Goal: Task Accomplishment & Management: Manage account settings

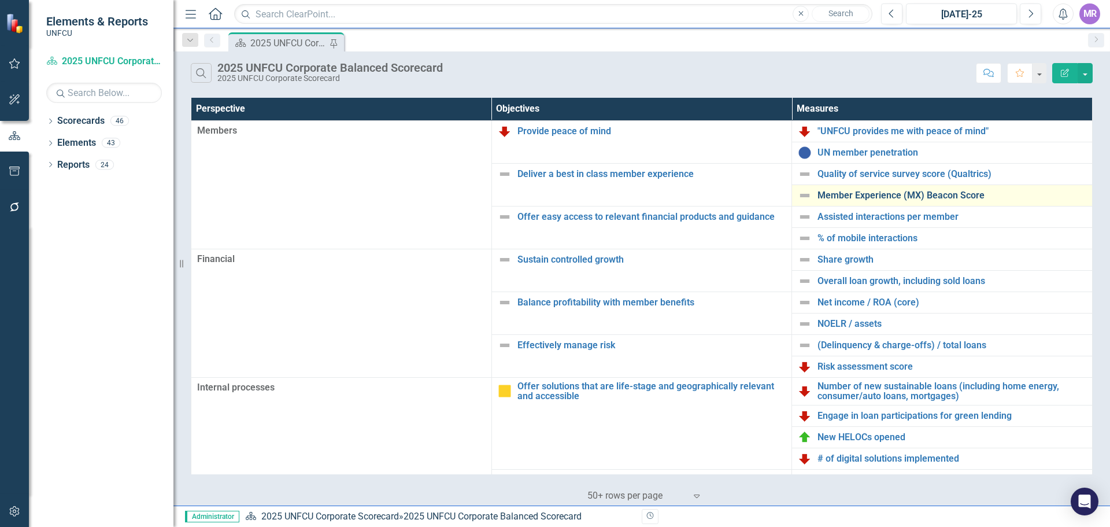
click at [878, 194] on link "Member Experience (MX) Beacon Score" at bounding box center [951, 195] width 269 height 10
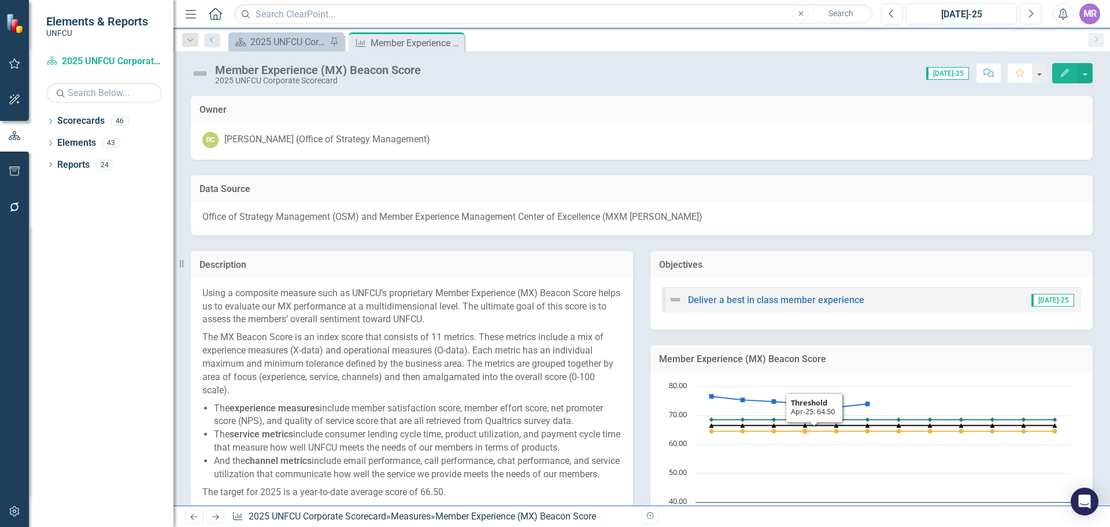
scroll to position [231, 0]
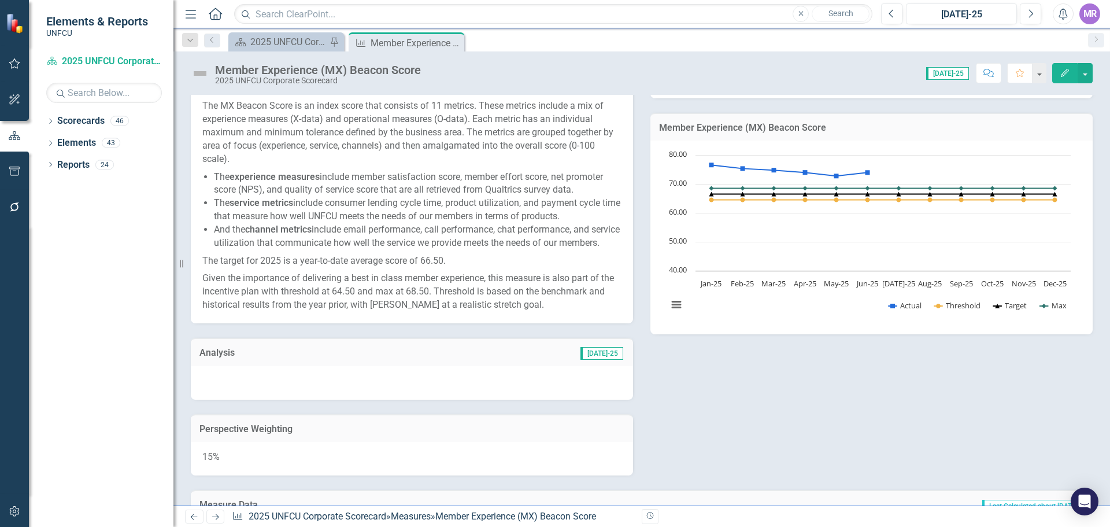
click at [325, 386] on div at bounding box center [412, 383] width 442 height 34
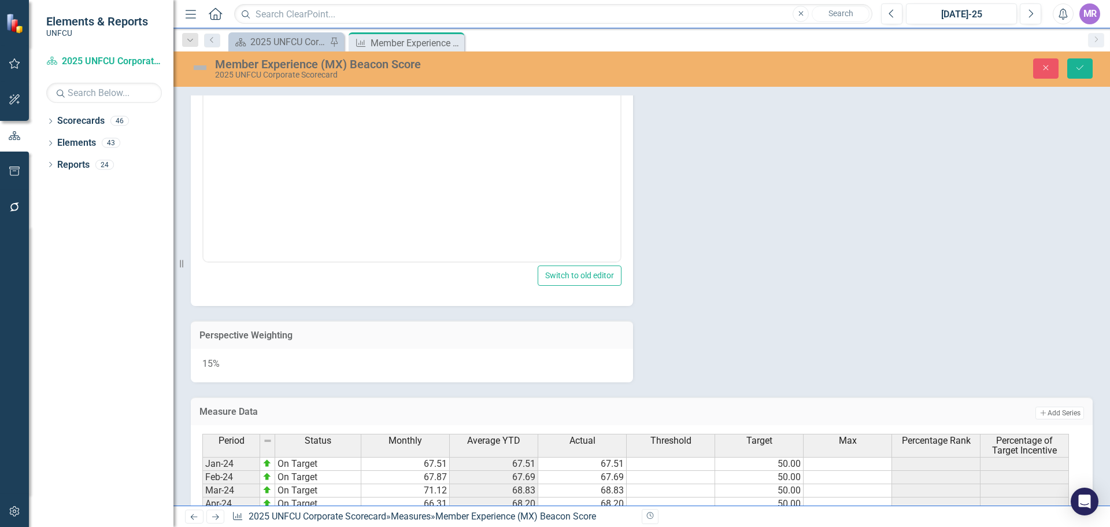
scroll to position [809, 0]
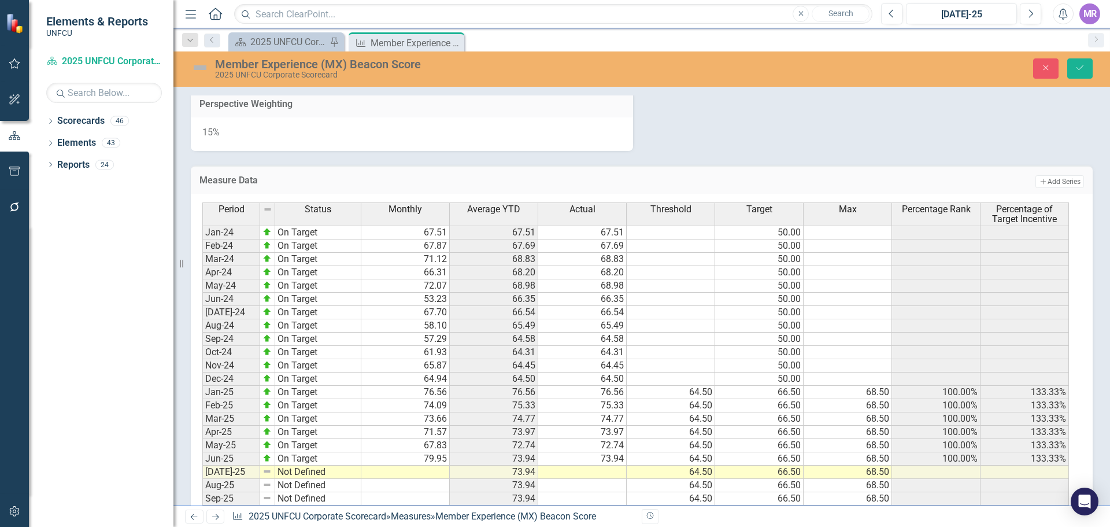
click at [419, 479] on td at bounding box center [405, 471] width 88 height 13
type textarea "79.48"
click at [1075, 69] on icon "Save" at bounding box center [1080, 68] width 10 height 8
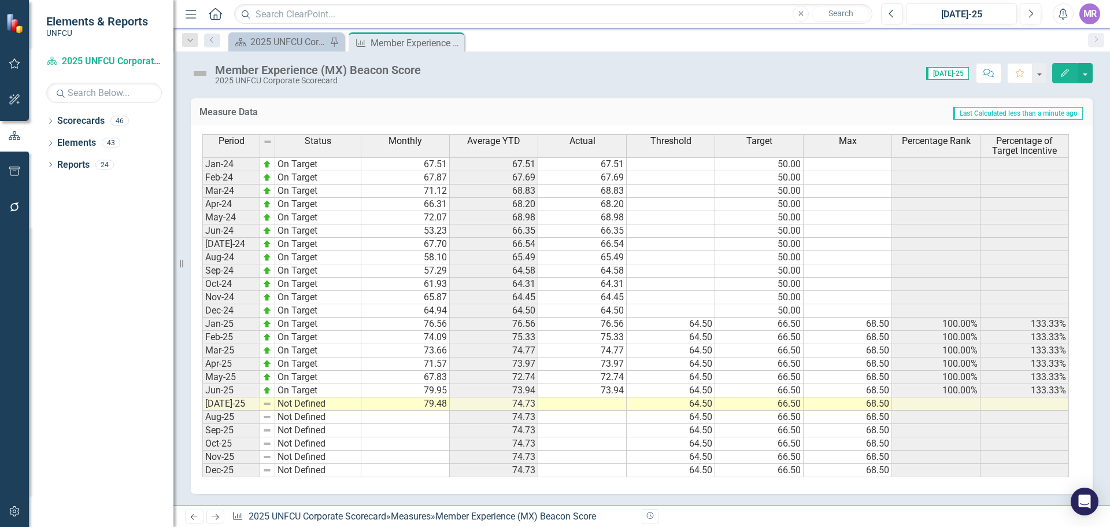
scroll to position [464, 0]
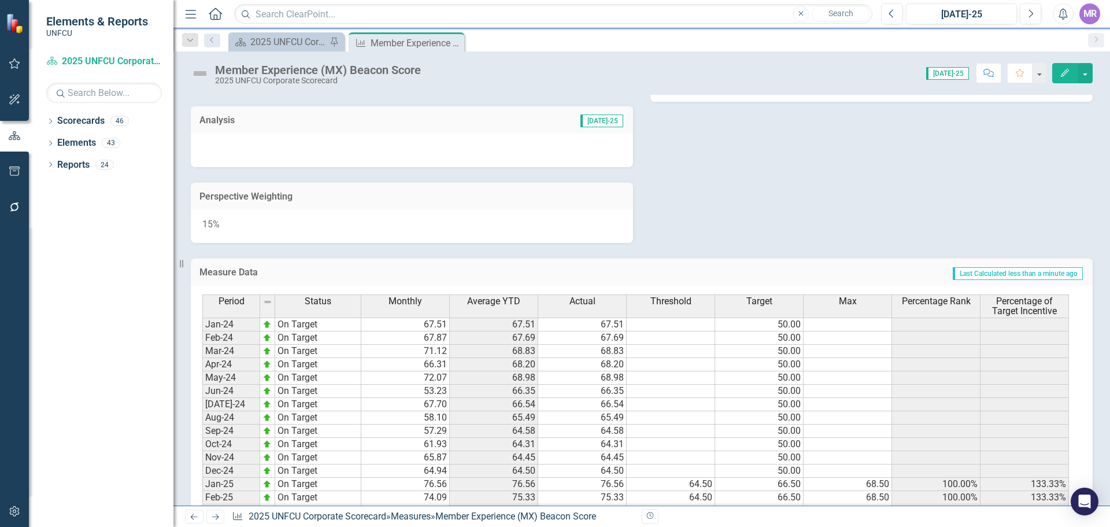
click at [318, 149] on div at bounding box center [412, 151] width 442 height 34
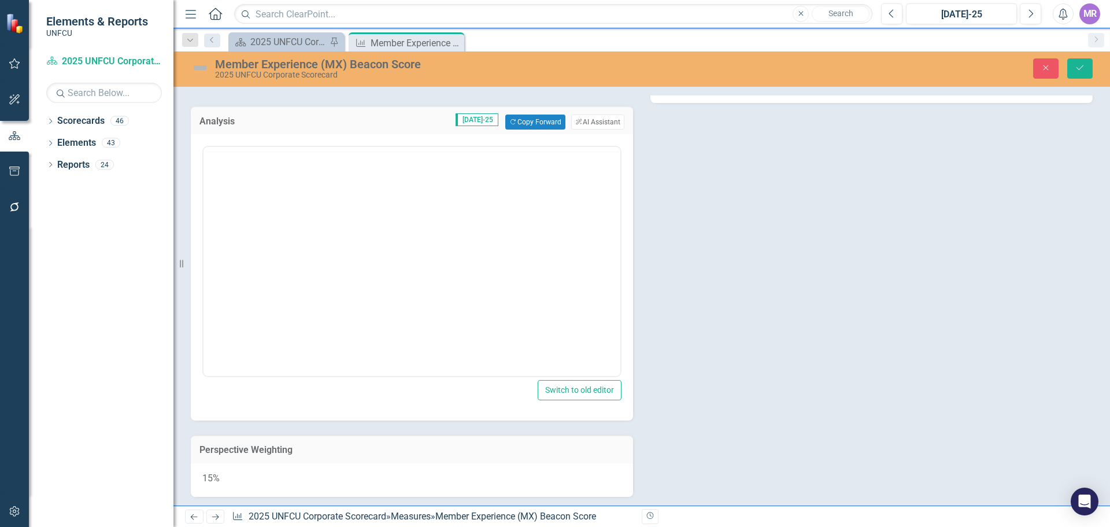
scroll to position [0, 0]
click at [528, 125] on div "Analysis Jul-25 Copy Forward Copy Forward ClearPoint AI AI Assistant" at bounding box center [412, 120] width 442 height 28
click at [530, 129] on button "Copy Forward Copy Forward" at bounding box center [535, 121] width 60 height 15
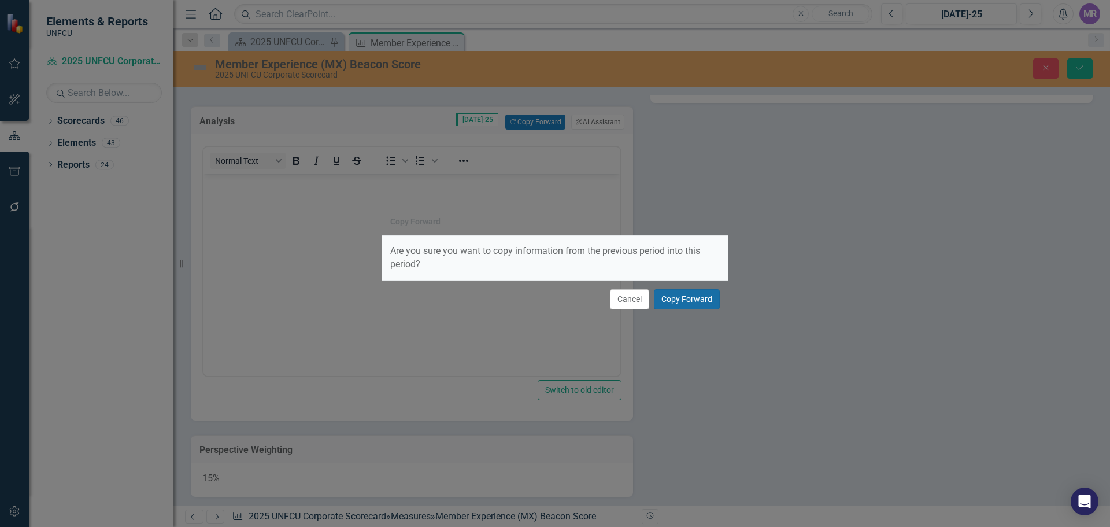
click at [696, 299] on button "Copy Forward" at bounding box center [687, 299] width 66 height 20
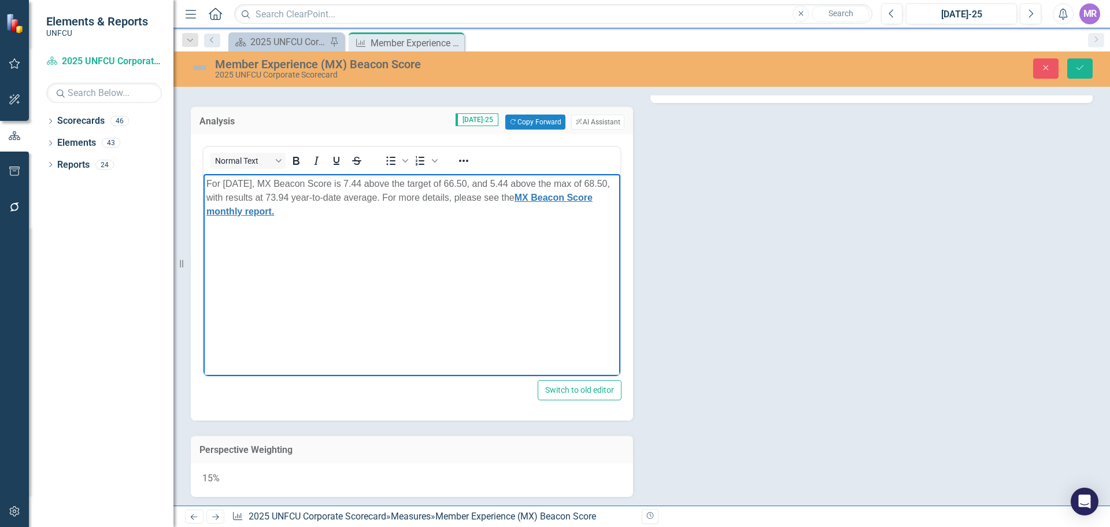
click at [242, 183] on span "For June 2025, MX Beacon Score is 7.44 above the target of 66.50, and 5.44 abov…" at bounding box center [407, 198] width 403 height 38
click at [303, 197] on span "For July 2025, MX Beacon Score is 7.44 above the target of 66.50, and 5.44 abov…" at bounding box center [407, 198] width 403 height 38
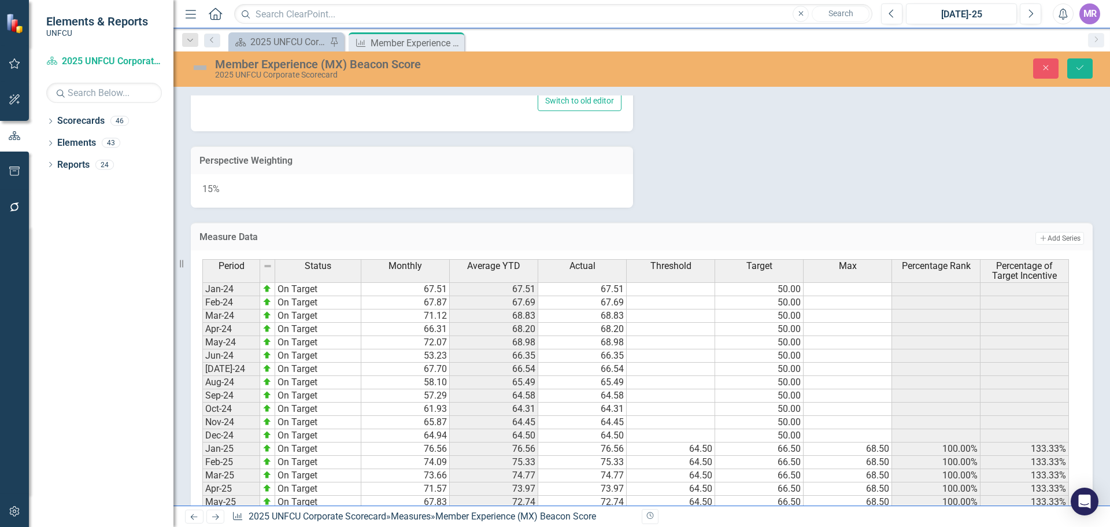
scroll to position [890, 0]
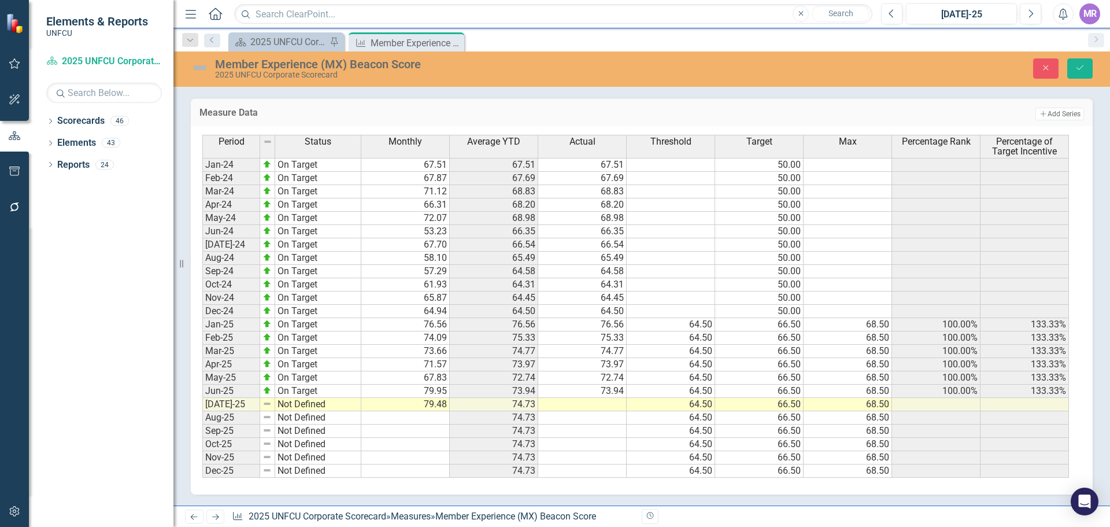
click at [512, 403] on td "74.73" at bounding box center [494, 404] width 88 height 13
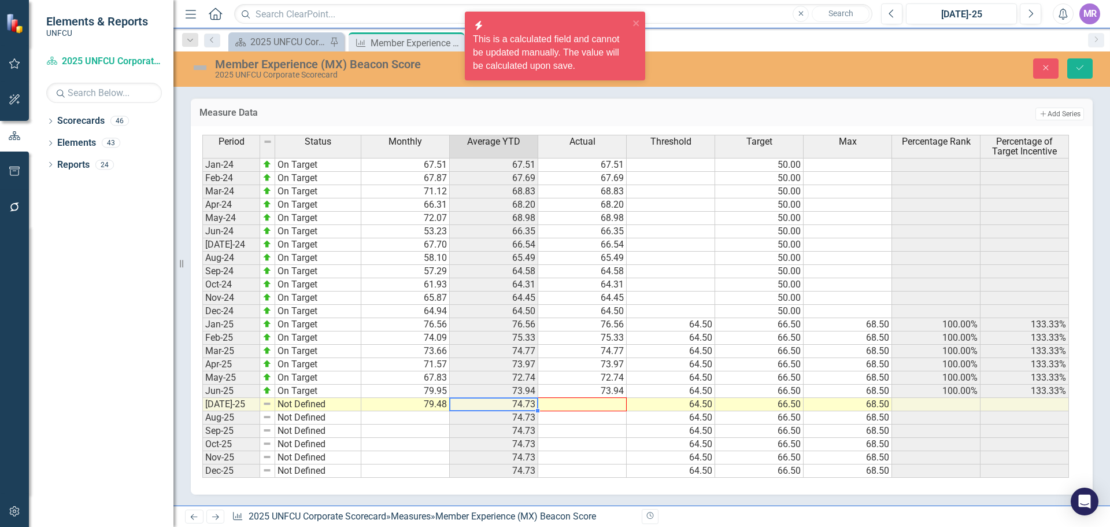
drag, startPoint x: 536, startPoint y: 409, endPoint x: 601, endPoint y: 405, distance: 64.9
click at [202, 405] on div "Period Status Monthly Average YTD Actual Threshold Target Max Percentage Rank P…" at bounding box center [202, 306] width 0 height 343
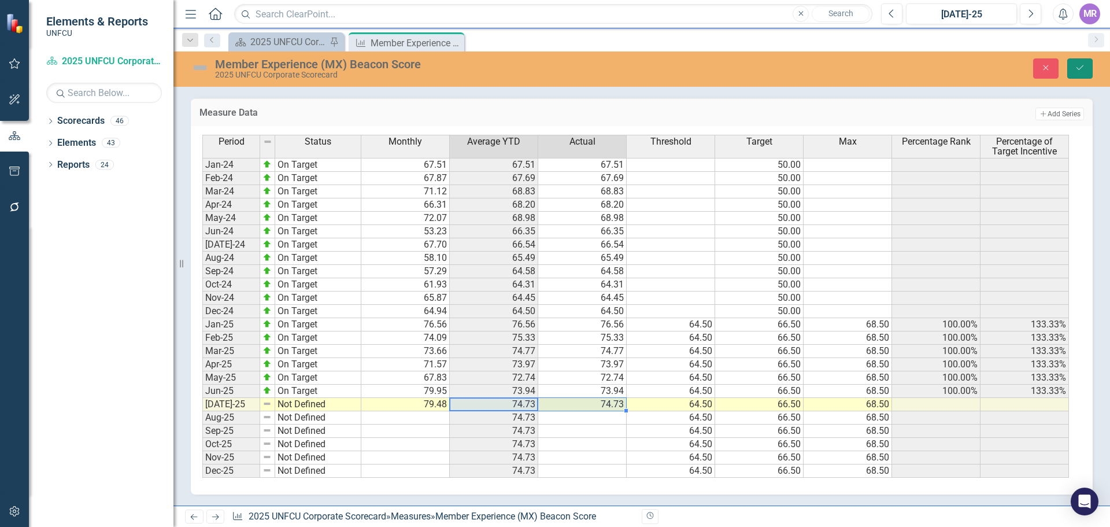
click at [1084, 66] on icon "Save" at bounding box center [1080, 68] width 10 height 8
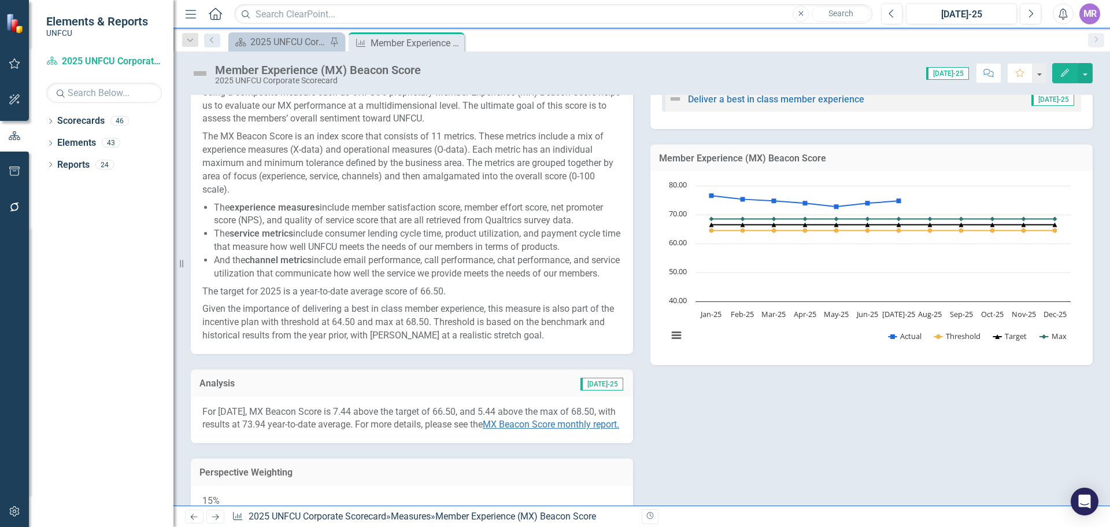
scroll to position [490, 0]
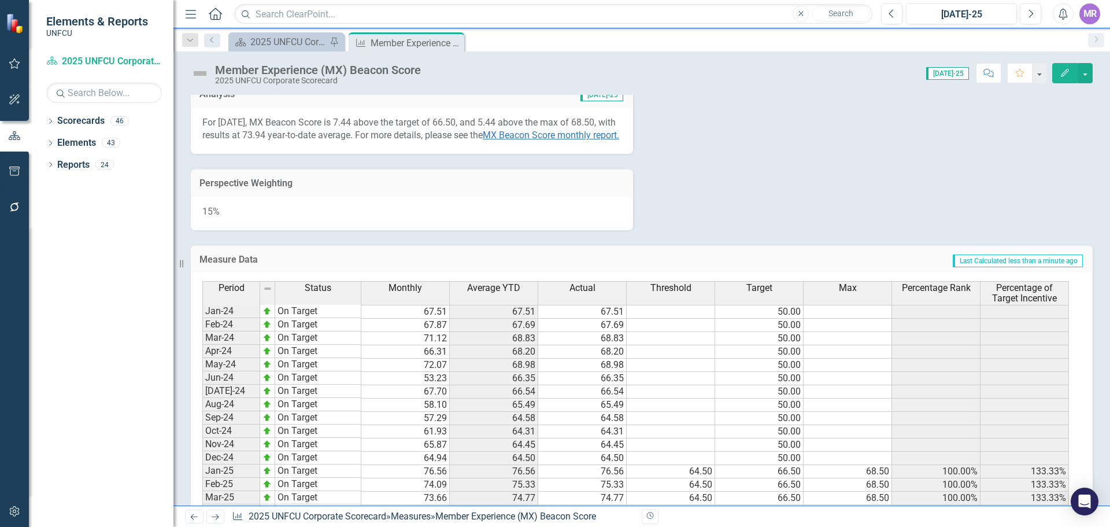
click at [366, 141] on p "For July 2025, MX Beacon Score is 7.44 above the target of 66.50, and 5.44 abov…" at bounding box center [411, 129] width 419 height 27
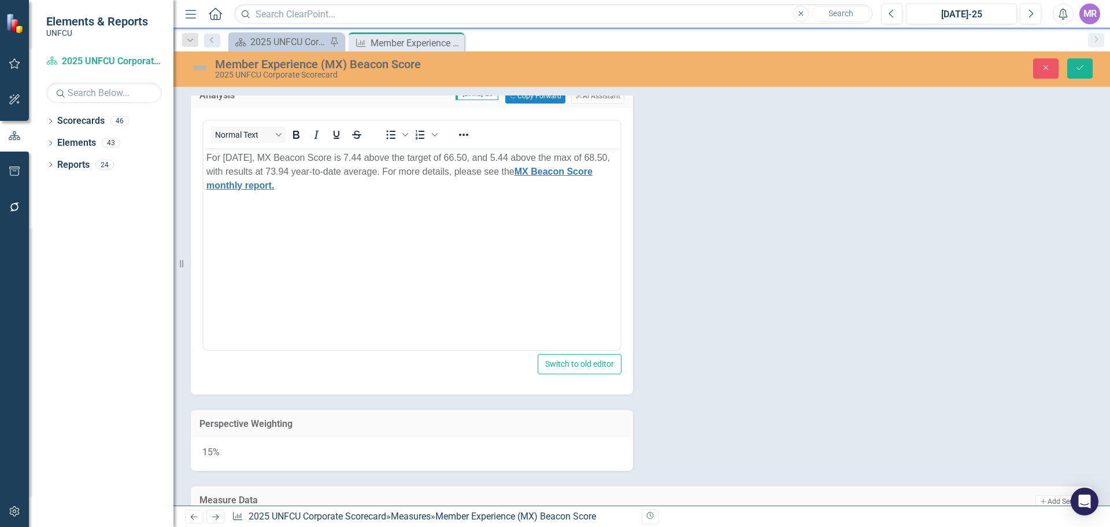
scroll to position [0, 0]
drag, startPoint x: 314, startPoint y: 171, endPoint x: 568, endPoint y: 152, distance: 253.9
click at [315, 171] on span "For July 2025, MX Beacon Score is 7.44 above the target of 66.50, and 5.44 abov…" at bounding box center [407, 172] width 403 height 38
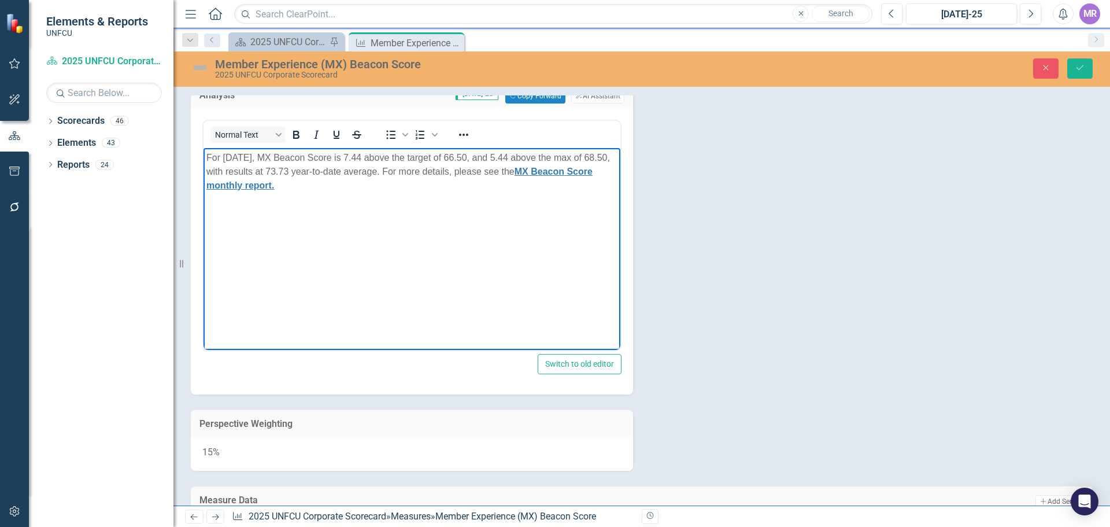
click at [371, 153] on span "For July 2025, MX Beacon Score is 7.44 above the target of 66.50, and 5.44 abov…" at bounding box center [407, 172] width 403 height 38
click at [499, 155] on span "For July 2025, MX Beacon Score is above the target of 66.50, and 5.44 above the…" at bounding box center [409, 172] width 406 height 38
click at [256, 171] on span "For July 2025, MX Beacon Score is above the target of 66.50, and above the max …" at bounding box center [409, 172] width 406 height 38
click at [364, 159] on span "For July 2025, MX Beacon Score is above the target of 66.50, and above the max …" at bounding box center [409, 172] width 406 height 38
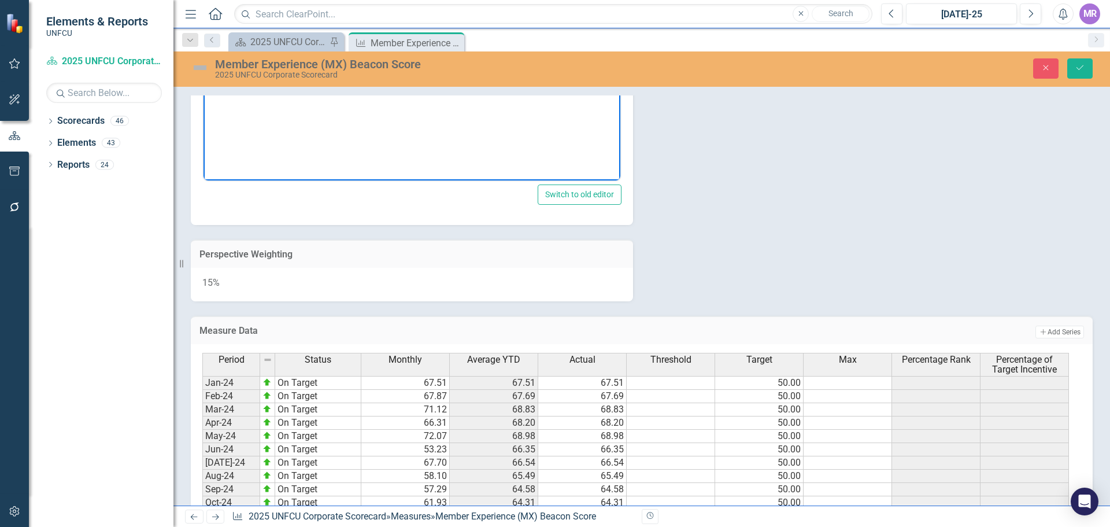
scroll to position [428, 0]
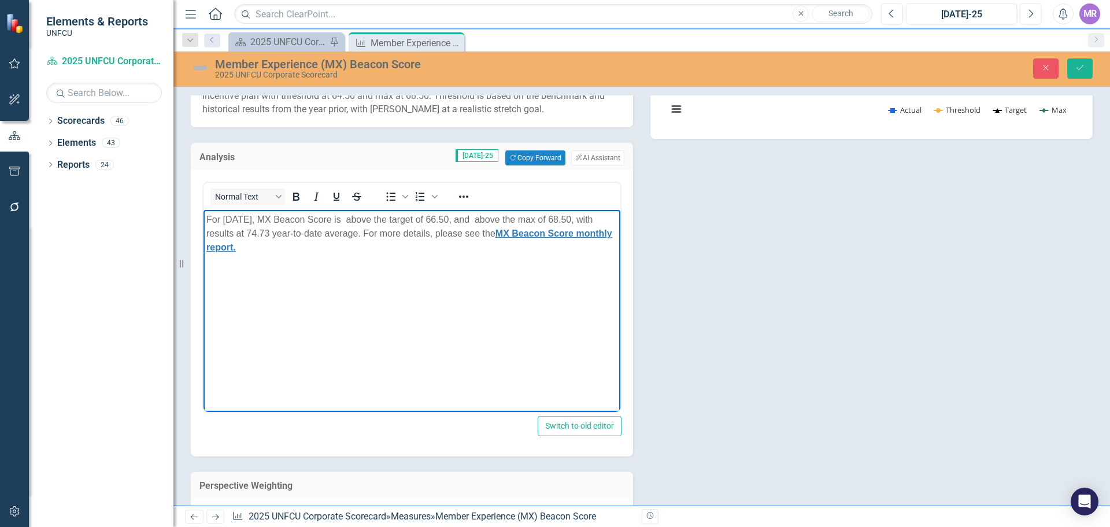
click at [482, 222] on span "For July 2025, MX Beacon Score is above the target of 66.50, and above the max …" at bounding box center [409, 233] width 406 height 38
click at [417, 338] on body "For July 2025, MX Beacon Score is above the target of 66.50, and 6.23 above the…" at bounding box center [411, 296] width 417 height 173
click at [506, 251] on p "For July 2025, MX Beacon Score is above the target of 66.50, and 6.23 above the…" at bounding box center [411, 234] width 411 height 42
click at [354, 219] on span "For July 2025, MX Beacon Score is above the target of 66.50, and 6.23 above the…" at bounding box center [409, 233] width 406 height 38
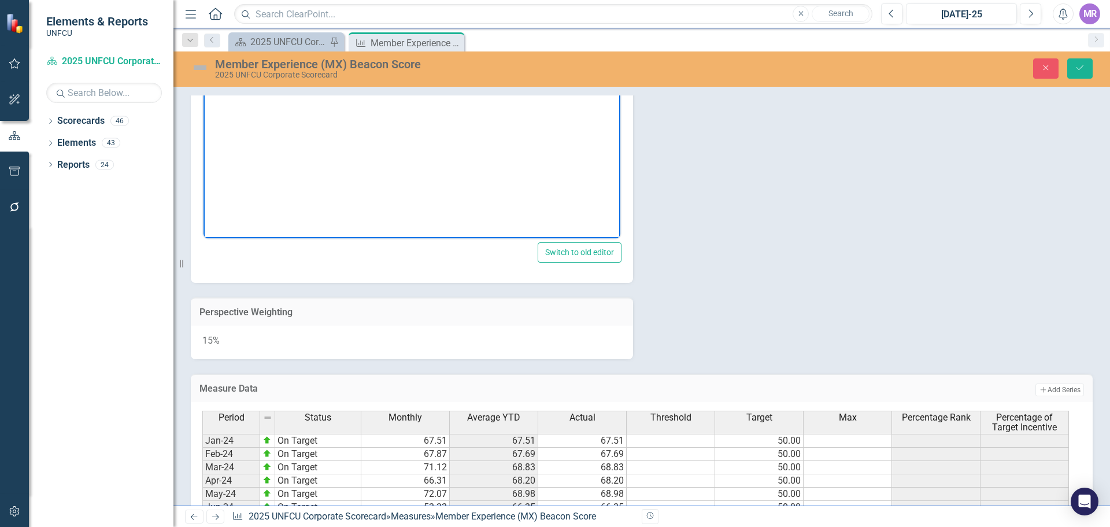
scroll to position [312, 0]
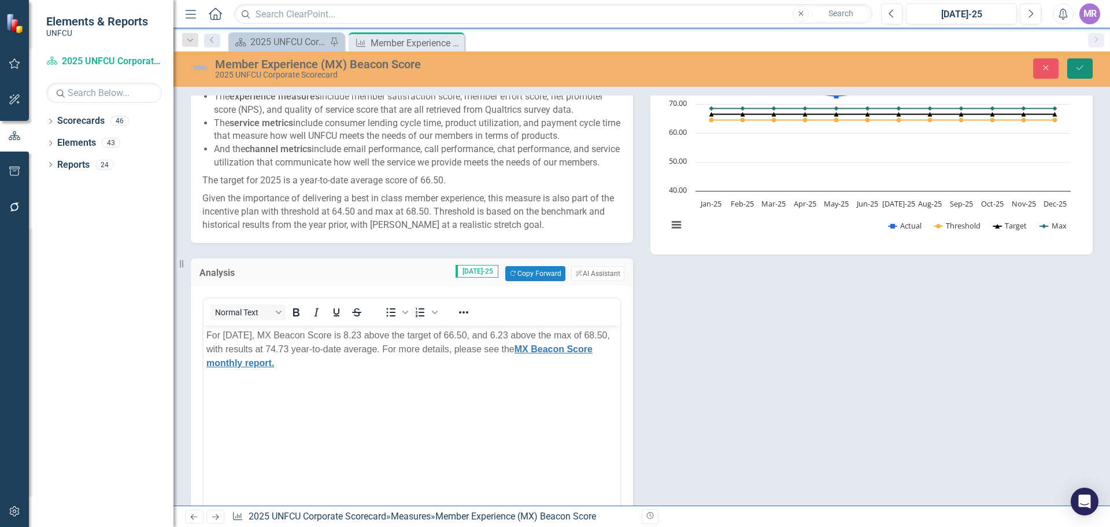
click at [1073, 68] on button "Save" at bounding box center [1079, 68] width 25 height 20
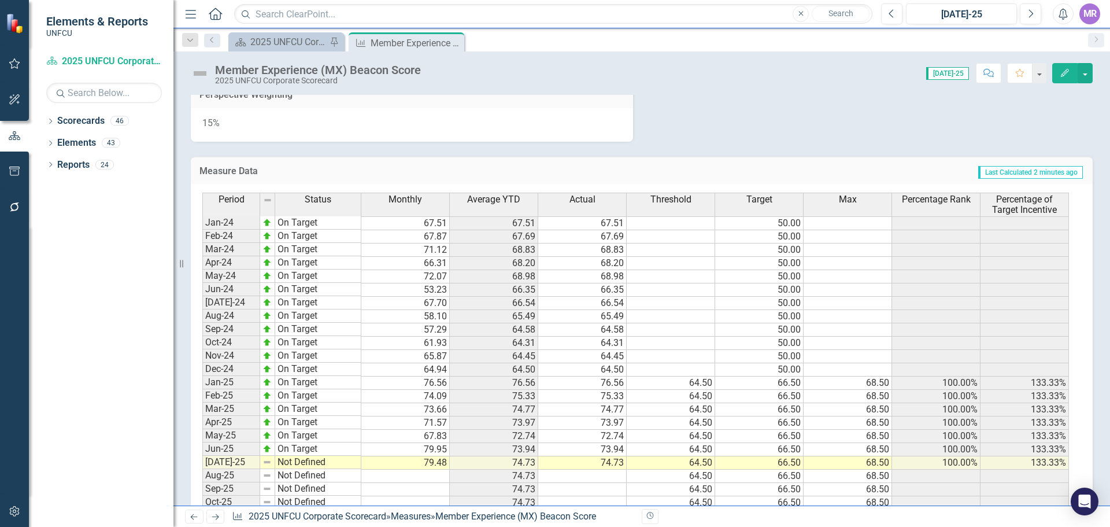
scroll to position [663, 0]
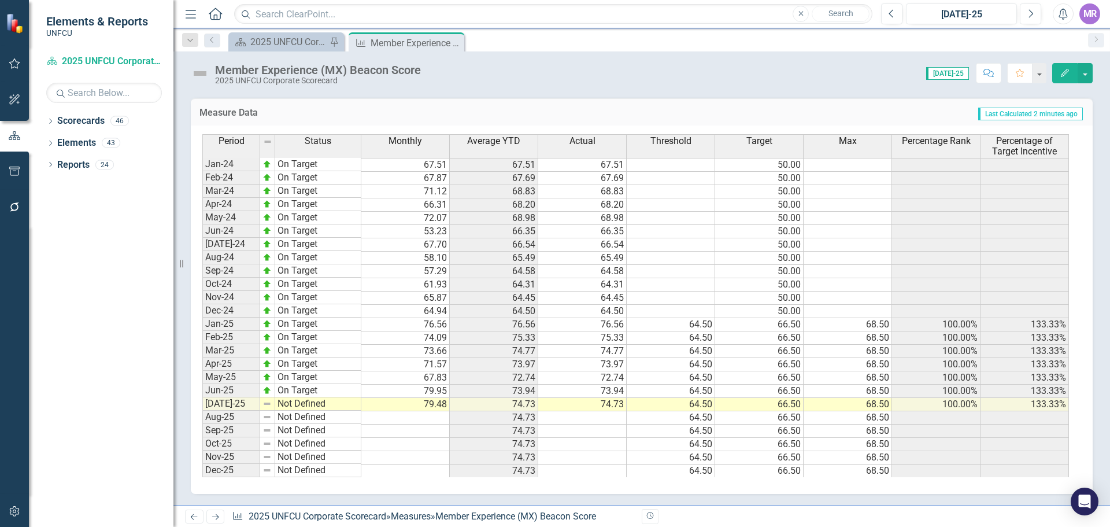
click at [303, 401] on td "Not Defined" at bounding box center [318, 403] width 86 height 13
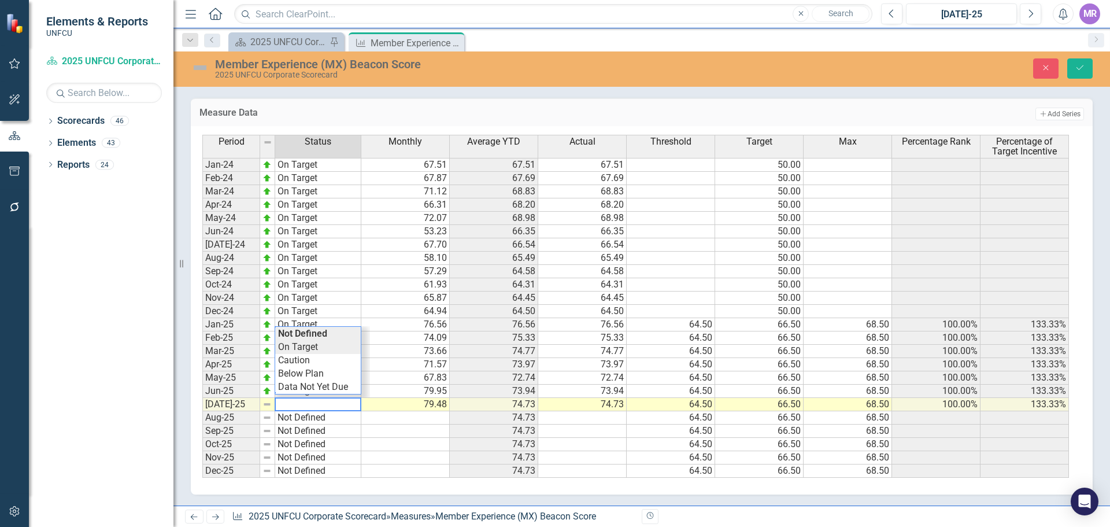
click at [305, 353] on div "Period Status Monthly Average YTD Actual Threshold Target Max Percentage Rank P…" at bounding box center [637, 306] width 870 height 343
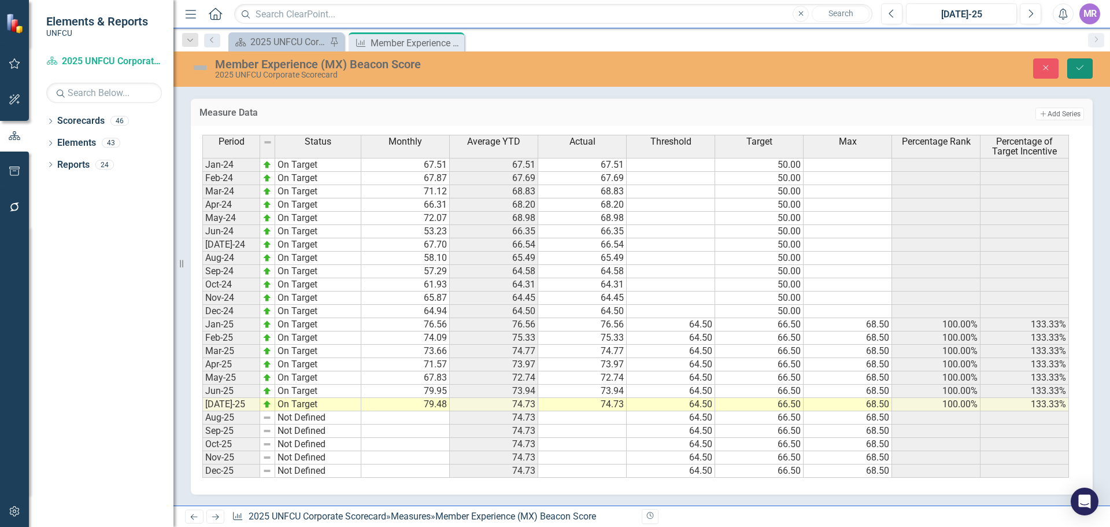
click at [1074, 72] on button "Save" at bounding box center [1079, 68] width 25 height 20
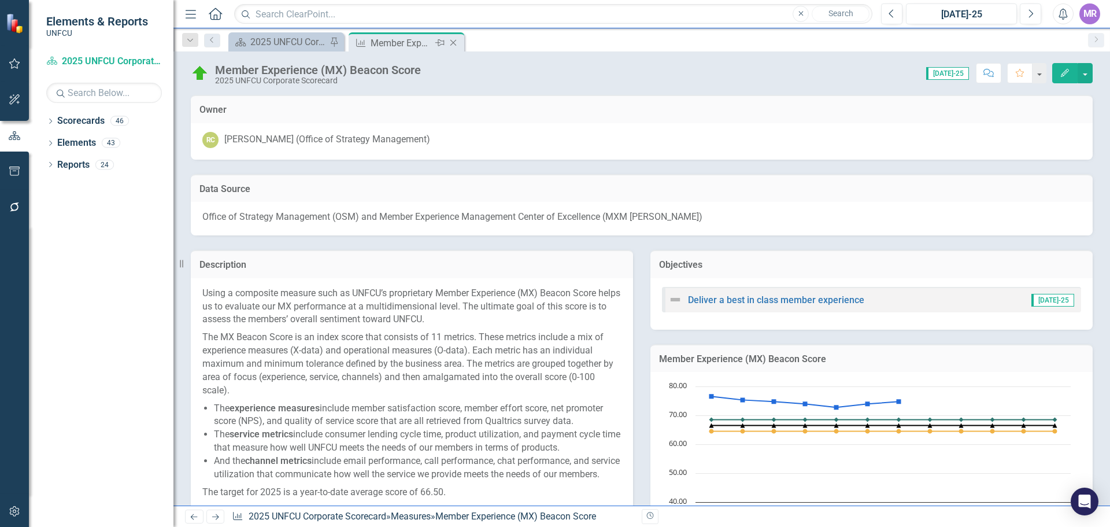
click at [454, 42] on icon at bounding box center [453, 43] width 6 height 6
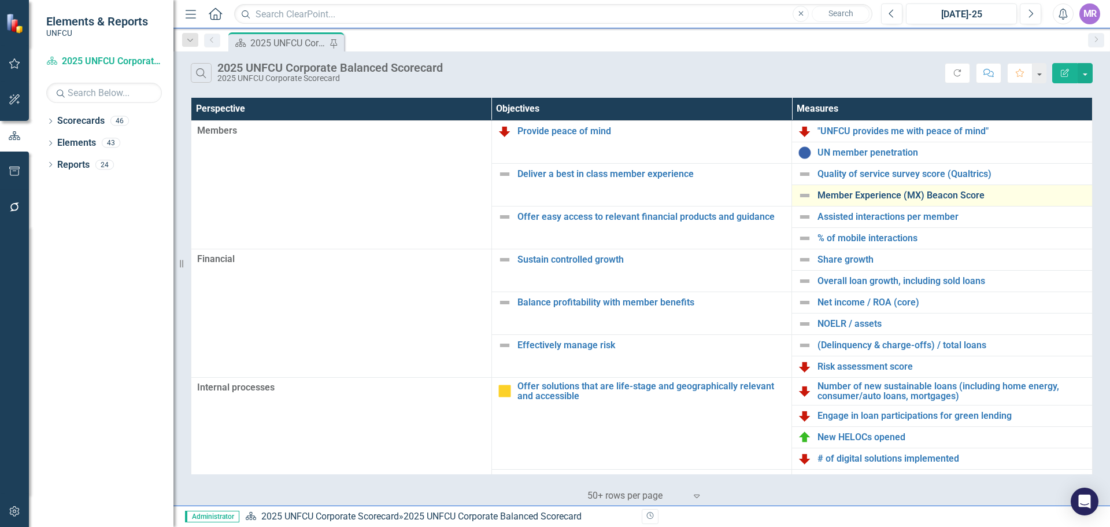
click at [861, 192] on link "Member Experience (MX) Beacon Score" at bounding box center [951, 195] width 269 height 10
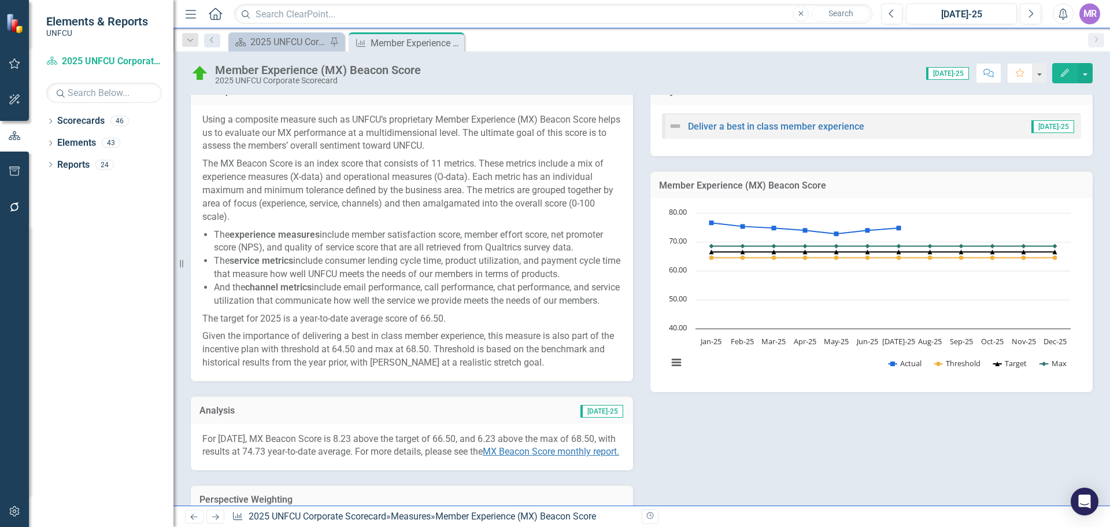
scroll to position [289, 0]
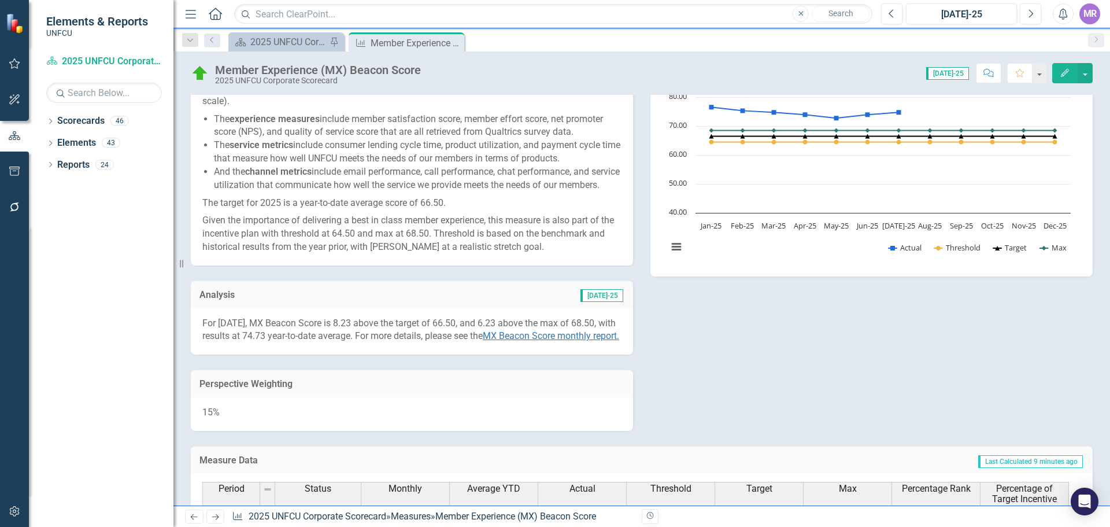
click at [423, 335] on span "For July 2025, MX Beacon Score is 8.23 above the target of 66.50, and 6.23 abov…" at bounding box center [410, 329] width 417 height 24
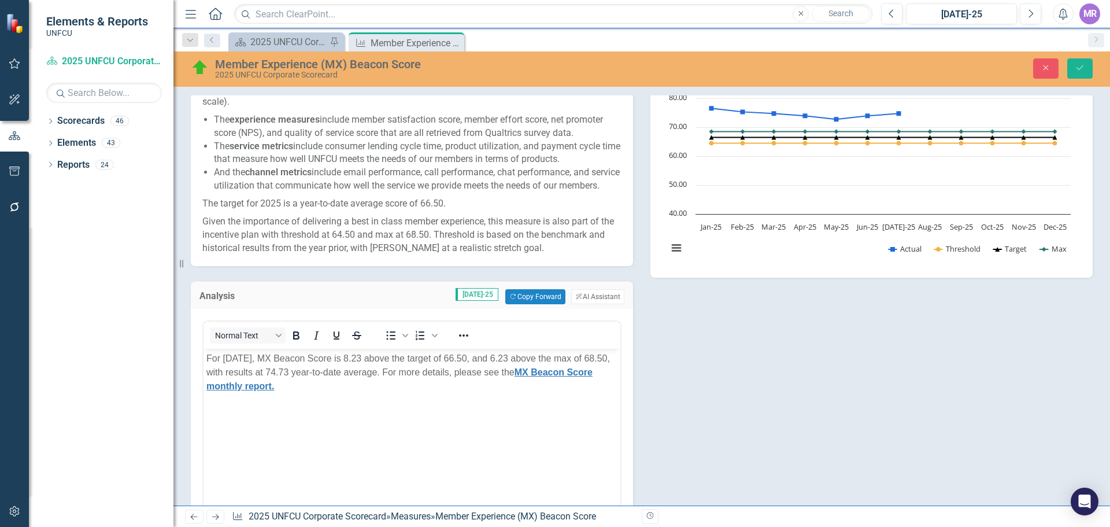
scroll to position [0, 0]
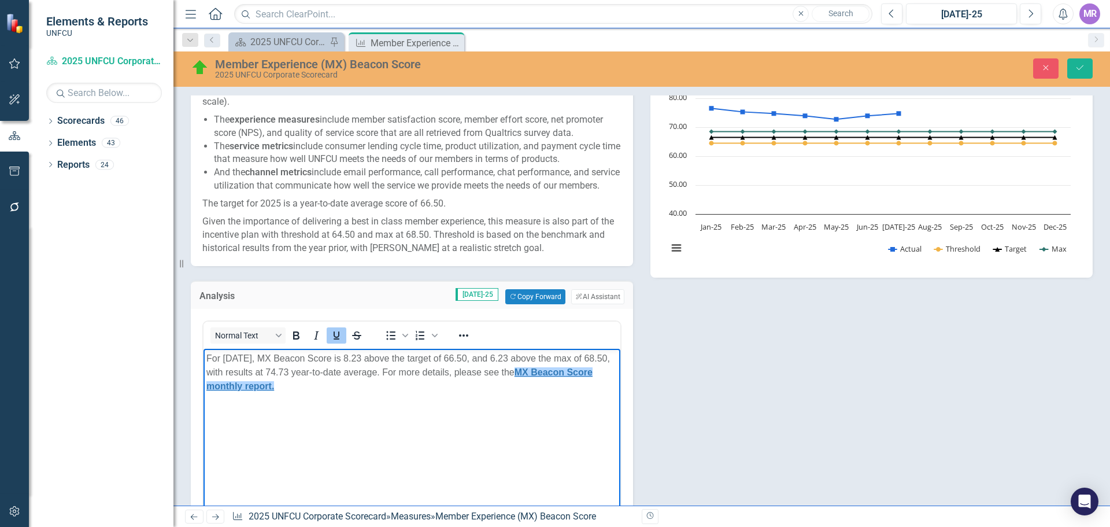
drag, startPoint x: 327, startPoint y: 389, endPoint x: 543, endPoint y: 375, distance: 216.6
click at [543, 375] on p "For July 2025, MX Beacon Score is 8.23 above the target of 66.50, and 6.23 abov…" at bounding box center [411, 372] width 411 height 42
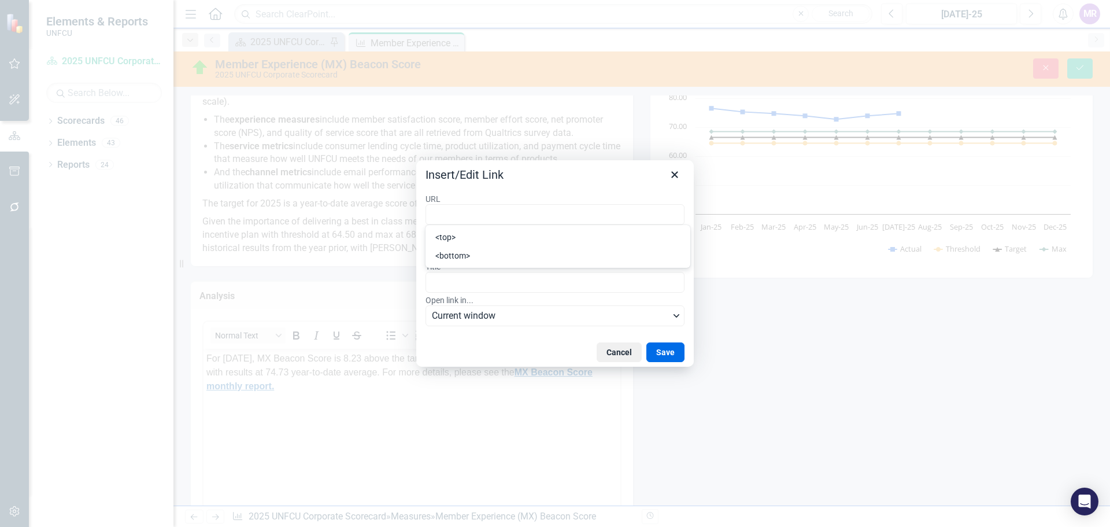
type input "http://unfcu.clearpointstrategy.com/wp-content/uploads/2025/08/MX-Beacon-Score_…"
click at [664, 350] on button "Save" at bounding box center [665, 352] width 38 height 20
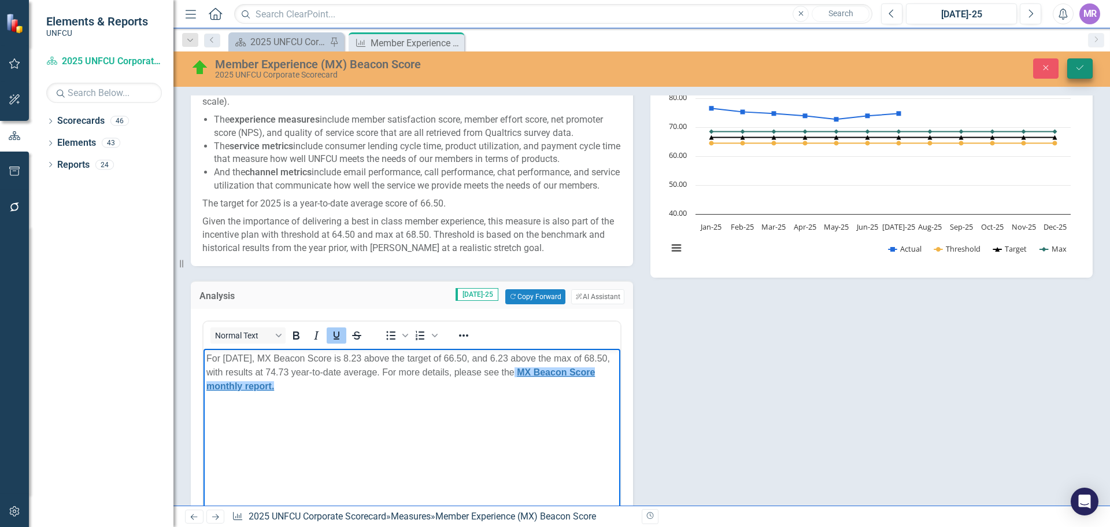
click at [1079, 67] on icon "Save" at bounding box center [1080, 68] width 10 height 8
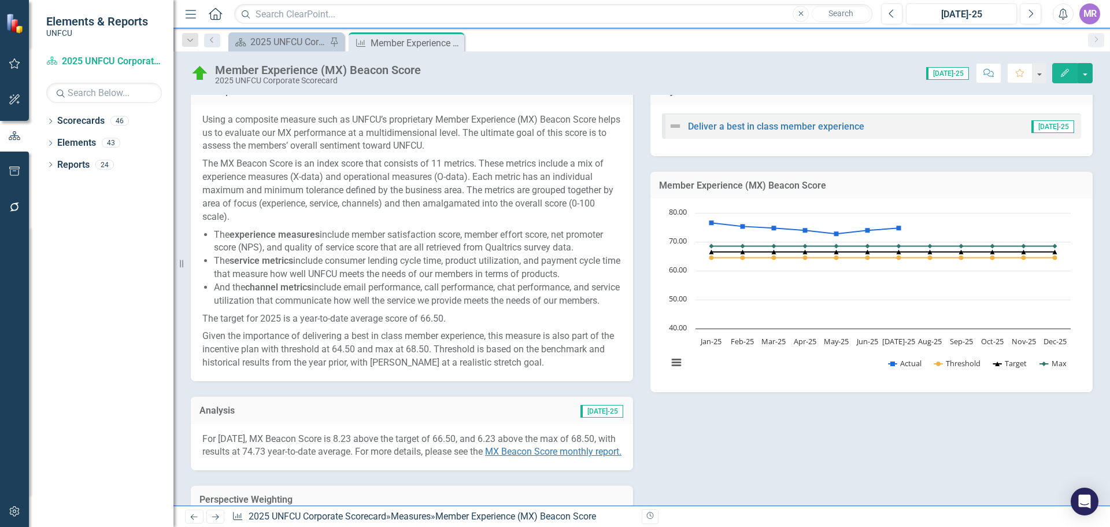
scroll to position [347, 0]
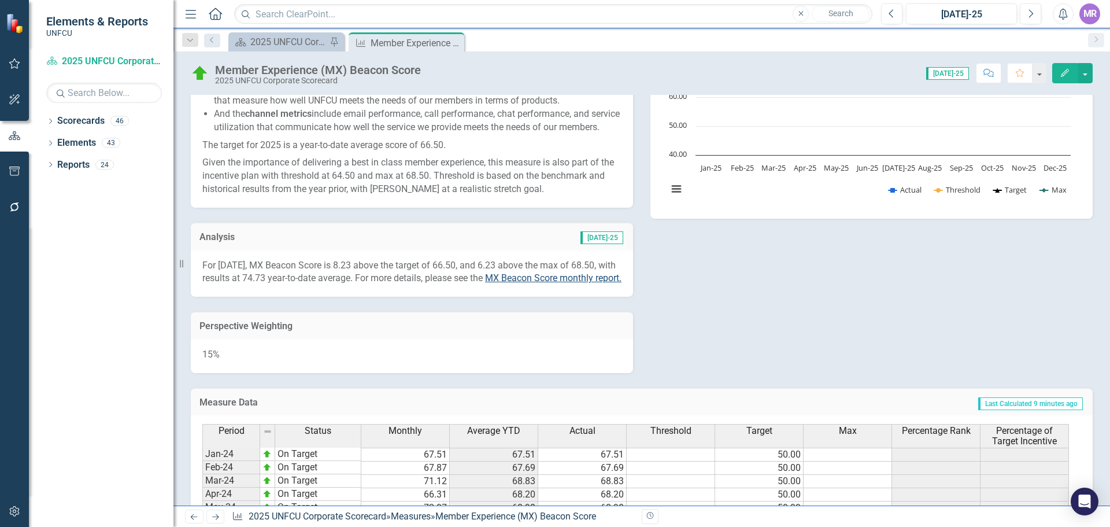
click at [549, 283] on span "MX Beacon Score monthly report" at bounding box center [552, 277] width 134 height 11
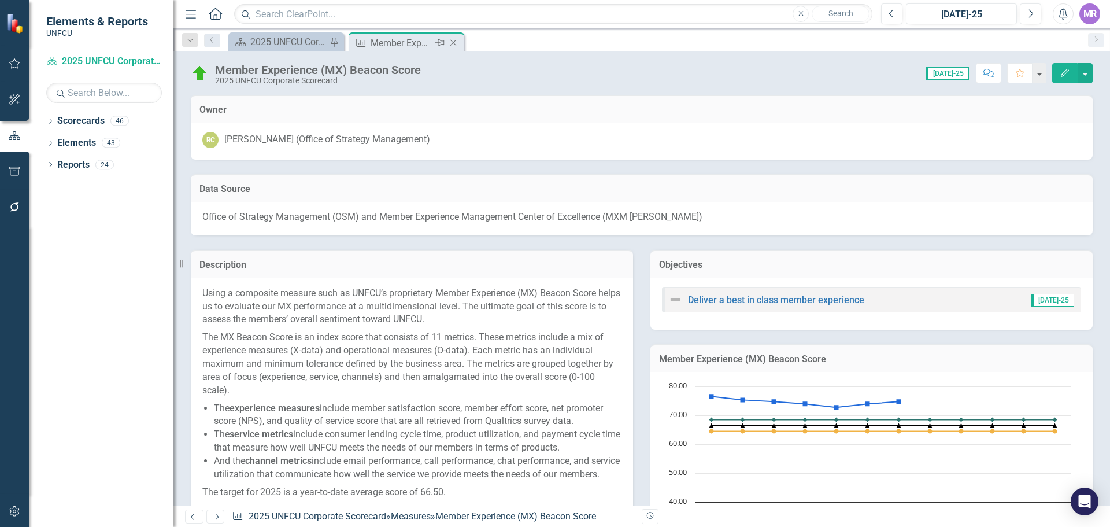
click at [454, 42] on icon at bounding box center [453, 43] width 6 height 6
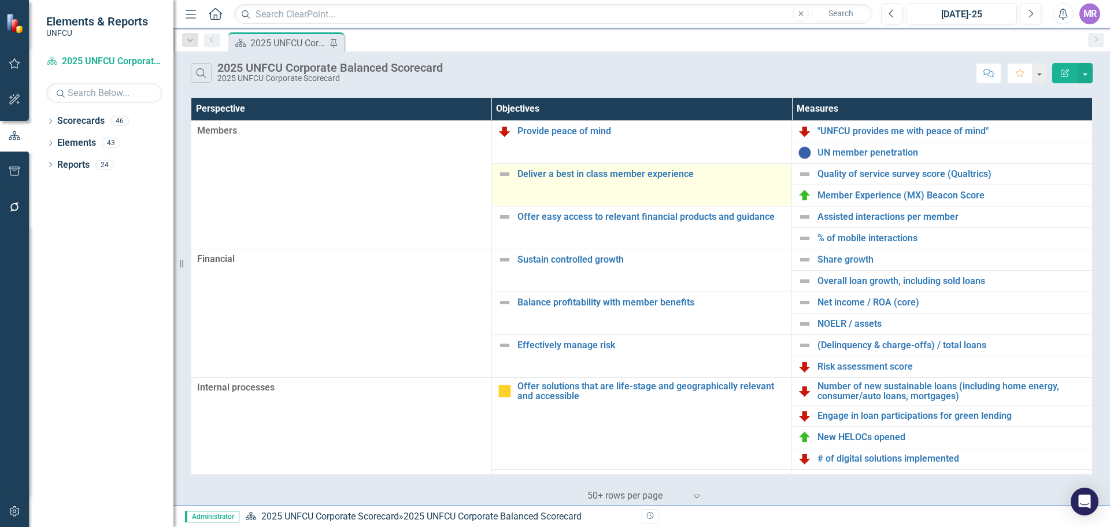
click at [506, 179] on img at bounding box center [505, 174] width 14 height 14
click at [506, 178] on img at bounding box center [505, 174] width 14 height 14
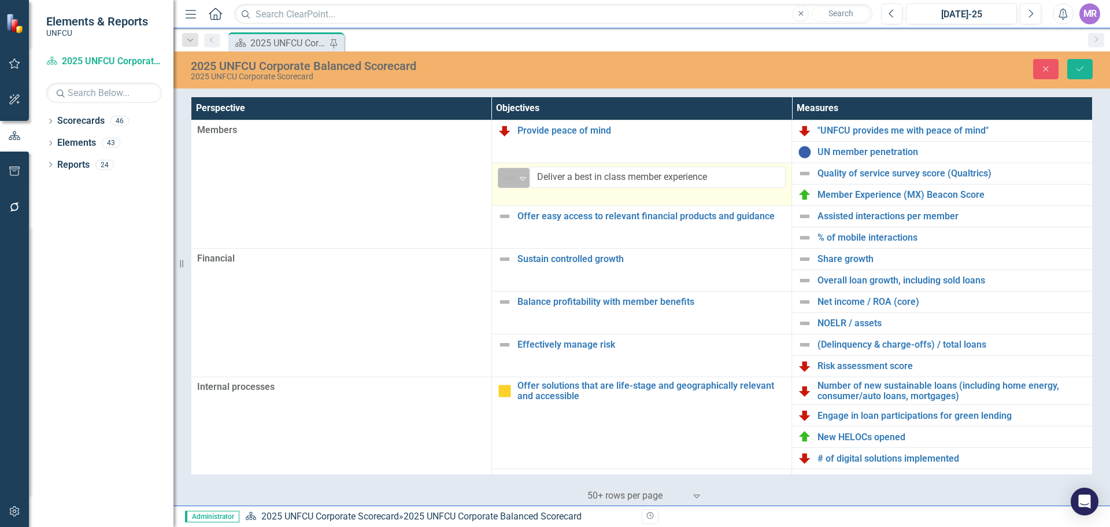
click at [510, 176] on img at bounding box center [508, 178] width 14 height 14
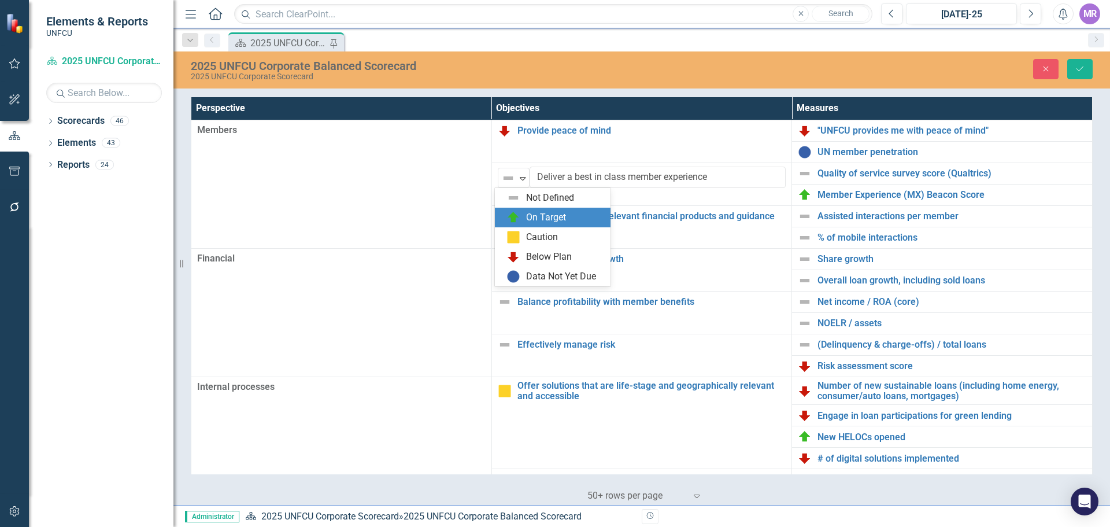
click at [534, 216] on div "On Target" at bounding box center [546, 217] width 40 height 13
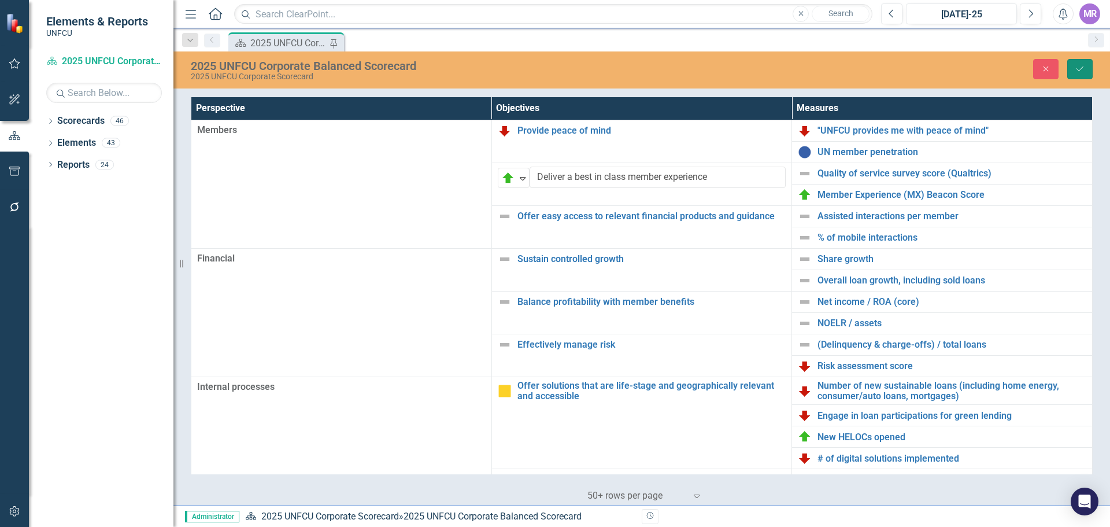
click at [1074, 65] on button "Save" at bounding box center [1079, 69] width 25 height 20
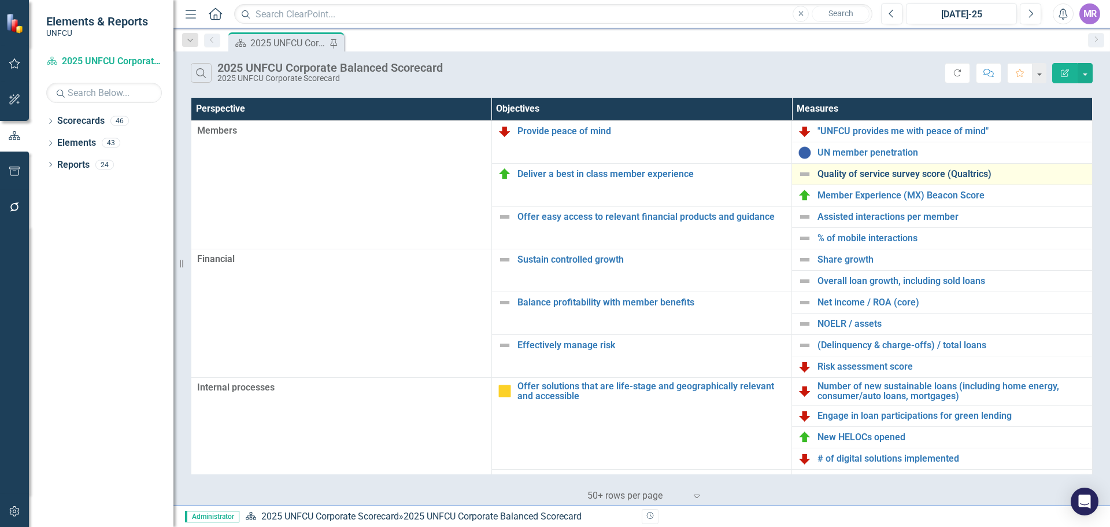
click at [851, 172] on link "Quality of service survey score (Qualtrics)" at bounding box center [951, 174] width 269 height 10
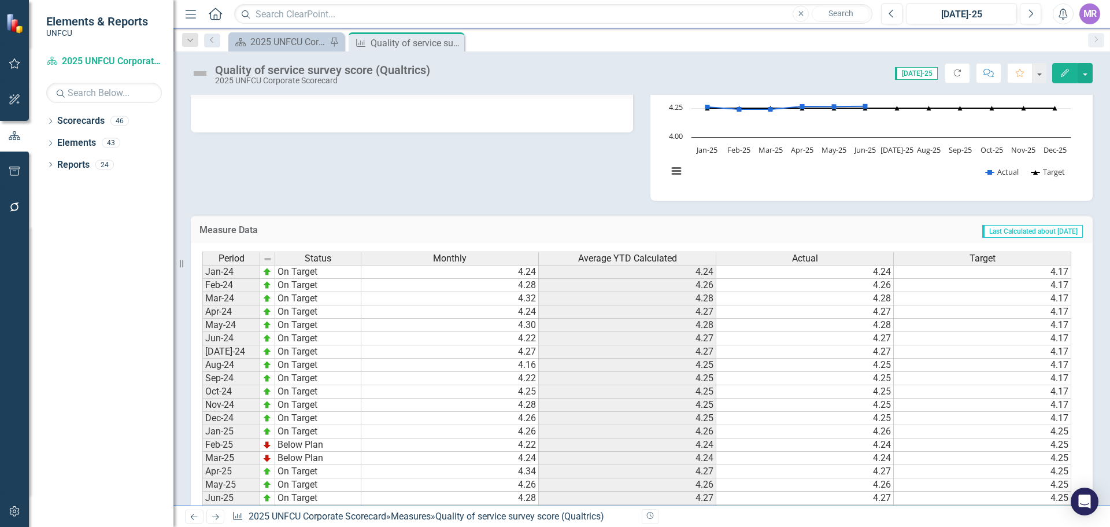
scroll to position [397, 0]
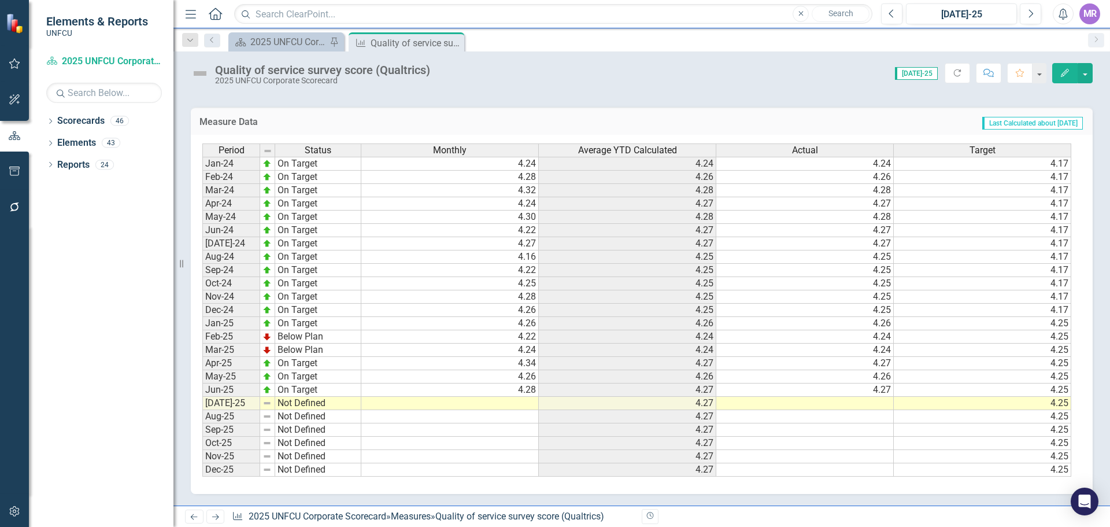
click at [530, 405] on td at bounding box center [449, 403] width 177 height 13
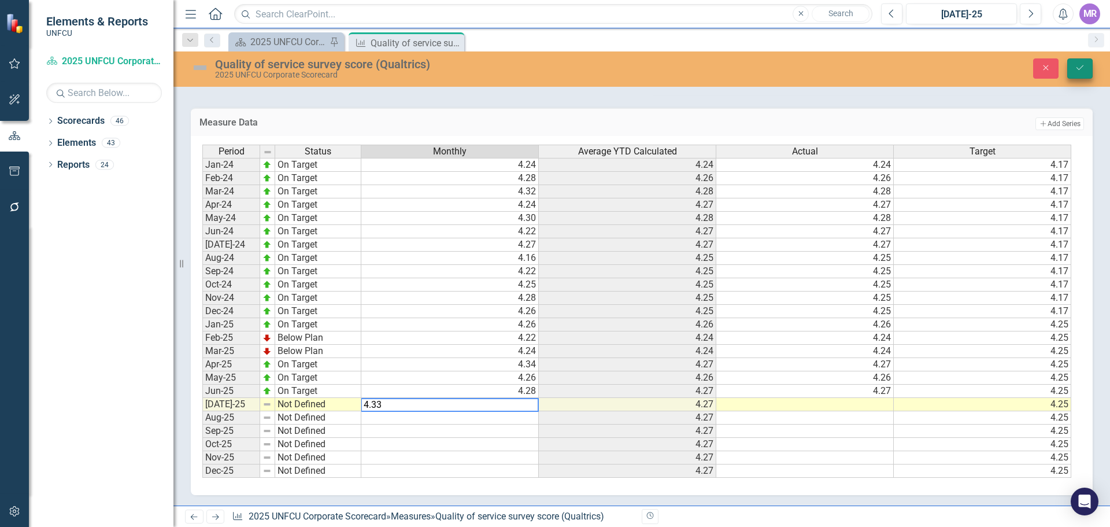
type textarea "4.33"
click at [1072, 62] on button "Save" at bounding box center [1079, 68] width 25 height 20
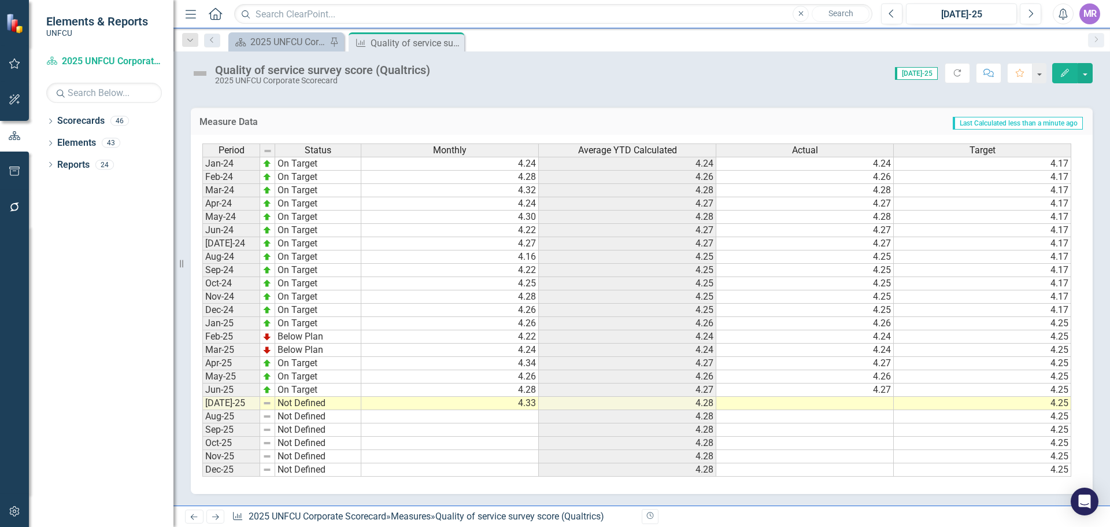
click at [708, 406] on td "4.28" at bounding box center [627, 403] width 177 height 13
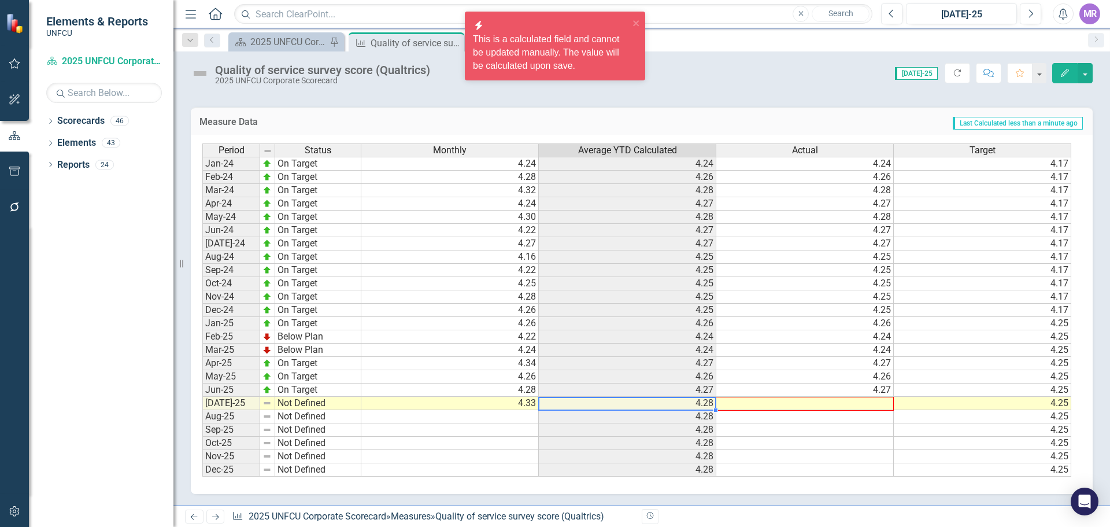
drag, startPoint x: 714, startPoint y: 408, endPoint x: 820, endPoint y: 406, distance: 105.8
click at [202, 406] on div "Period Status Monthly Average YTD Calculated Actual Target Jan-24 On Target 4.2…" at bounding box center [202, 309] width 0 height 333
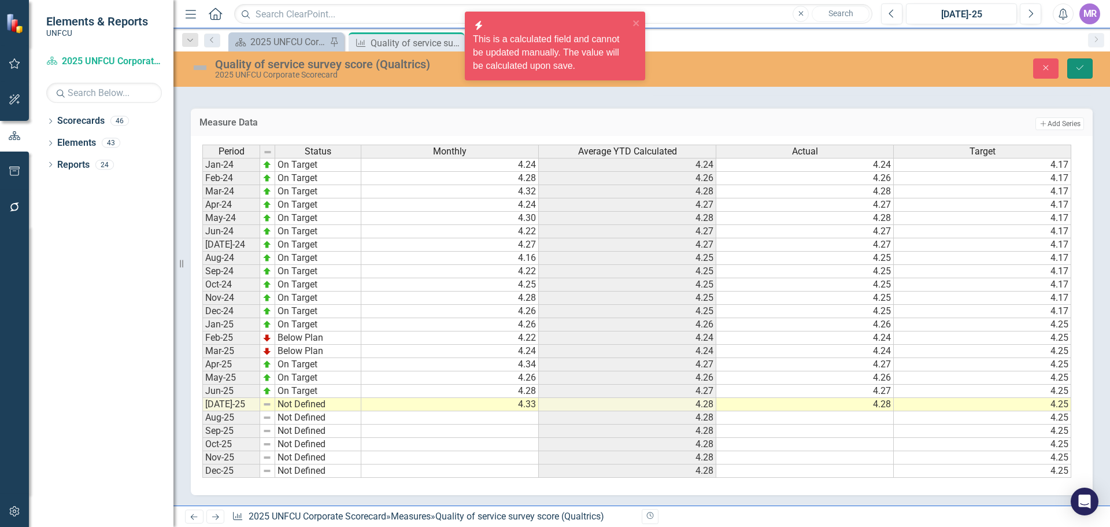
click at [1076, 65] on icon "Save" at bounding box center [1080, 68] width 10 height 8
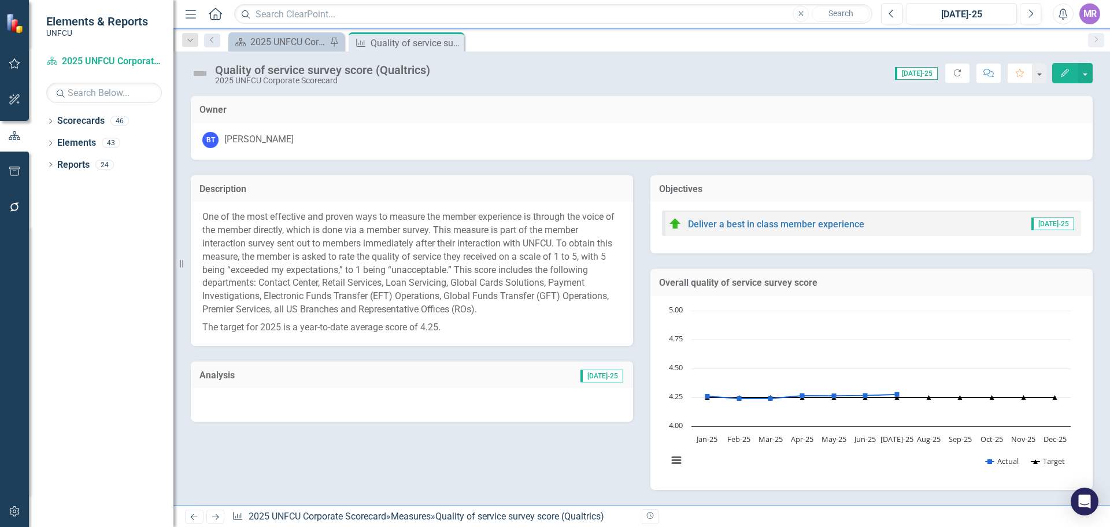
scroll to position [347, 0]
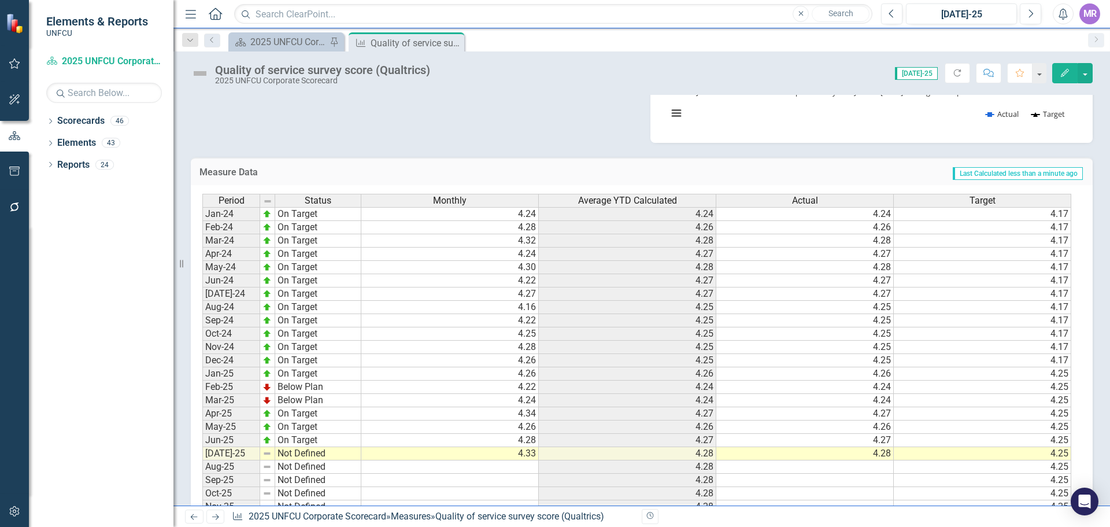
click at [320, 454] on td "Not Defined" at bounding box center [318, 453] width 86 height 13
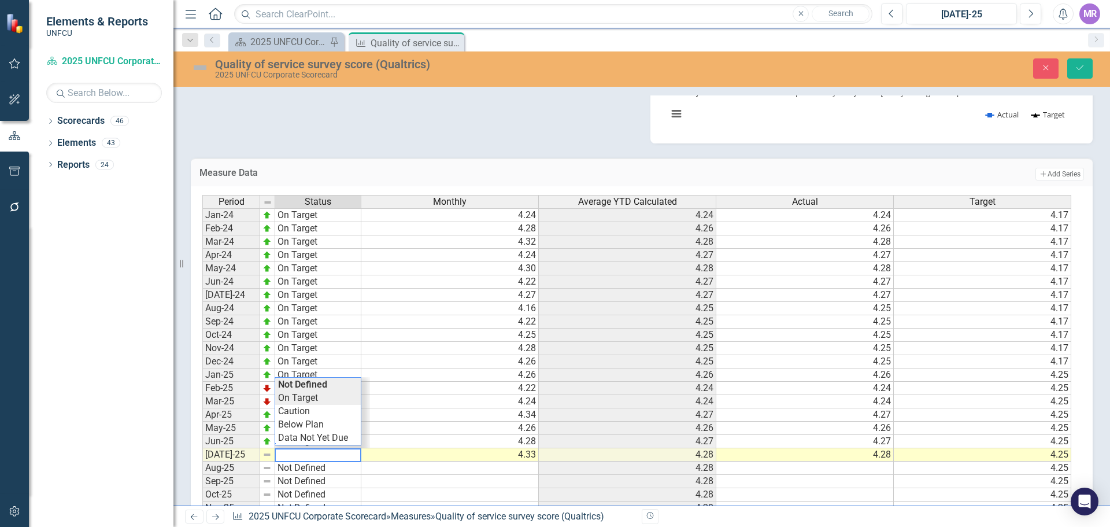
click at [308, 397] on div "Period Status Monthly Average YTD Calculated Actual Target Jan-24 On Target 4.2…" at bounding box center [637, 362] width 870 height 334
click at [1090, 68] on button "Save" at bounding box center [1079, 68] width 25 height 20
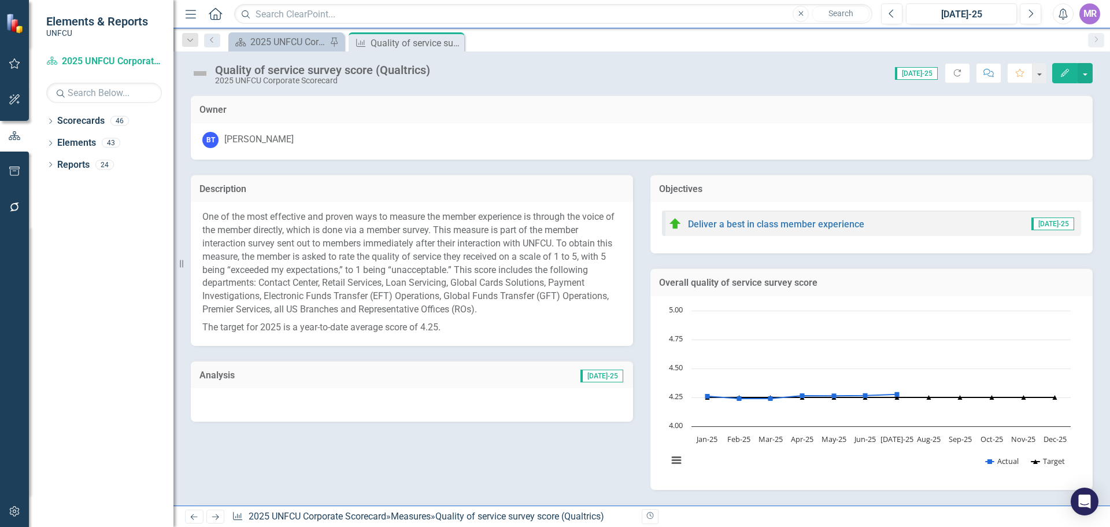
scroll to position [231, 0]
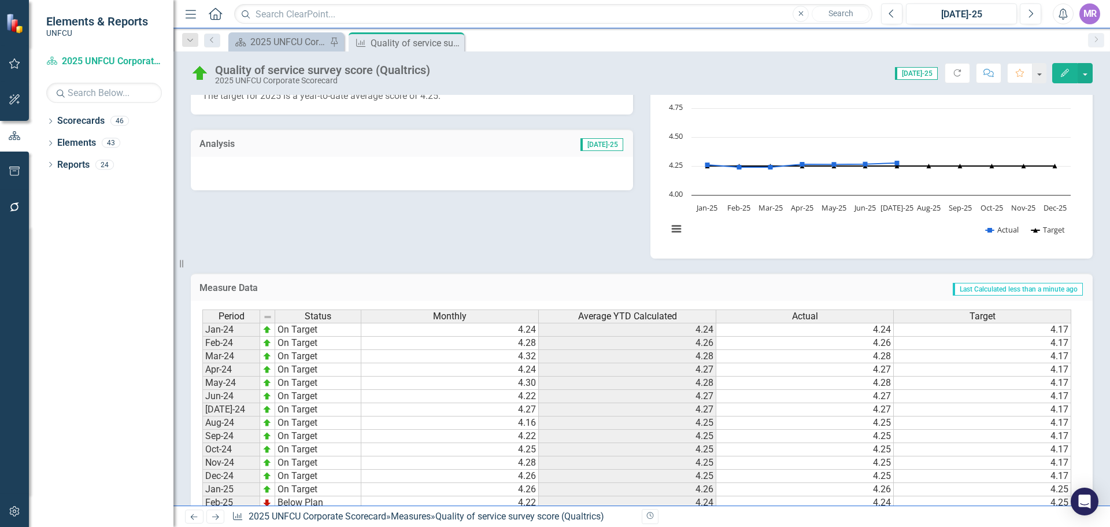
click at [288, 162] on div at bounding box center [412, 174] width 442 height 34
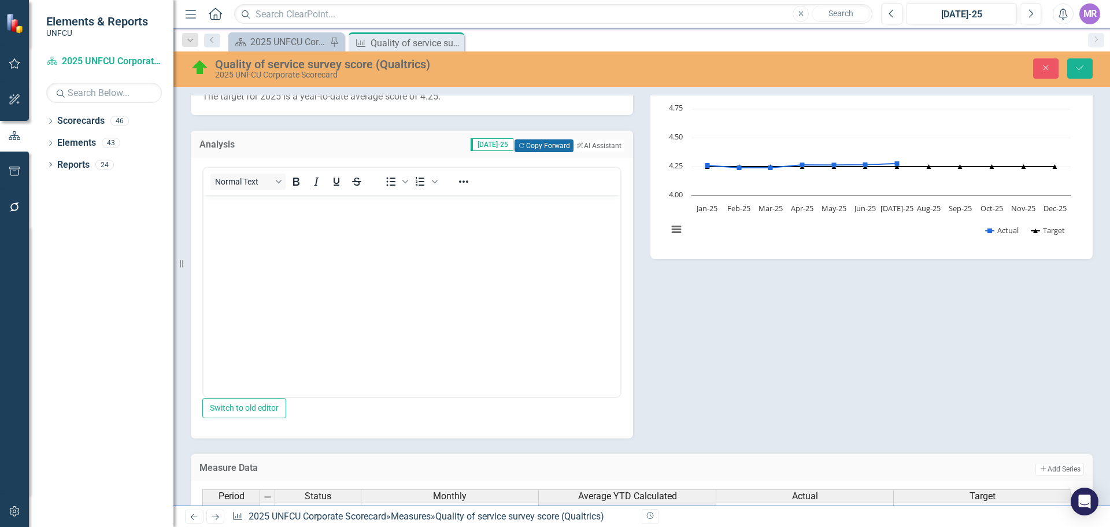
scroll to position [0, 0]
click at [517, 143] on button "Copy Forward Copy Forward" at bounding box center [543, 145] width 58 height 13
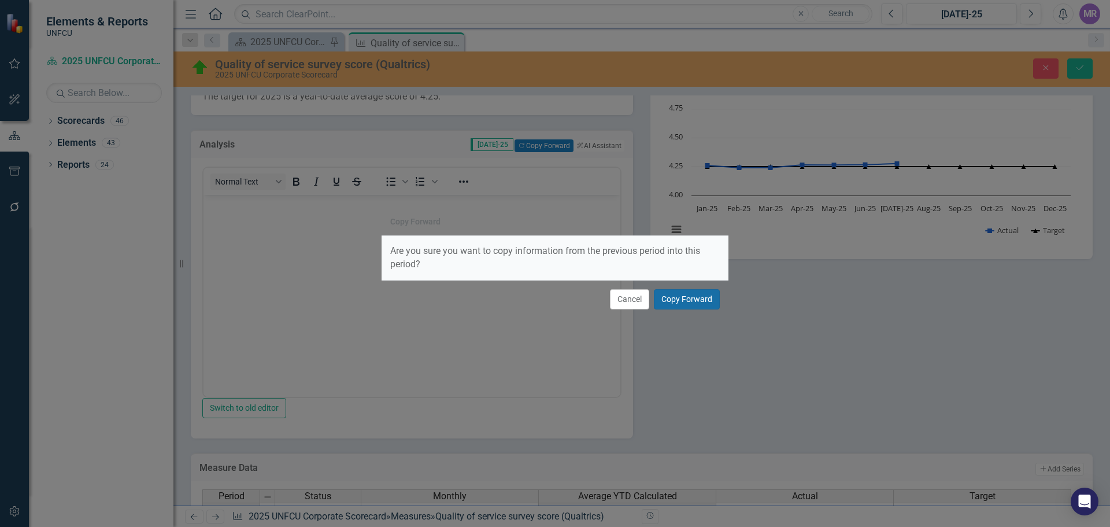
click at [696, 295] on button "Copy Forward" at bounding box center [687, 299] width 66 height 20
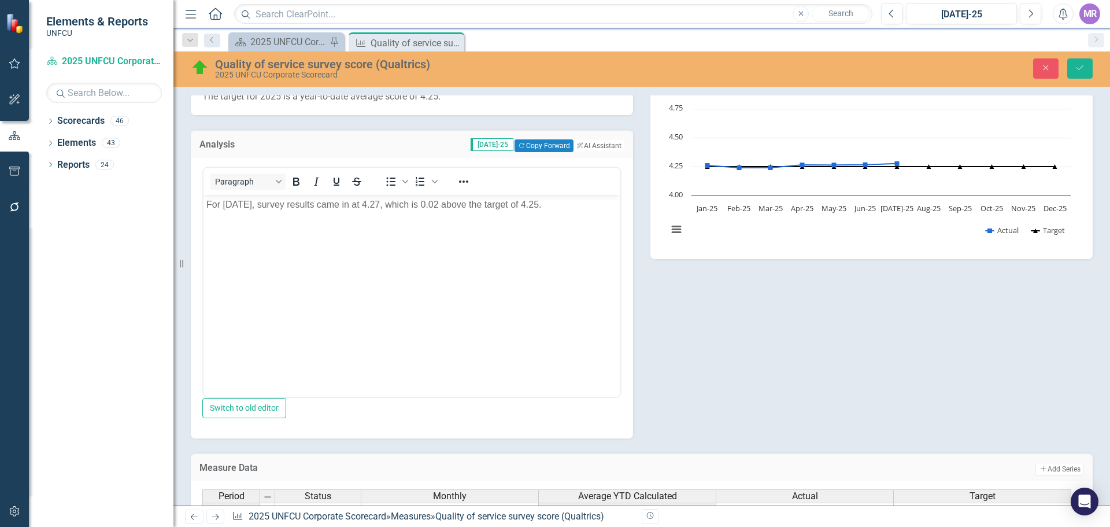
click at [242, 206] on p "For June 2025, survey results came in at 4.27, which is 0.02 above the target o…" at bounding box center [411, 204] width 411 height 14
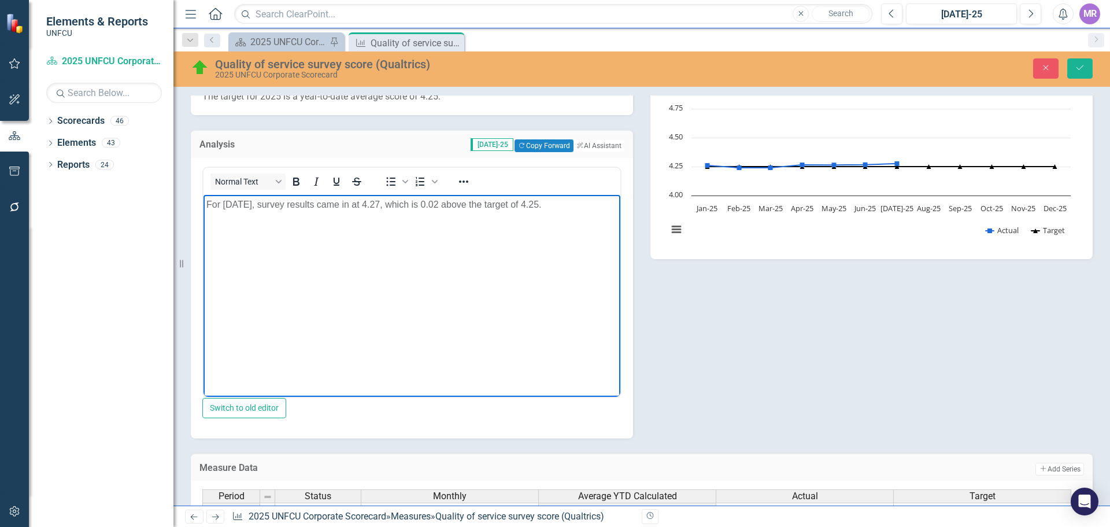
click at [393, 271] on body "For July 2025, survey results came in at 4.27, which is 0.02 above the target o…" at bounding box center [411, 280] width 417 height 173
click at [340, 217] on body "For July 2025, survey results came in at 4.27, which is 0.02 above the target o…" at bounding box center [411, 280] width 417 height 173
click at [387, 203] on p "For July 2025, survey results came in at 4.27, which is 0.02 above the target o…" at bounding box center [411, 204] width 411 height 14
click at [445, 206] on p "For July 2025, survey results came in at 4.28, which is 0.02 above the target o…" at bounding box center [411, 204] width 411 height 14
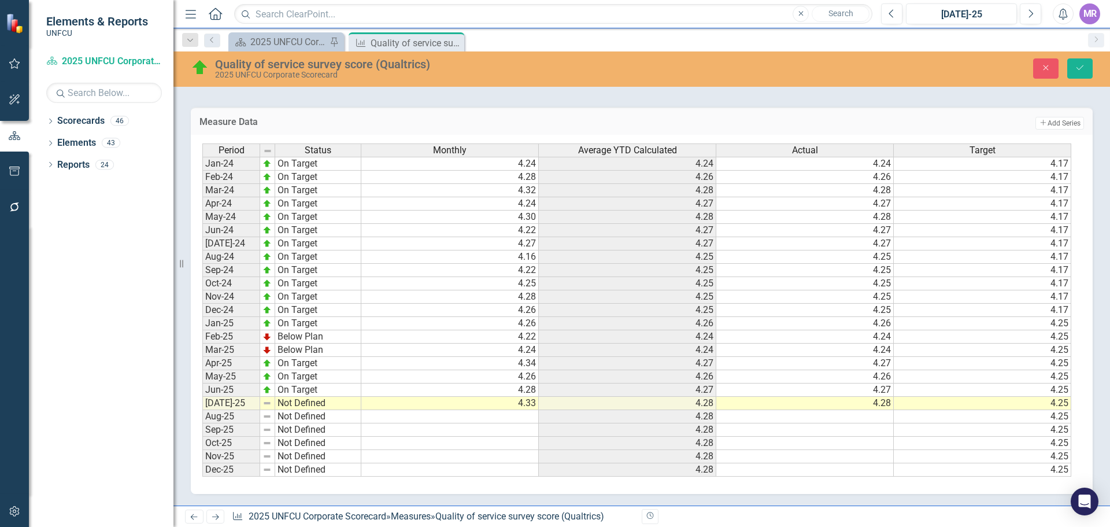
scroll to position [352, 0]
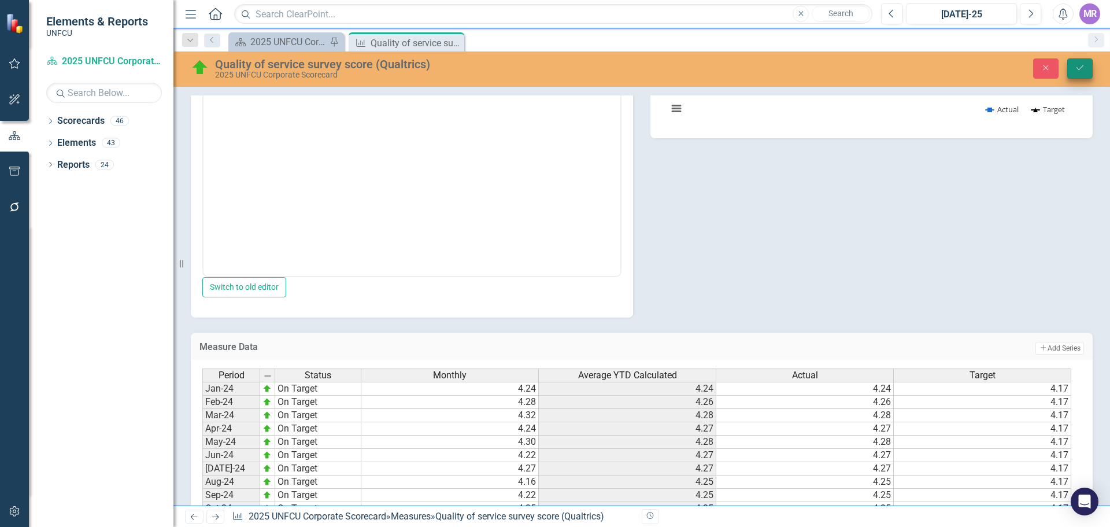
click at [1086, 73] on button "Save" at bounding box center [1079, 68] width 25 height 20
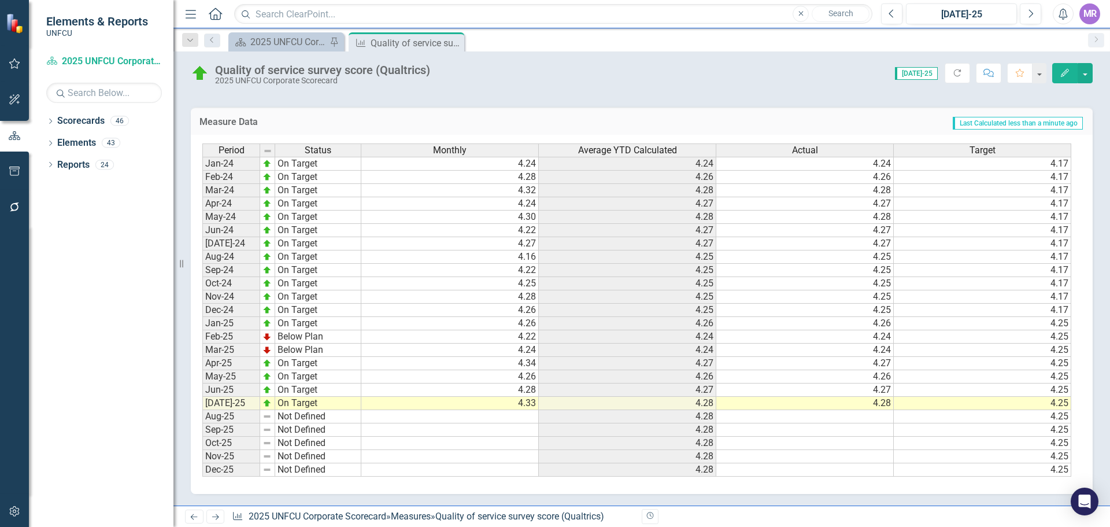
scroll to position [166, 0]
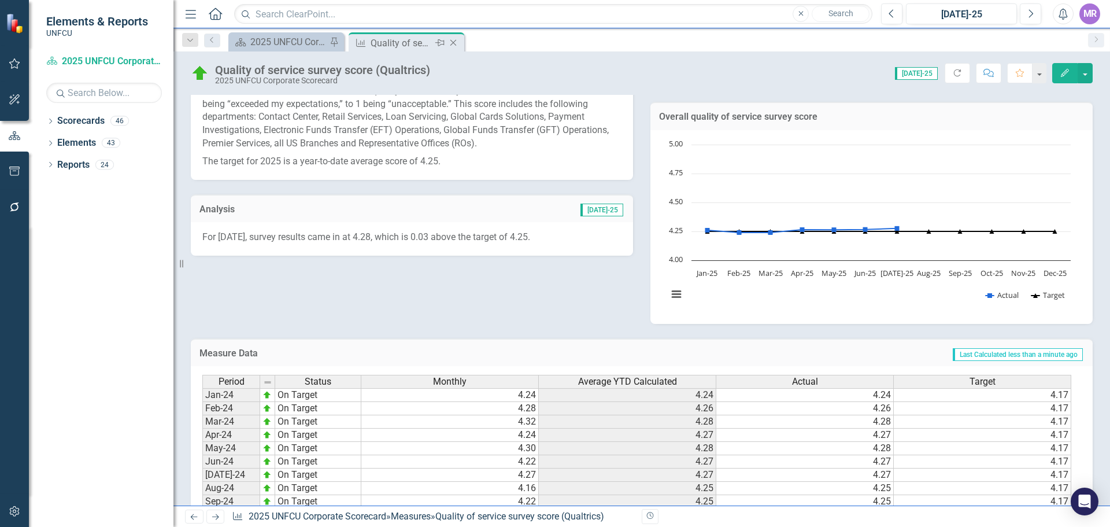
click at [458, 41] on icon "Close" at bounding box center [453, 42] width 12 height 9
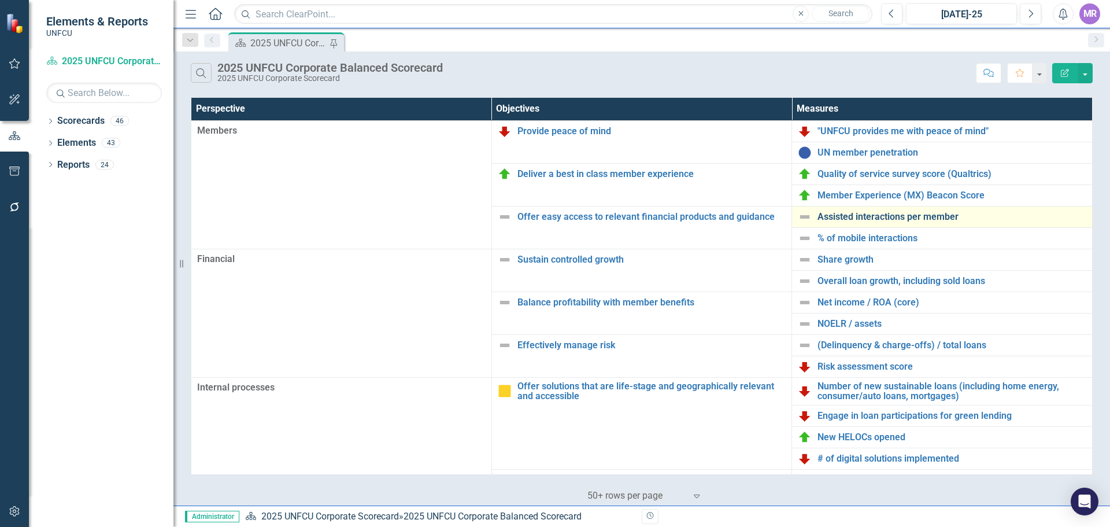
click at [873, 213] on link "Assisted interactions per member" at bounding box center [951, 217] width 269 height 10
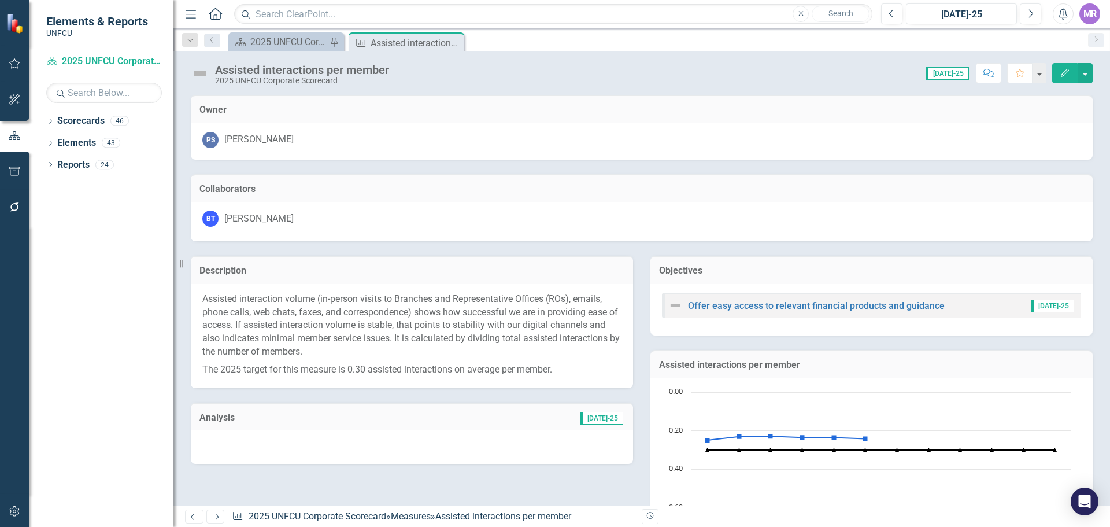
scroll to position [488, 0]
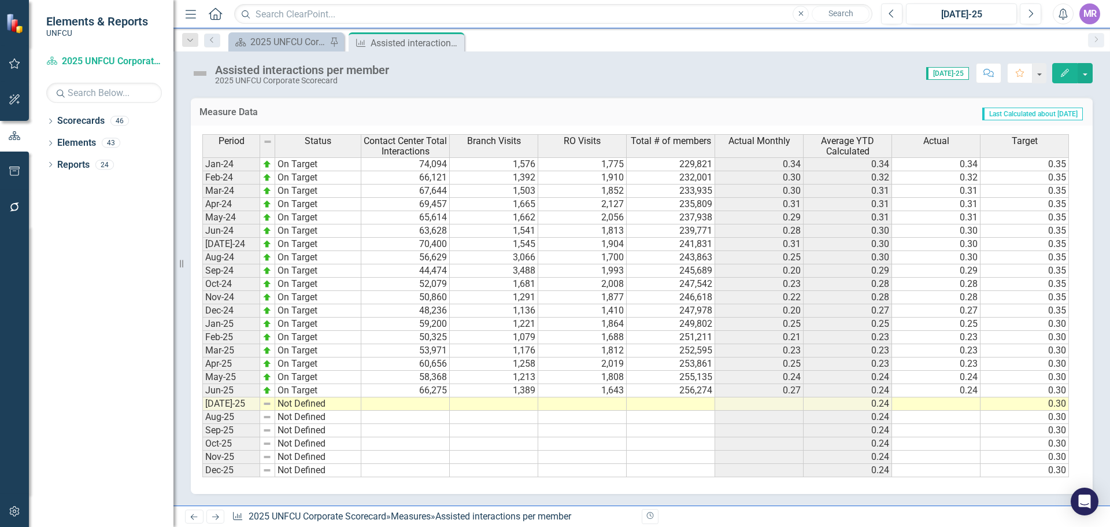
click at [420, 398] on td at bounding box center [405, 403] width 88 height 13
click at [431, 402] on td at bounding box center [405, 403] width 88 height 13
click at [431, 402] on textarea at bounding box center [405, 404] width 89 height 14
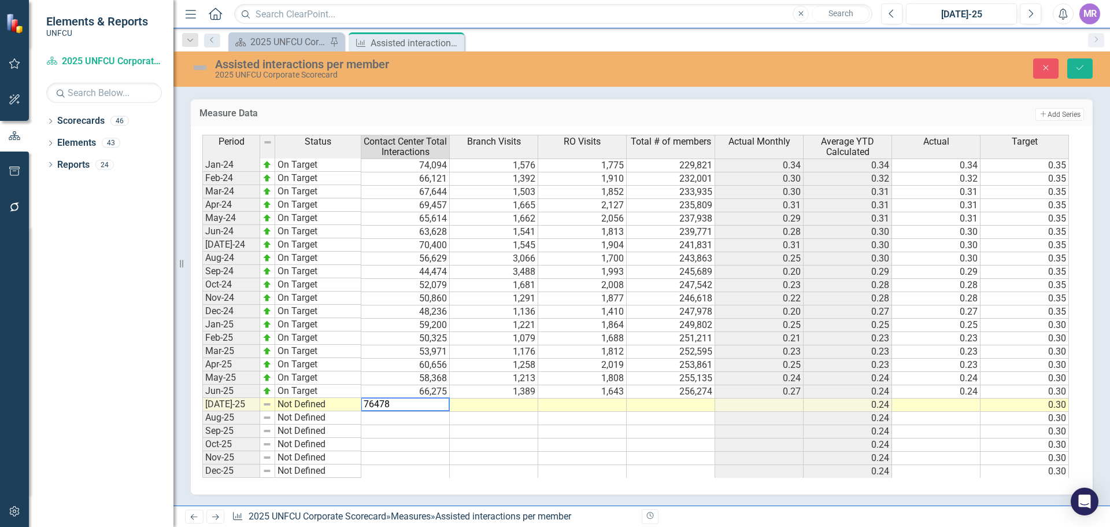
type textarea "76478"
click at [1077, 66] on icon "Save" at bounding box center [1080, 68] width 10 height 8
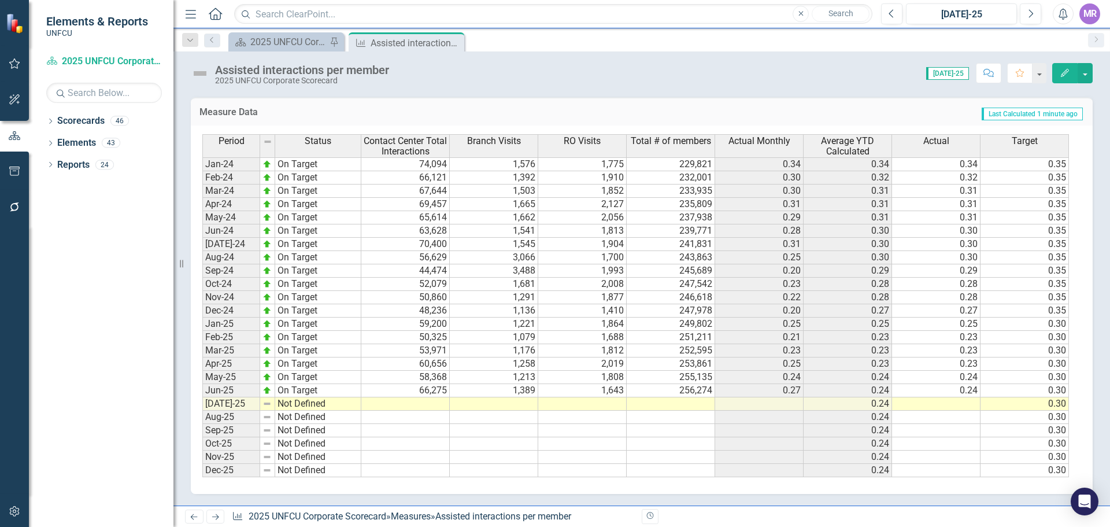
click at [370, 439] on td at bounding box center [405, 443] width 88 height 13
click at [446, 362] on td "60,656" at bounding box center [405, 363] width 88 height 13
click at [432, 369] on div at bounding box center [405, 369] width 88 height 1
click at [434, 379] on td "58,368" at bounding box center [405, 377] width 88 height 13
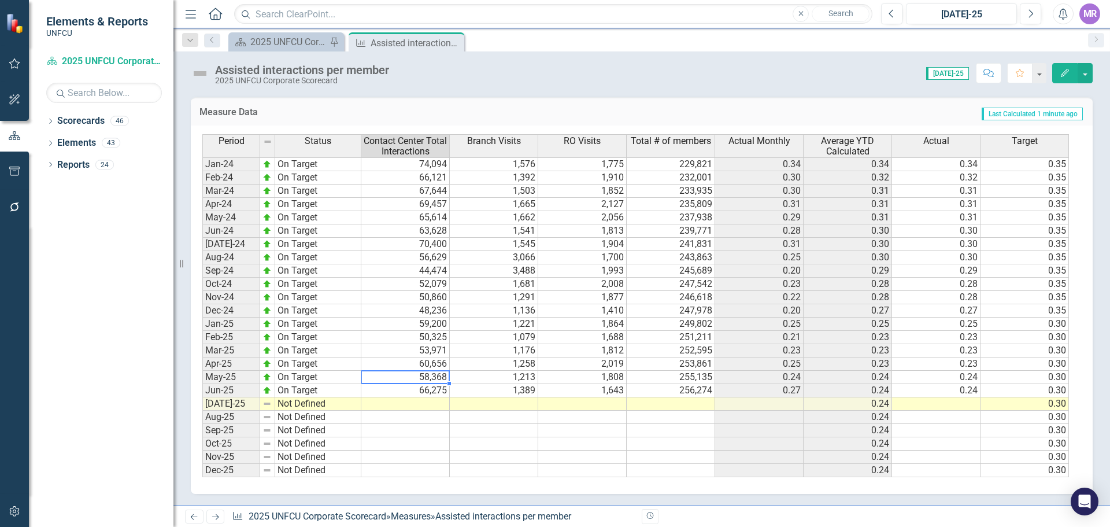
click at [434, 379] on td "58,368" at bounding box center [405, 377] width 88 height 13
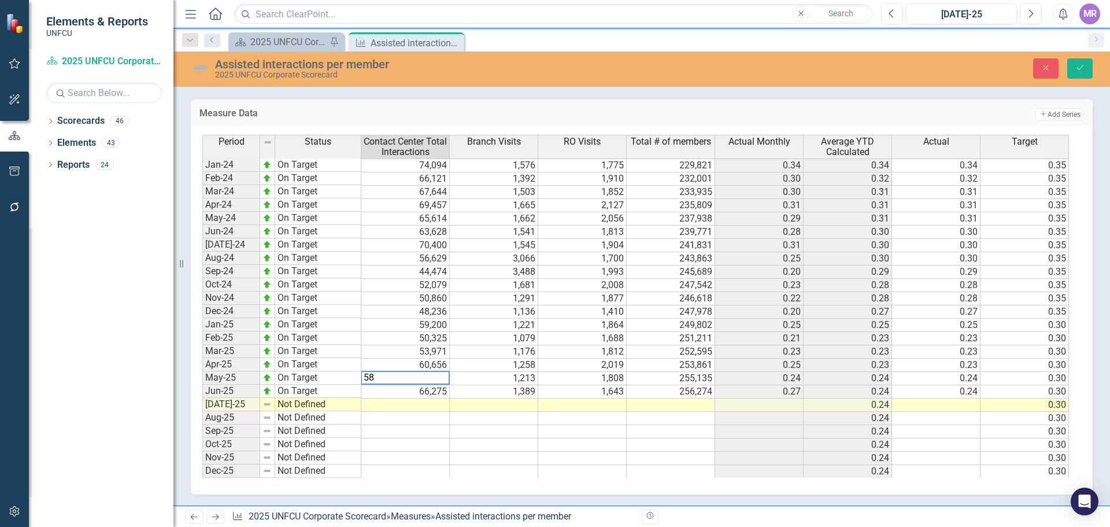
type textarea "5"
type textarea "66275"
click at [1082, 66] on icon "Save" at bounding box center [1080, 68] width 10 height 8
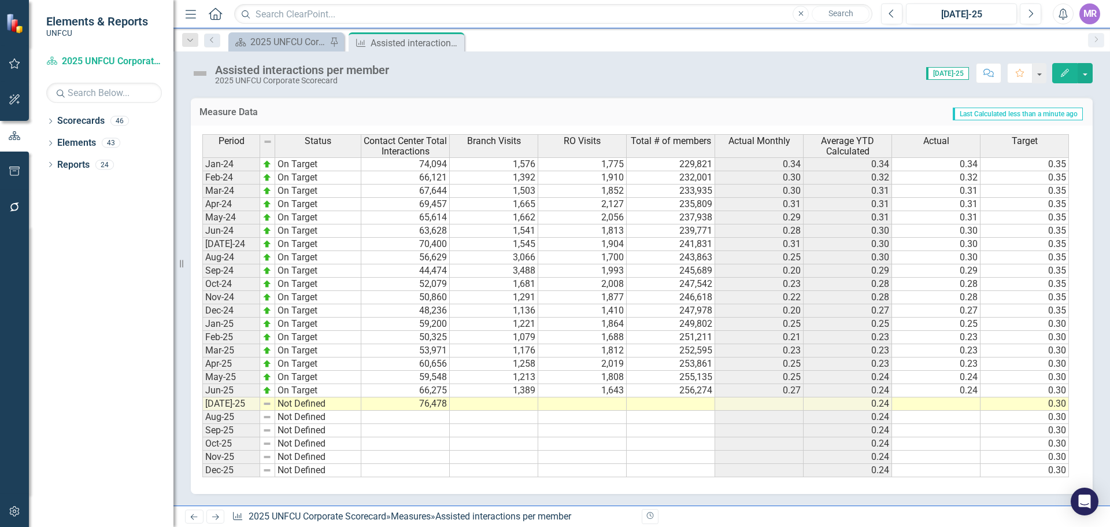
click at [533, 398] on td at bounding box center [494, 403] width 88 height 13
click at [523, 403] on td at bounding box center [494, 403] width 88 height 13
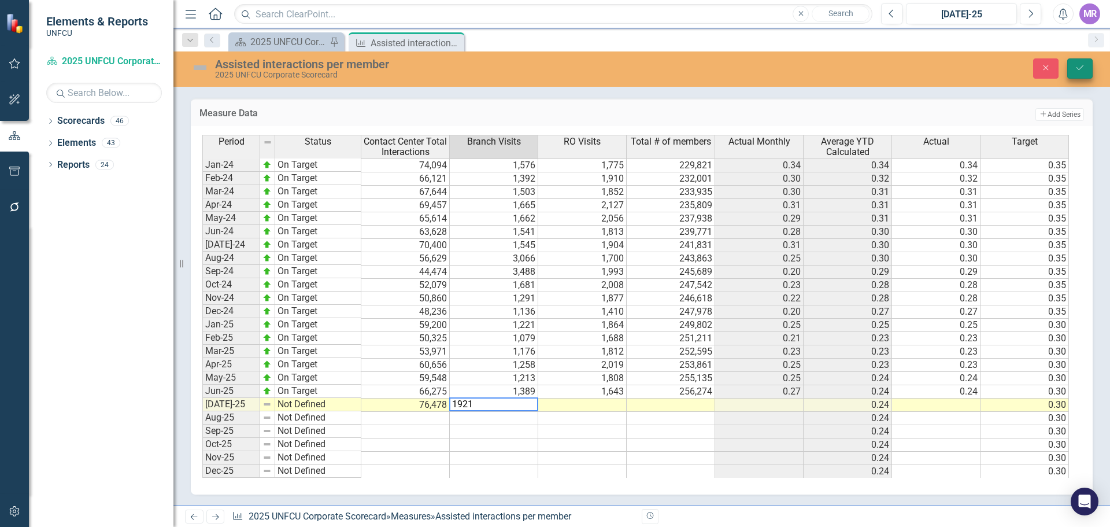
type textarea "1921"
click at [1084, 66] on icon "Save" at bounding box center [1080, 68] width 10 height 8
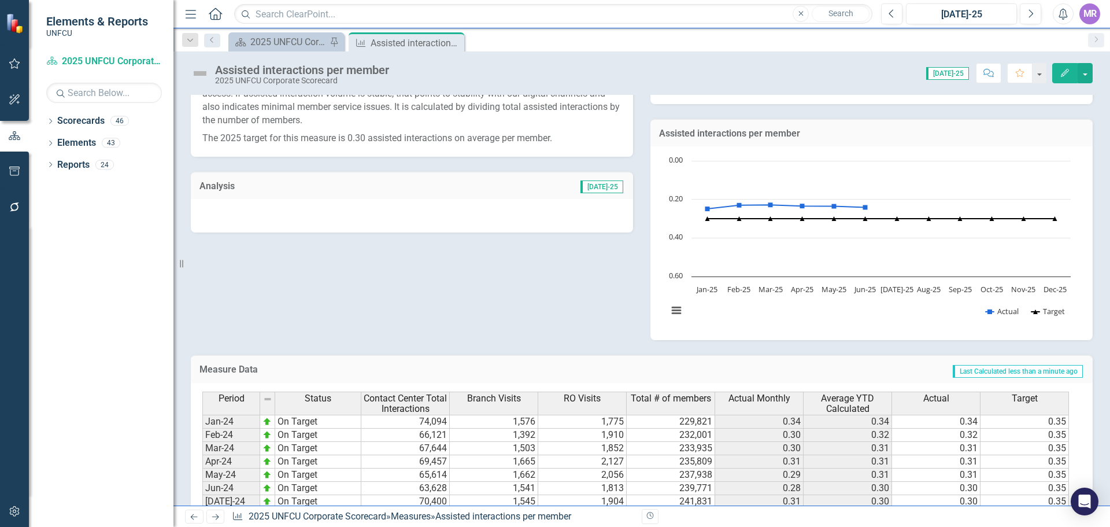
scroll to position [488, 0]
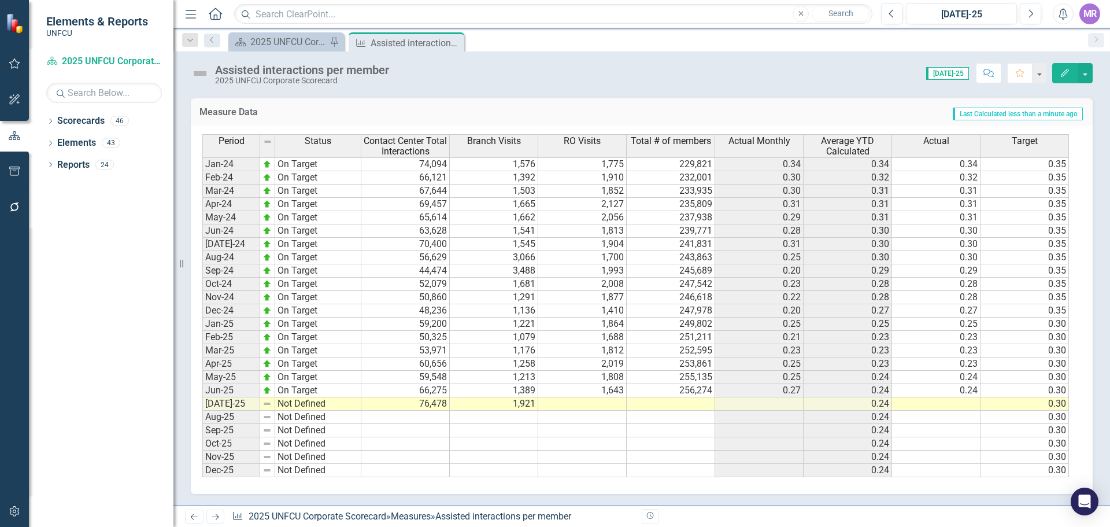
click at [527, 403] on td "1,921" at bounding box center [494, 403] width 88 height 13
drag, startPoint x: 536, startPoint y: 411, endPoint x: 618, endPoint y: 404, distance: 81.8
click at [202, 404] on div "Period Status Contact Center Total Interactions Branch Visits RO Visits Total #…" at bounding box center [202, 305] width 0 height 343
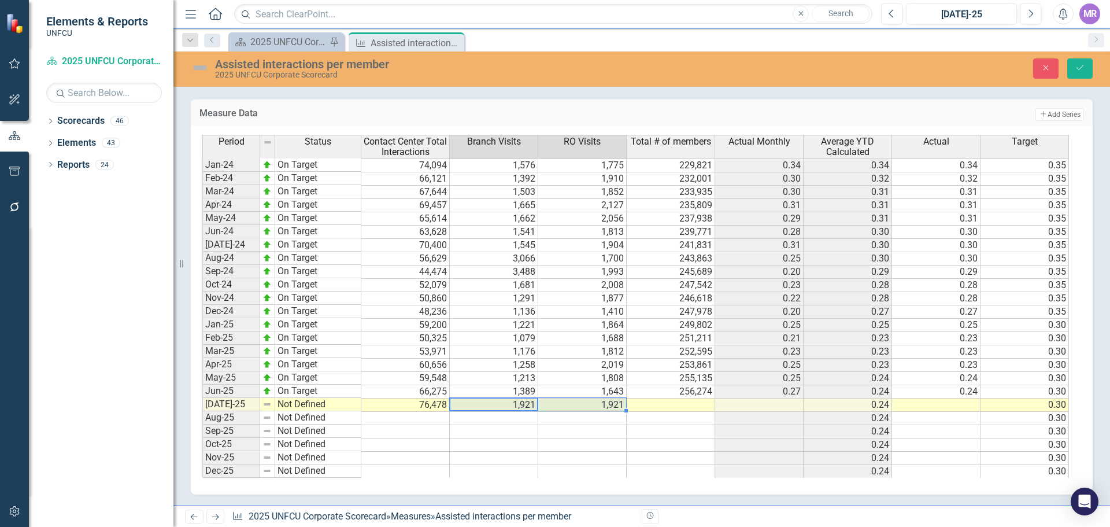
click at [515, 406] on td "1,921" at bounding box center [494, 404] width 88 height 13
click at [1072, 73] on button "Save" at bounding box center [1079, 68] width 25 height 20
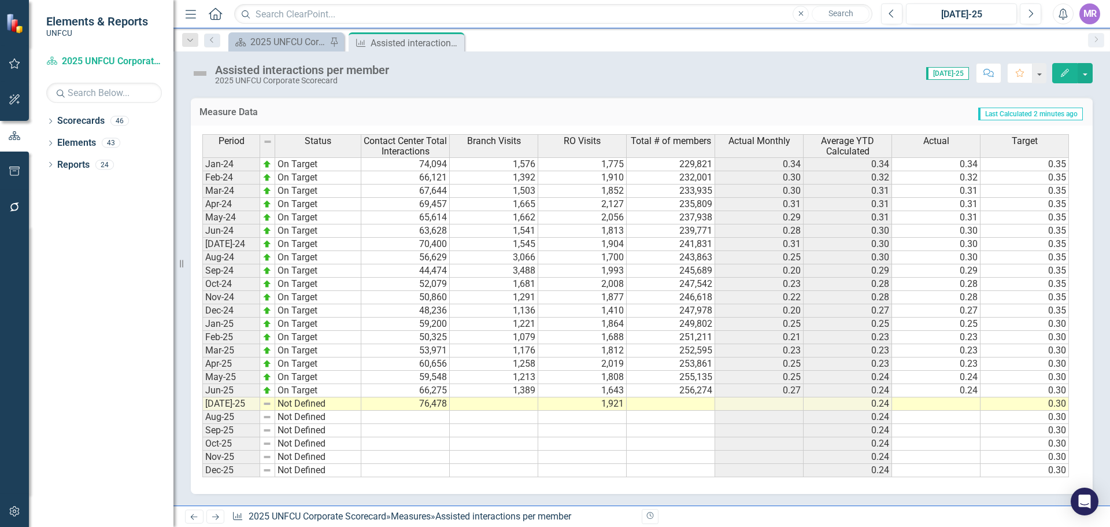
click at [513, 408] on td at bounding box center [494, 403] width 88 height 13
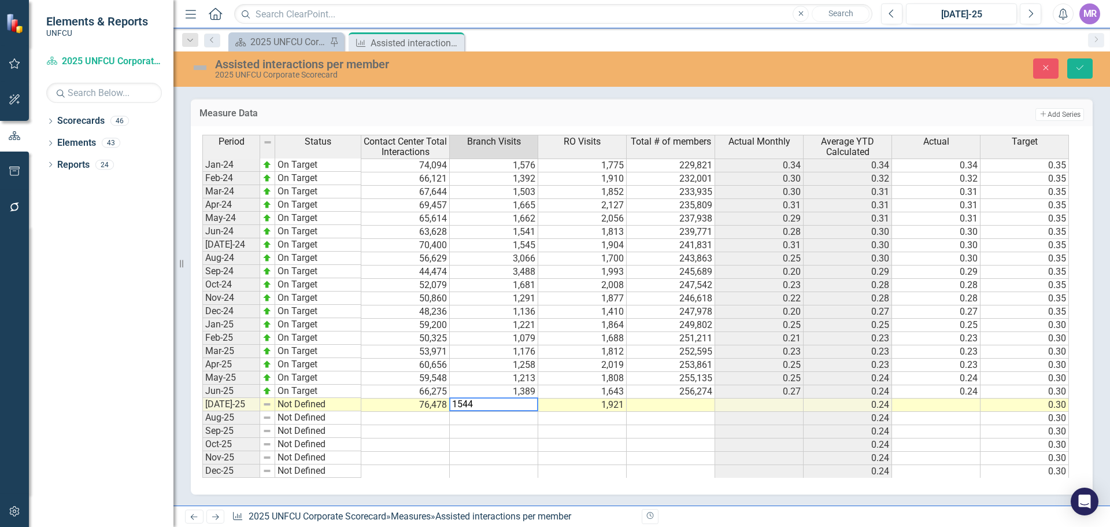
type textarea "1544"
click at [1079, 76] on button "Save" at bounding box center [1079, 68] width 25 height 20
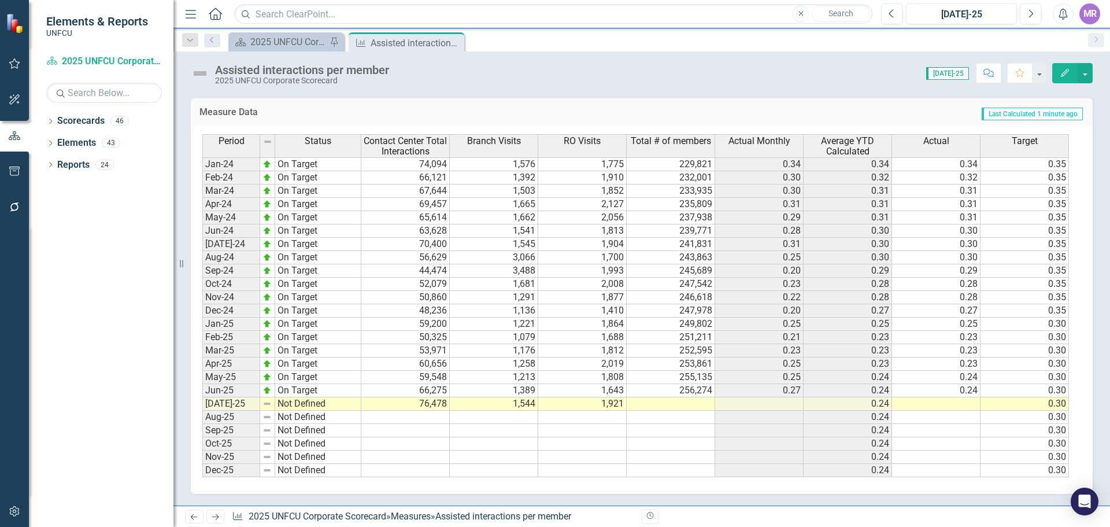
scroll to position [431, 0]
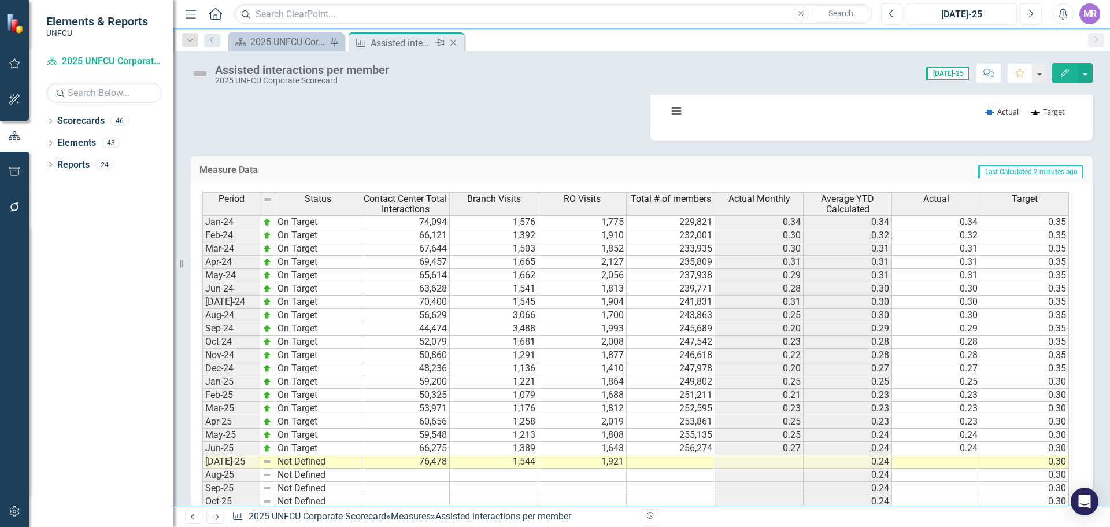
click at [454, 44] on icon at bounding box center [453, 43] width 6 height 6
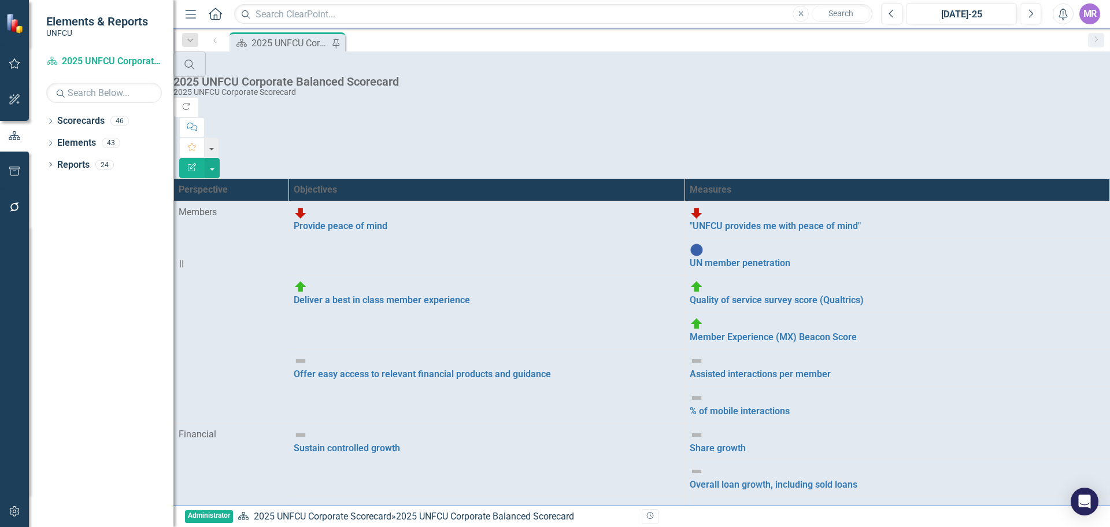
click at [849, 391] on div "% of mobile interactions" at bounding box center [897, 404] width 415 height 27
click at [790, 405] on link "% of mobile interactions" at bounding box center [740, 410] width 100 height 11
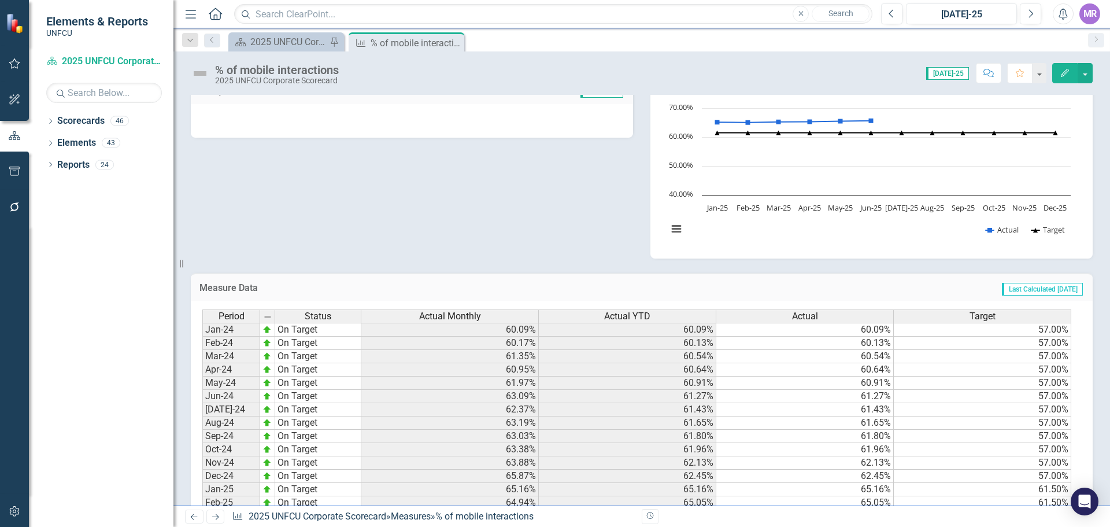
scroll to position [397, 0]
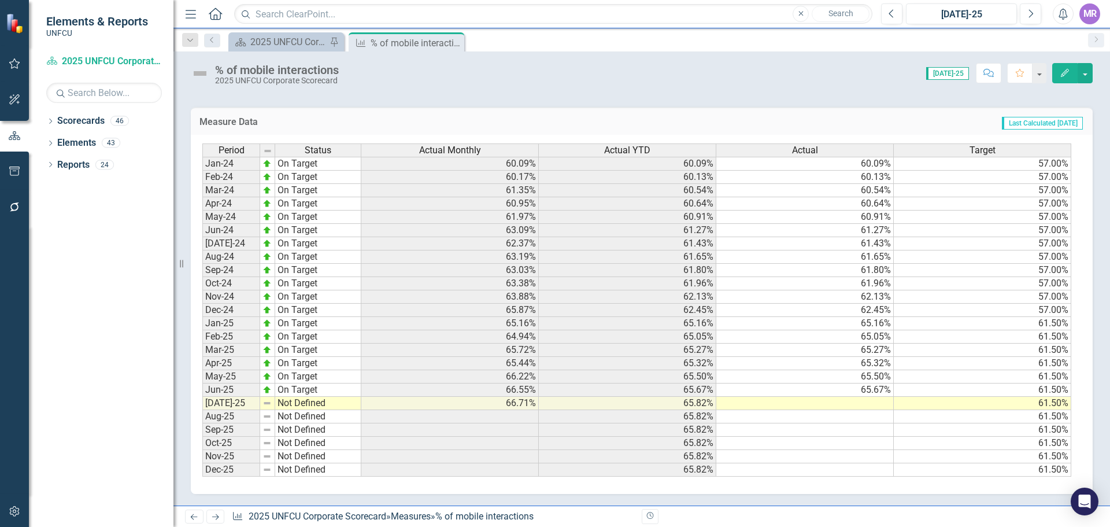
click at [705, 405] on td "65.82%" at bounding box center [627, 403] width 177 height 13
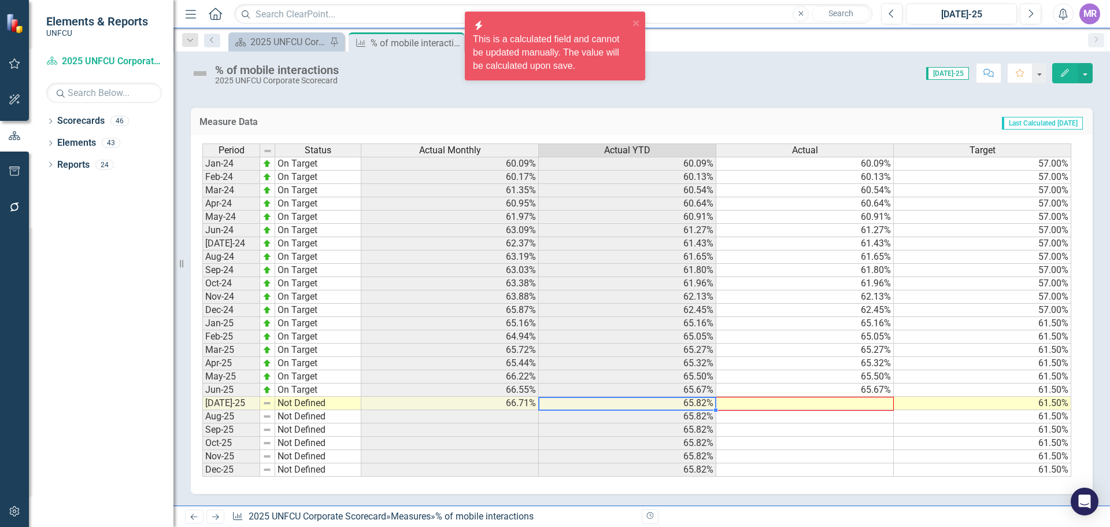
drag, startPoint x: 717, startPoint y: 410, endPoint x: 777, endPoint y: 399, distance: 61.7
click at [202, 399] on div "Period Status Actual Monthly Actual YTD Actual Target Jan-24 On Target 60.09% 6…" at bounding box center [202, 309] width 0 height 333
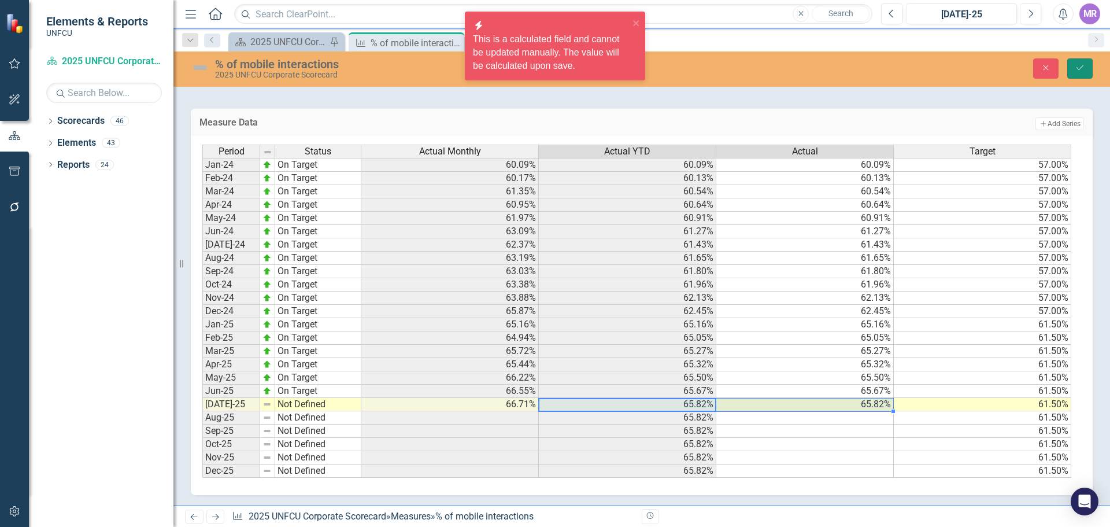
click at [1069, 77] on button "Save" at bounding box center [1079, 68] width 25 height 20
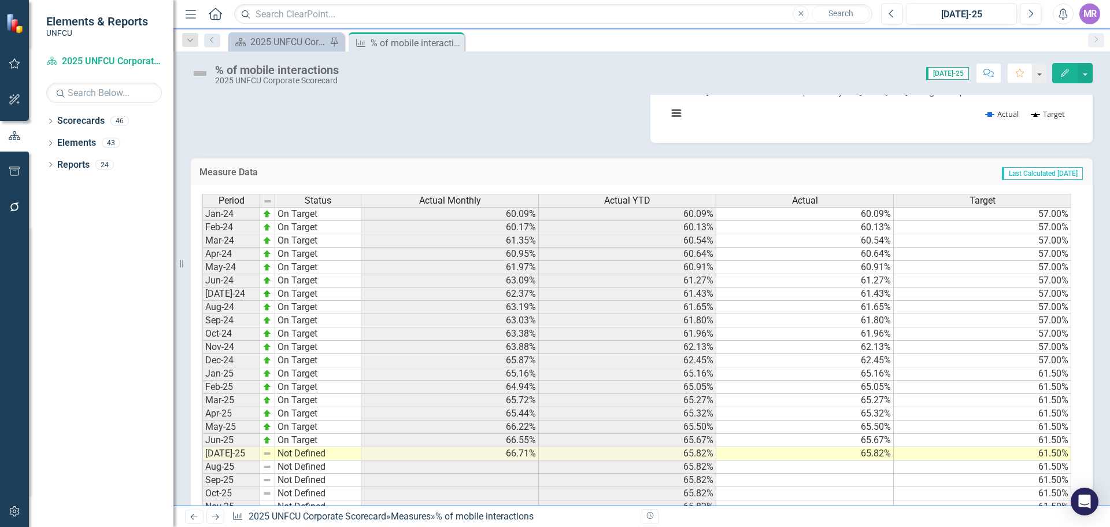
scroll to position [339, 0]
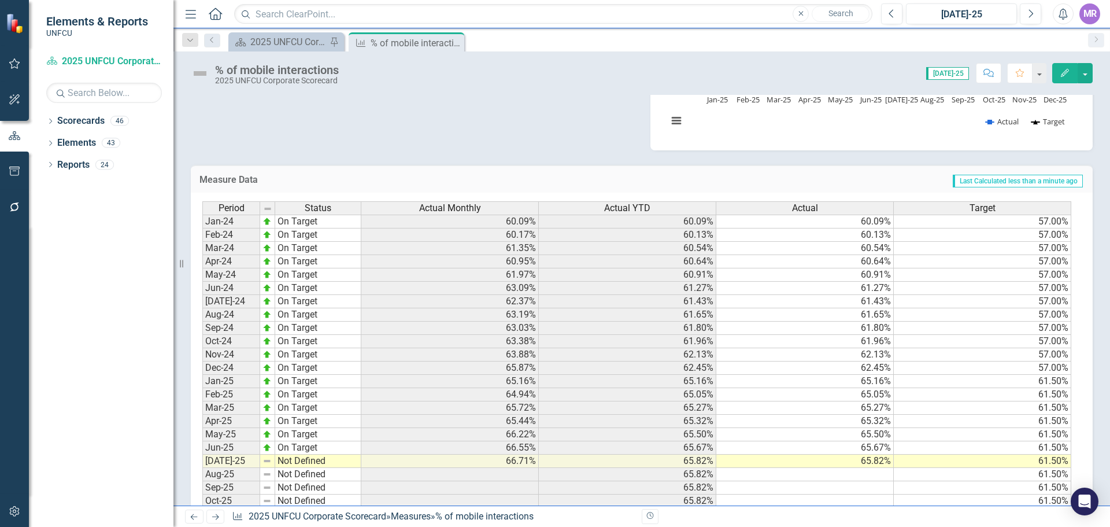
click at [283, 461] on td "Not Defined" at bounding box center [318, 460] width 86 height 13
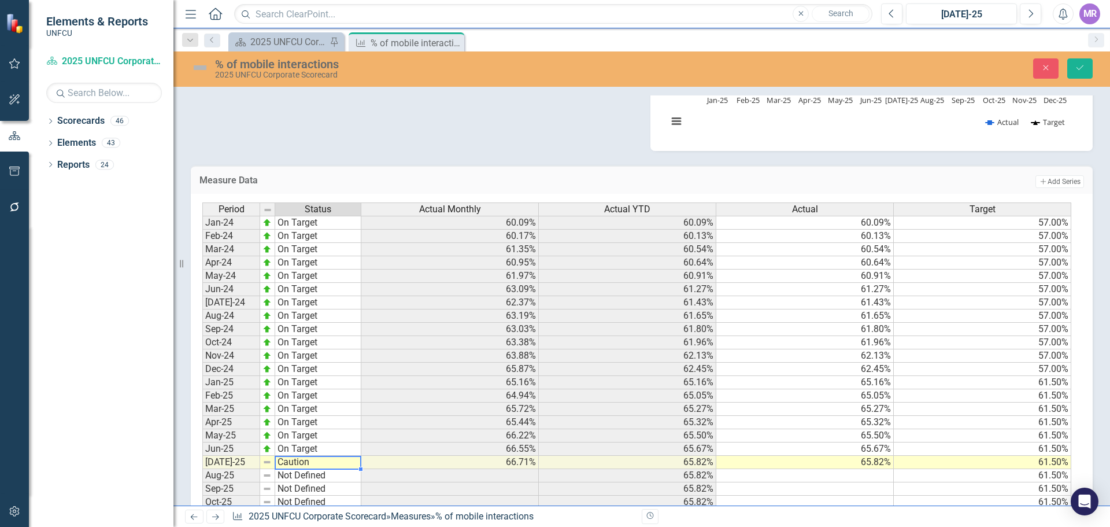
click at [310, 414] on div "Period Status Actual Monthly Actual YTD Actual Target Jan-24 On Target 60.09% 6…" at bounding box center [637, 369] width 870 height 334
click at [309, 461] on td "Caution" at bounding box center [318, 462] width 86 height 13
click at [308, 408] on div "Period Status Actual Monthly Actual YTD Actual Target Jan-24 On Target 60.09% 6…" at bounding box center [637, 369] width 870 height 334
click at [1073, 66] on button "Save" at bounding box center [1079, 68] width 25 height 20
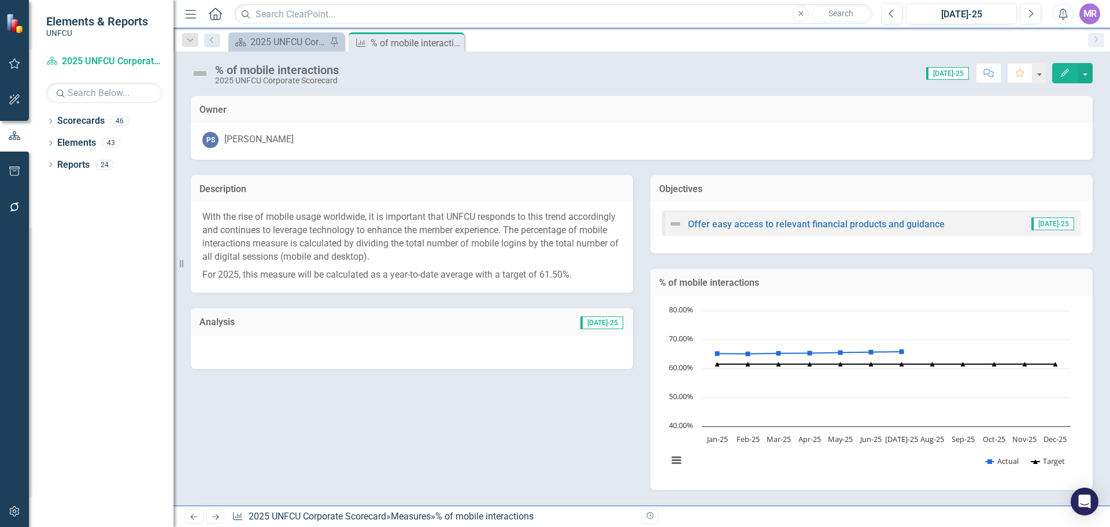
click at [337, 356] on div at bounding box center [412, 352] width 442 height 34
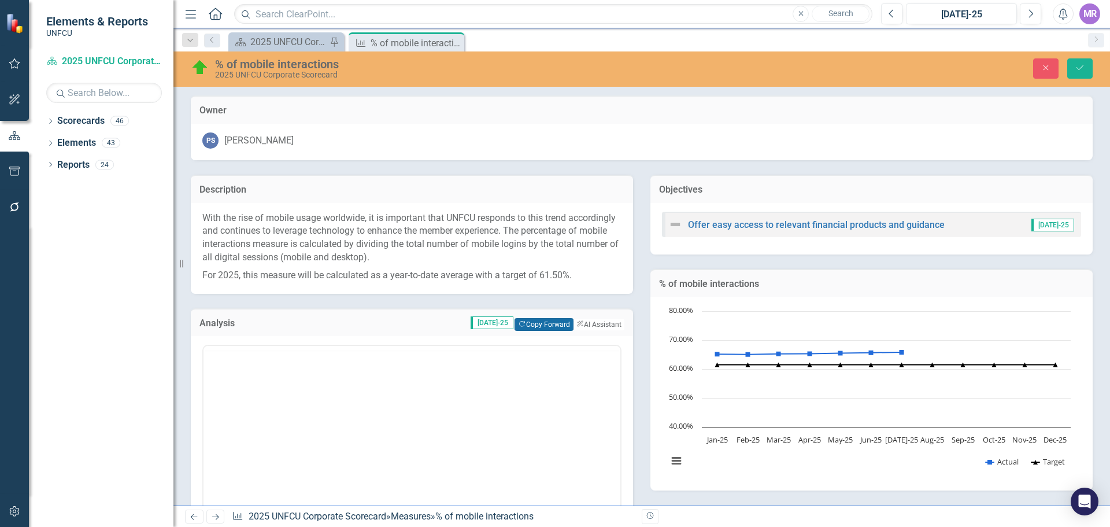
scroll to position [0, 0]
click at [514, 321] on button "Copy Forward Copy Forward" at bounding box center [543, 324] width 58 height 13
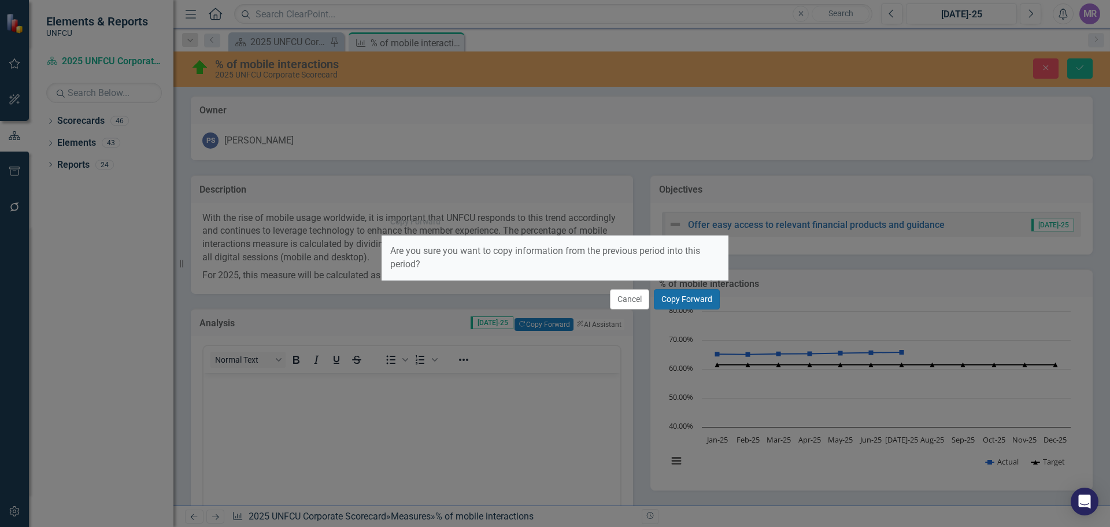
click at [694, 296] on button "Copy Forward" at bounding box center [687, 299] width 66 height 20
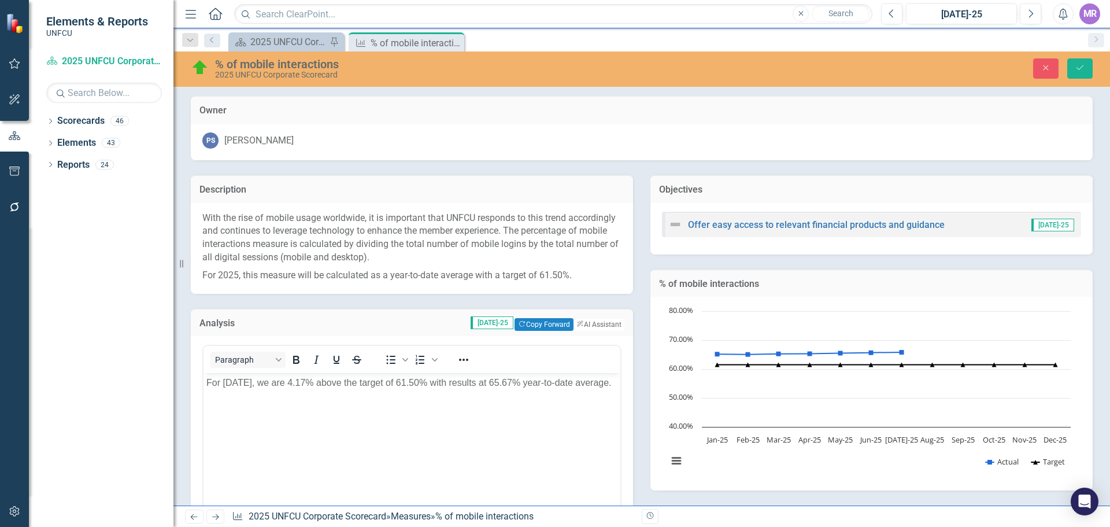
click at [241, 382] on p "For June 2025, we are 4.17% above the target of 61.50% with results at 65.67% y…" at bounding box center [411, 383] width 411 height 14
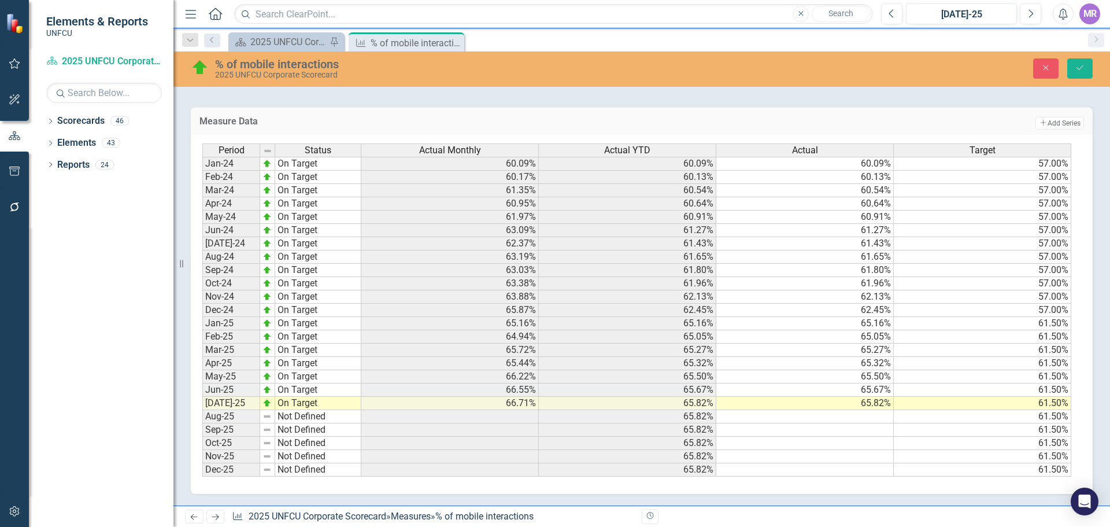
scroll to position [183, 0]
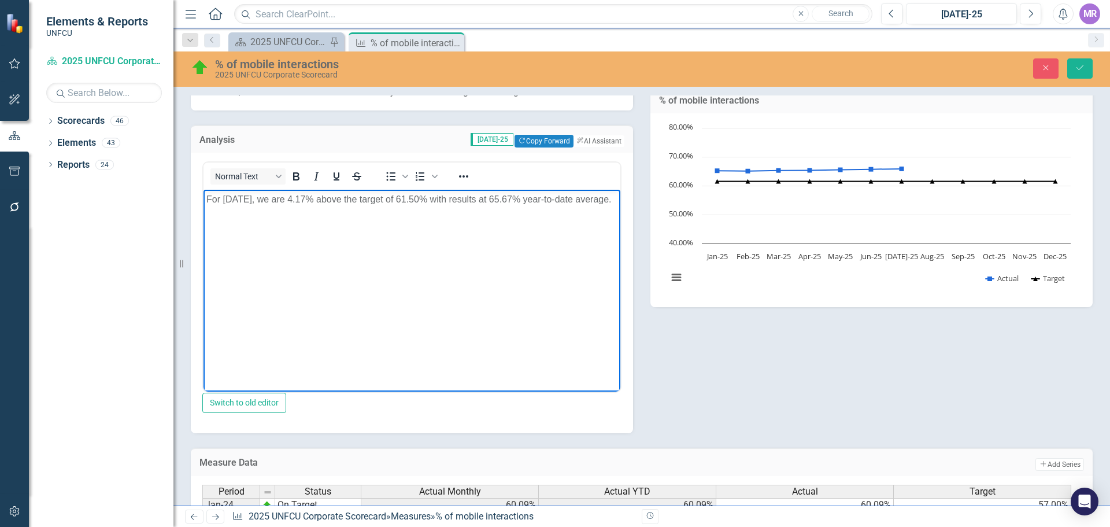
click at [475, 248] on body "For July 2025, we are 4.17% above the target of 61.50% with results at 65.67% y…" at bounding box center [411, 276] width 417 height 173
click at [511, 199] on p "For July 2025, we are 4.17% above the target of 61.50% with results at 65.67% y…" at bounding box center [411, 199] width 411 height 14
click at [512, 245] on body "For July 2025, we are 4.17% above the target of 61.50% with results at 65.82% y…" at bounding box center [411, 276] width 417 height 173
click at [425, 199] on p "For July 2025, we are 4.17% above the target of 61.50% with results at 65.82% y…" at bounding box center [411, 199] width 411 height 14
click at [493, 197] on p "For July 2025, we are 4.17% above the target of 61.50% with results at 65.82% y…" at bounding box center [411, 199] width 411 height 14
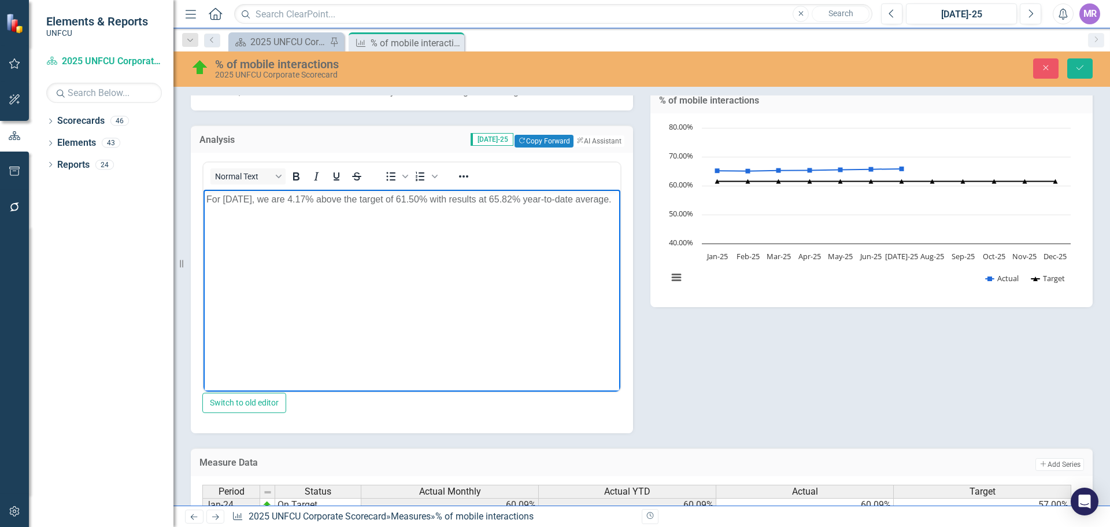
click at [414, 203] on p "For July 2025, we are 4.17% above the target of 61.50% with results at 65.82% y…" at bounding box center [411, 199] width 411 height 14
click at [314, 197] on p "For July 2025, we are 4.17% above the target of 61.50% with results at 65.82% y…" at bounding box center [411, 199] width 411 height 14
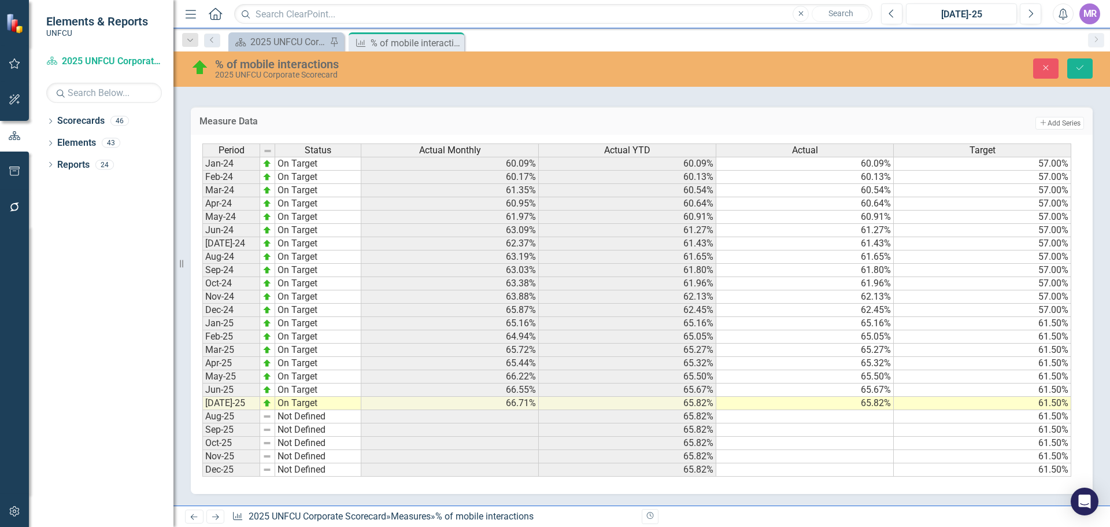
scroll to position [299, 0]
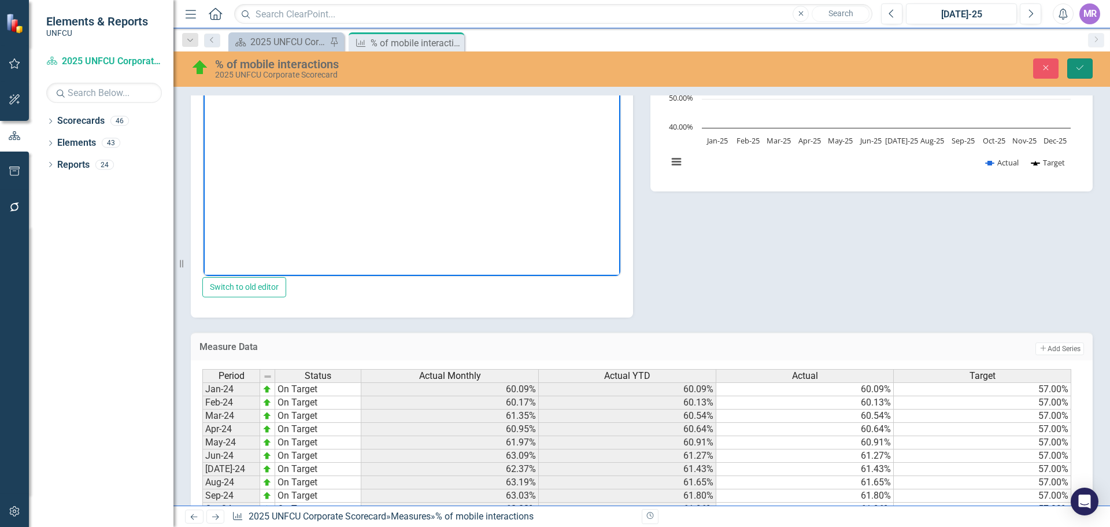
click at [1087, 61] on button "Save" at bounding box center [1079, 68] width 25 height 20
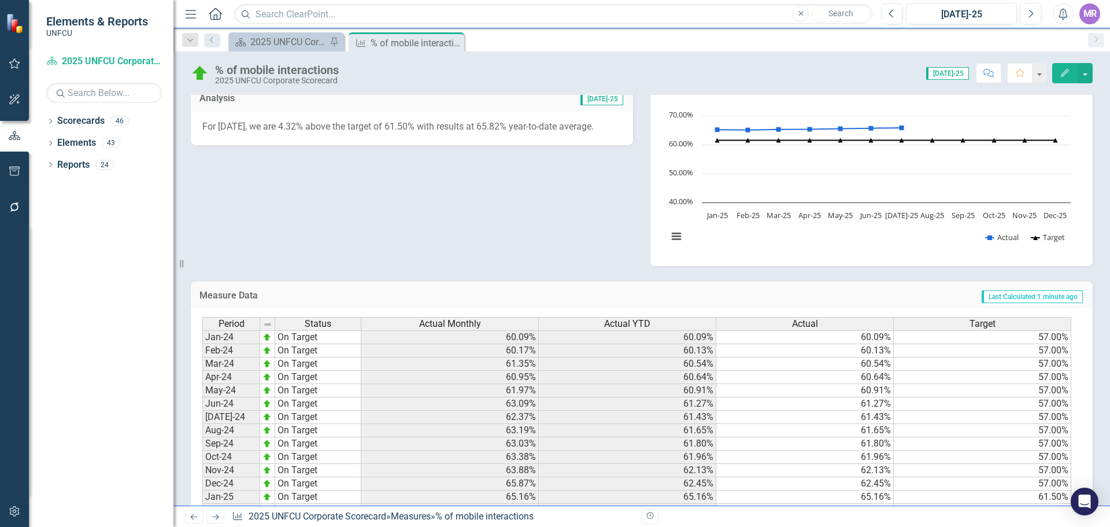
scroll to position [50, 0]
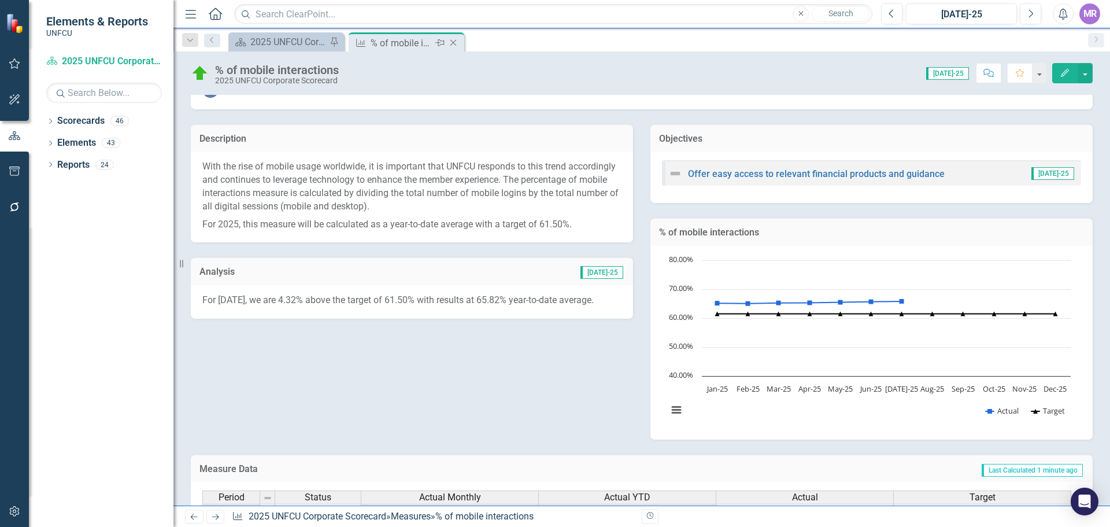
click at [456, 45] on icon "Close" at bounding box center [453, 42] width 12 height 9
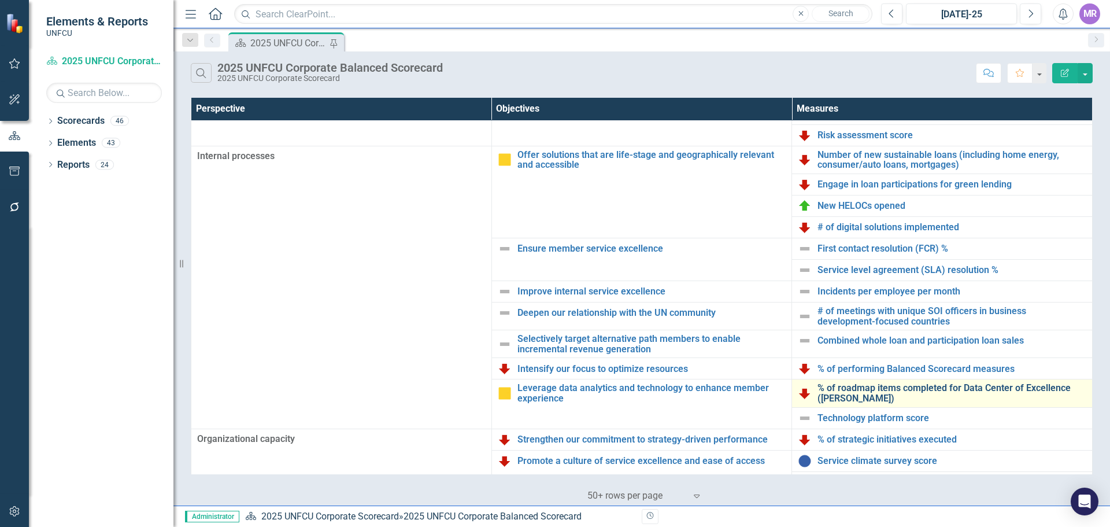
scroll to position [250, 0]
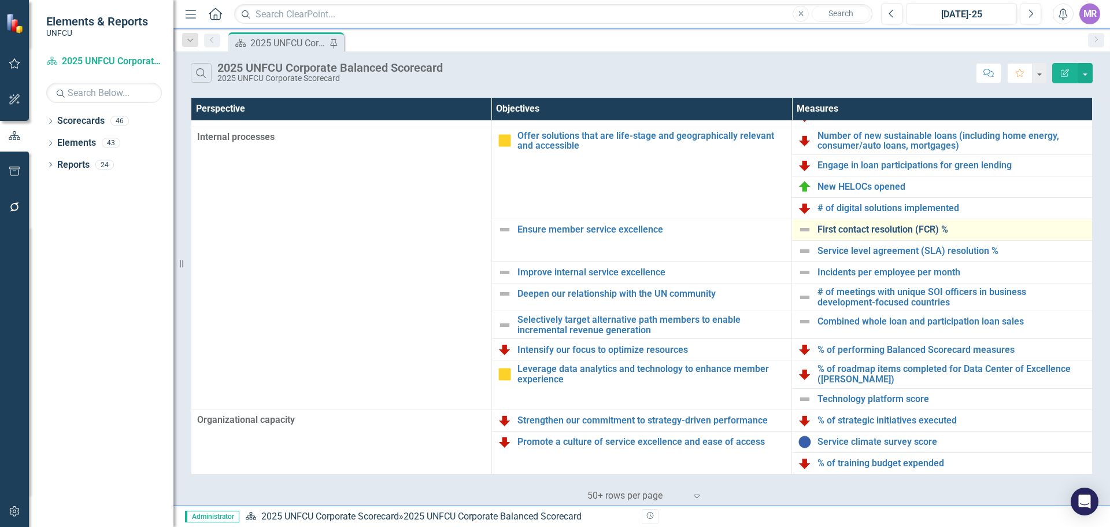
click at [855, 228] on link "First contact resolution (FCR) %" at bounding box center [951, 229] width 269 height 10
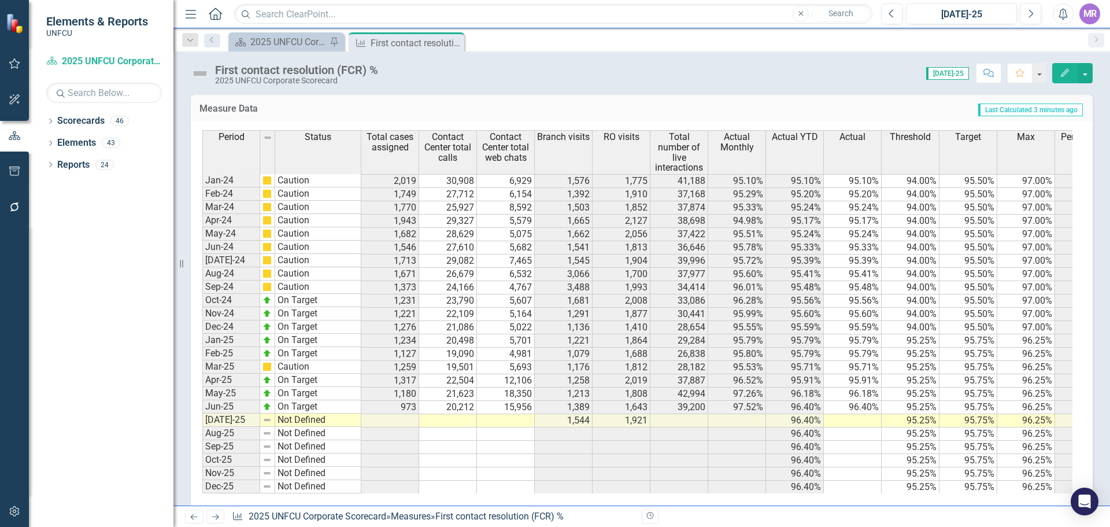
scroll to position [461, 0]
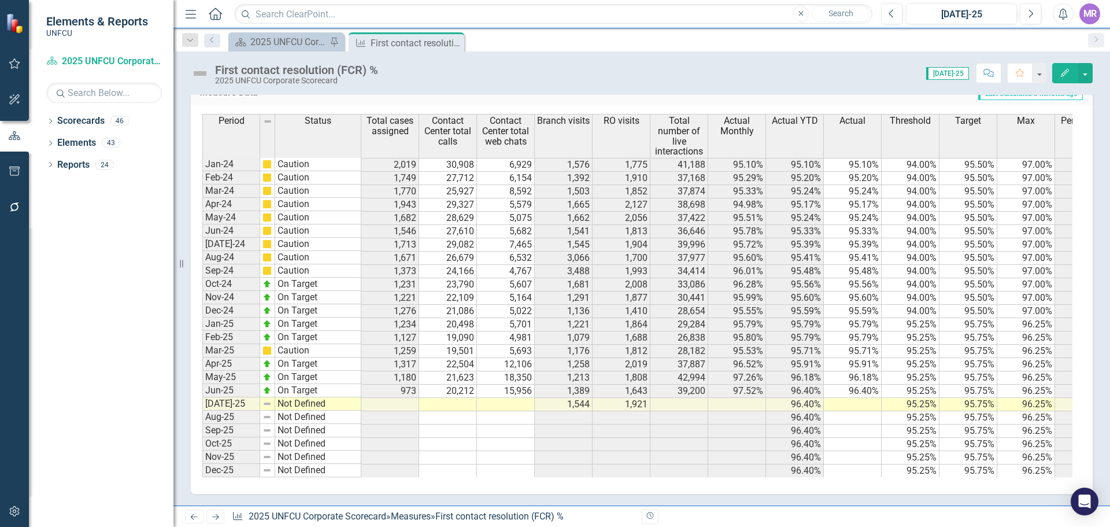
click at [453, 398] on td at bounding box center [448, 404] width 58 height 13
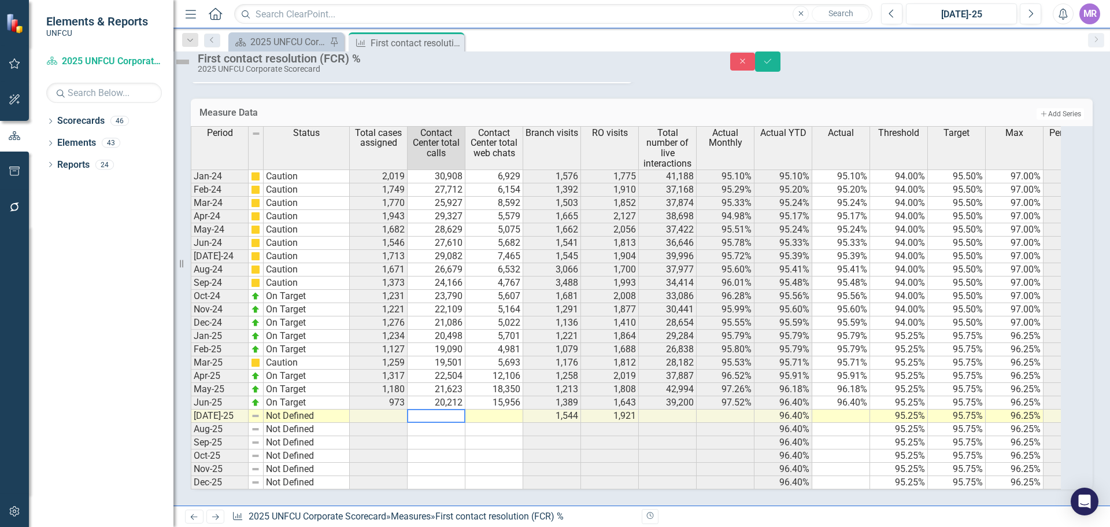
click at [443, 409] on textarea at bounding box center [436, 416] width 58 height 14
type textarea "22408"
click at [780, 68] on button "Save" at bounding box center [767, 61] width 25 height 20
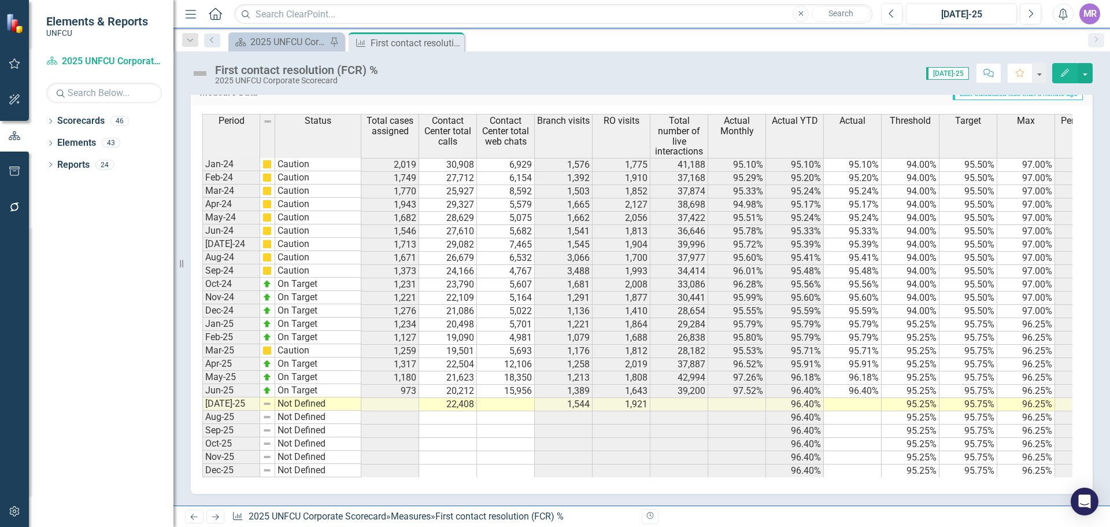
click at [500, 398] on td at bounding box center [506, 404] width 58 height 13
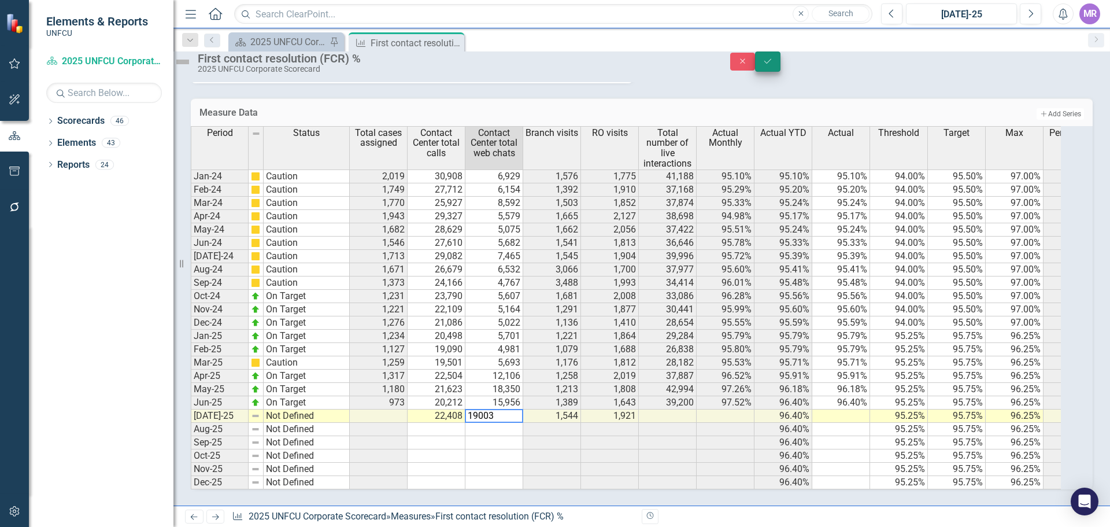
type textarea "19003"
click at [780, 64] on button "Save" at bounding box center [767, 61] width 25 height 20
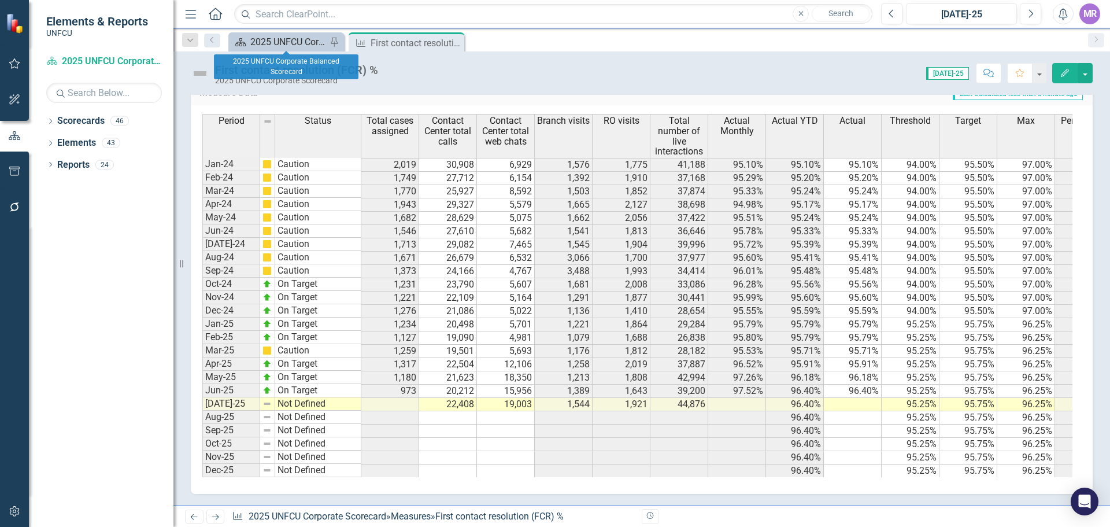
click at [307, 42] on div "2025 UNFCU Corporate Balanced Scorecard" at bounding box center [288, 42] width 76 height 14
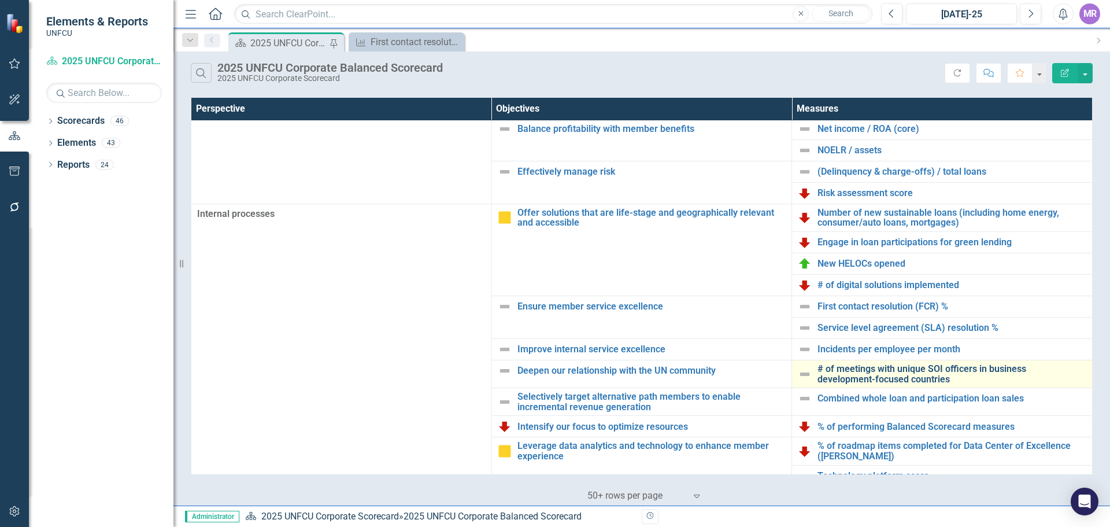
scroll to position [250, 0]
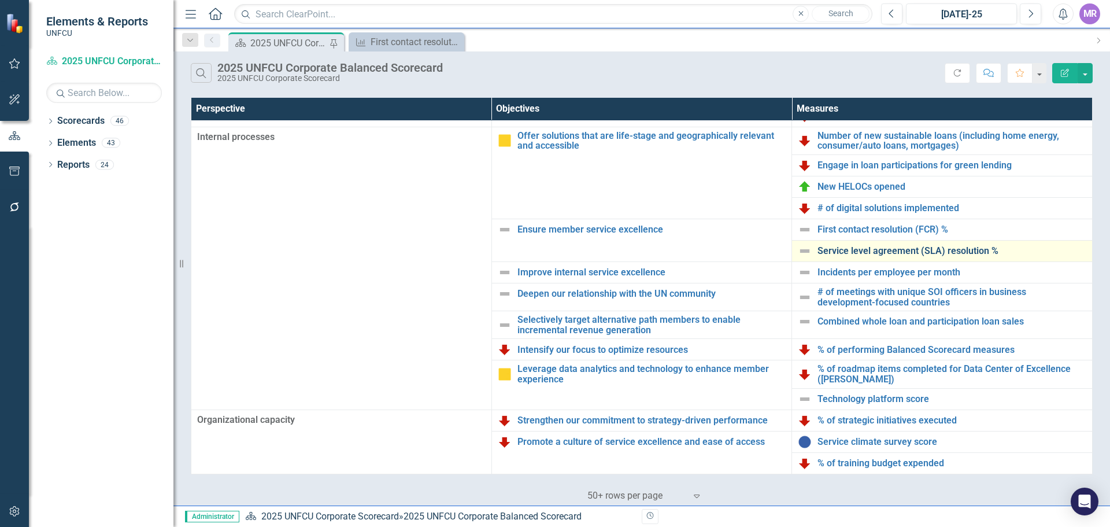
click at [854, 249] on link "Service level agreement (SLA) resolution %" at bounding box center [951, 251] width 269 height 10
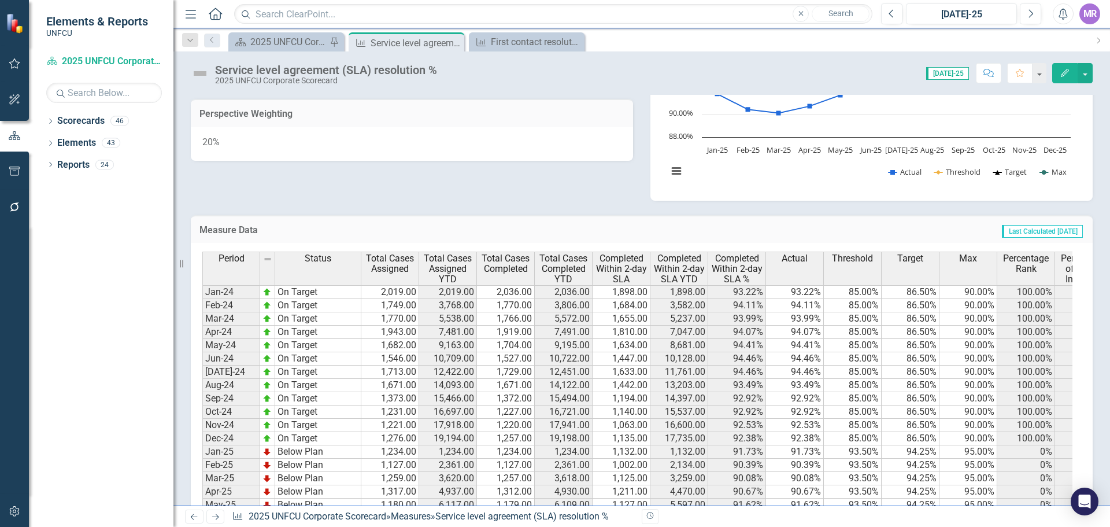
scroll to position [425, 0]
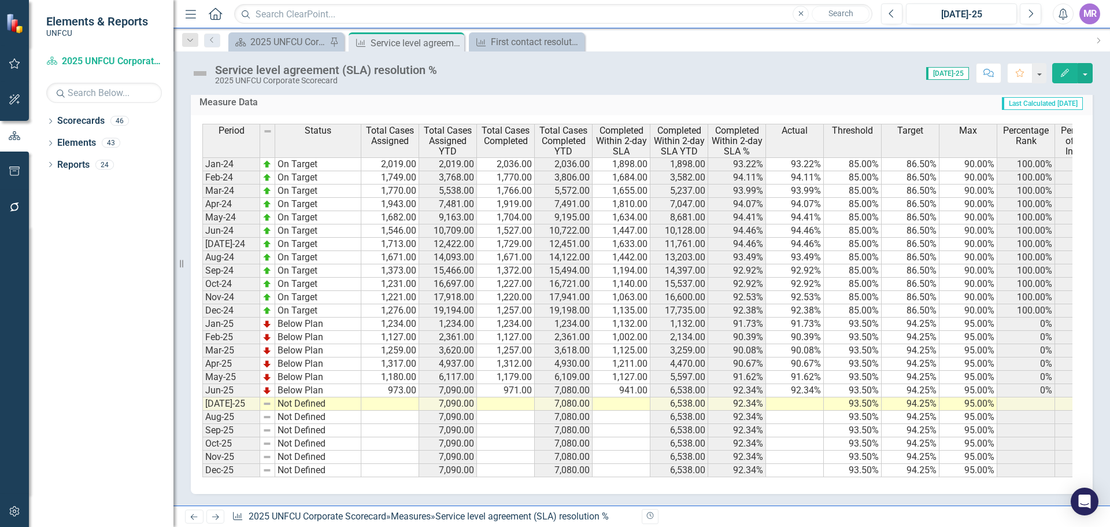
click at [372, 397] on td at bounding box center [390, 403] width 58 height 13
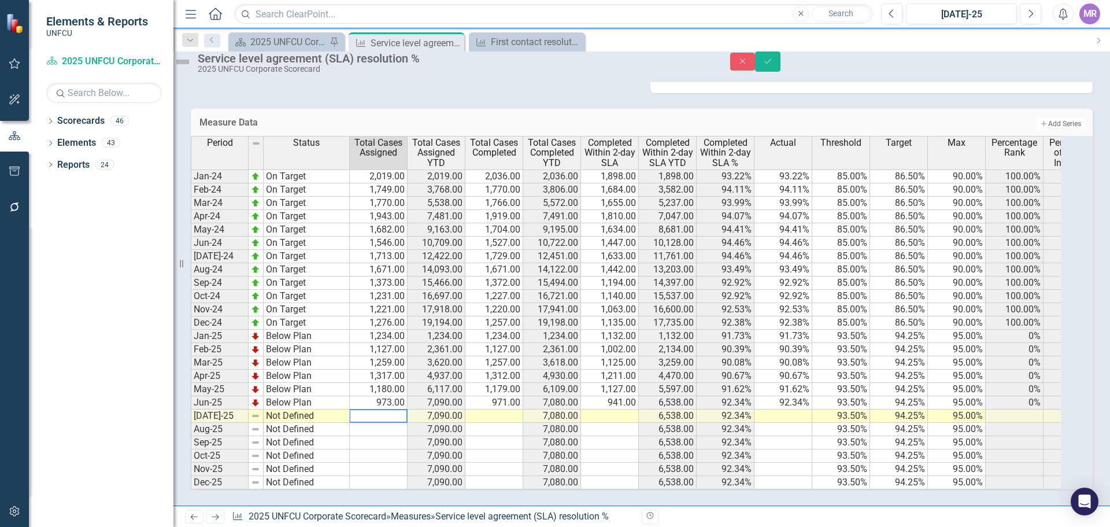
click at [386, 409] on textarea at bounding box center [378, 416] width 58 height 14
type textarea "1096"
click at [780, 66] on button "Save" at bounding box center [767, 61] width 25 height 20
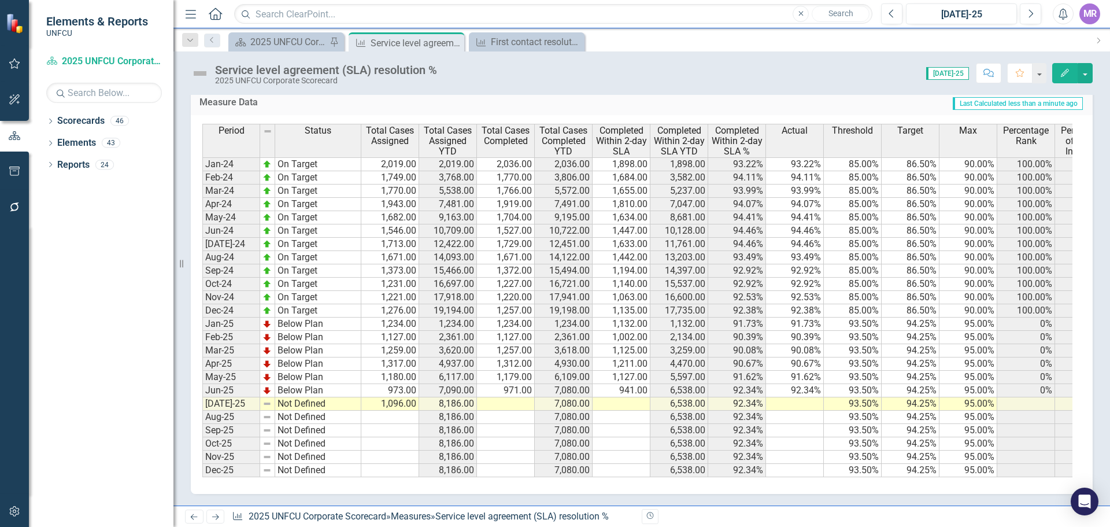
click at [505, 397] on td at bounding box center [506, 403] width 58 height 13
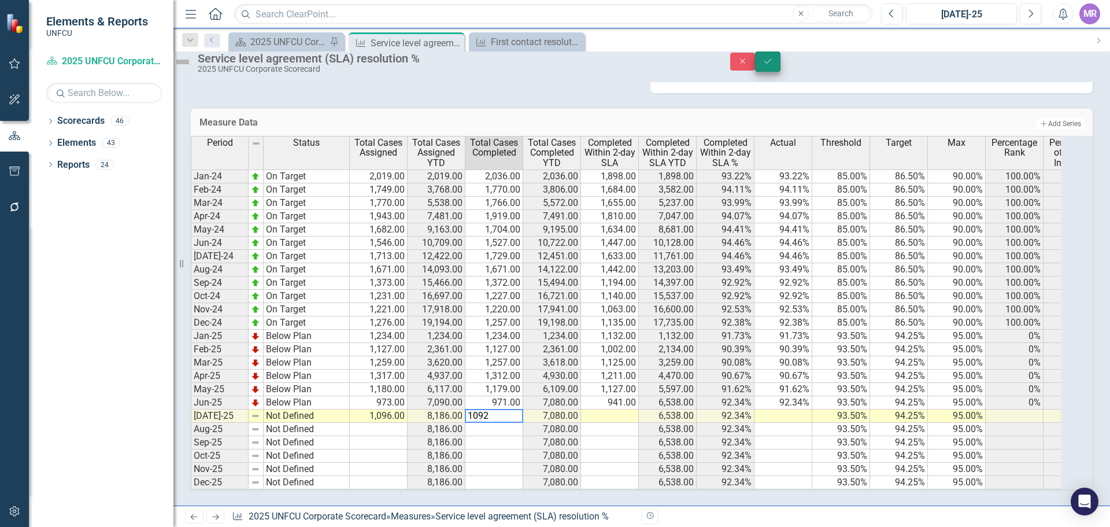
type textarea "1092"
click at [773, 65] on icon "Save" at bounding box center [767, 61] width 10 height 8
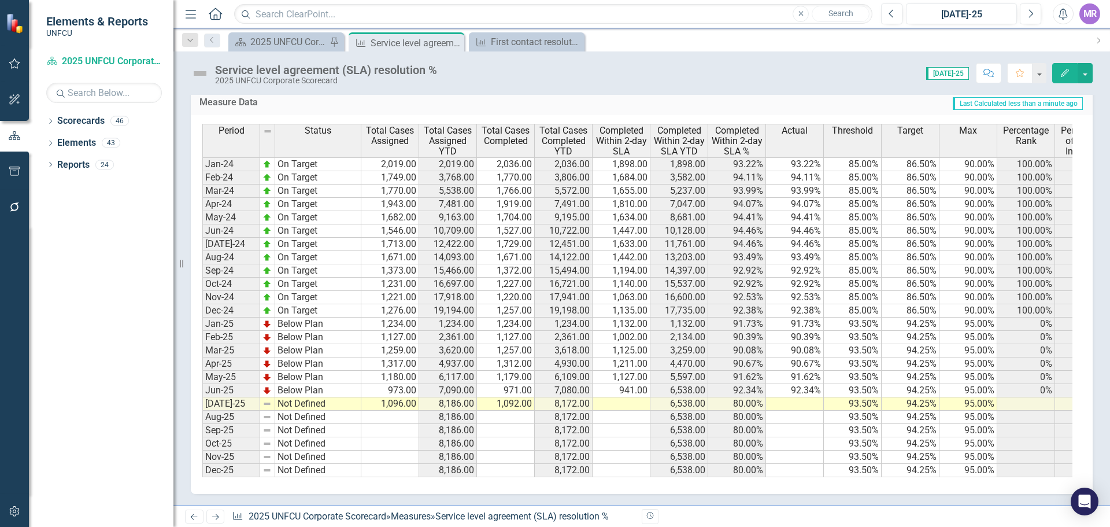
click at [628, 397] on td at bounding box center [622, 403] width 58 height 13
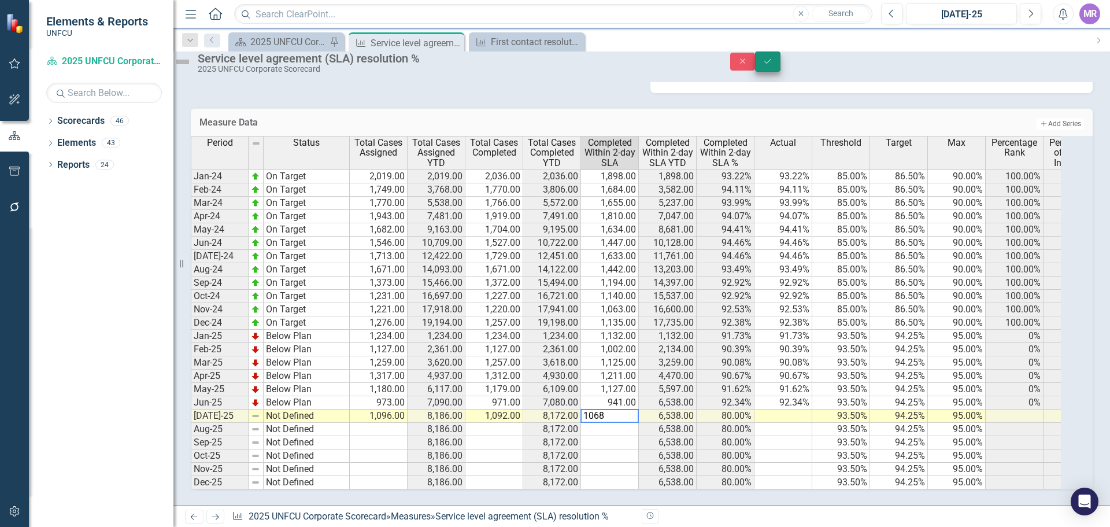
type textarea "1068"
click at [773, 65] on icon "Save" at bounding box center [767, 61] width 10 height 8
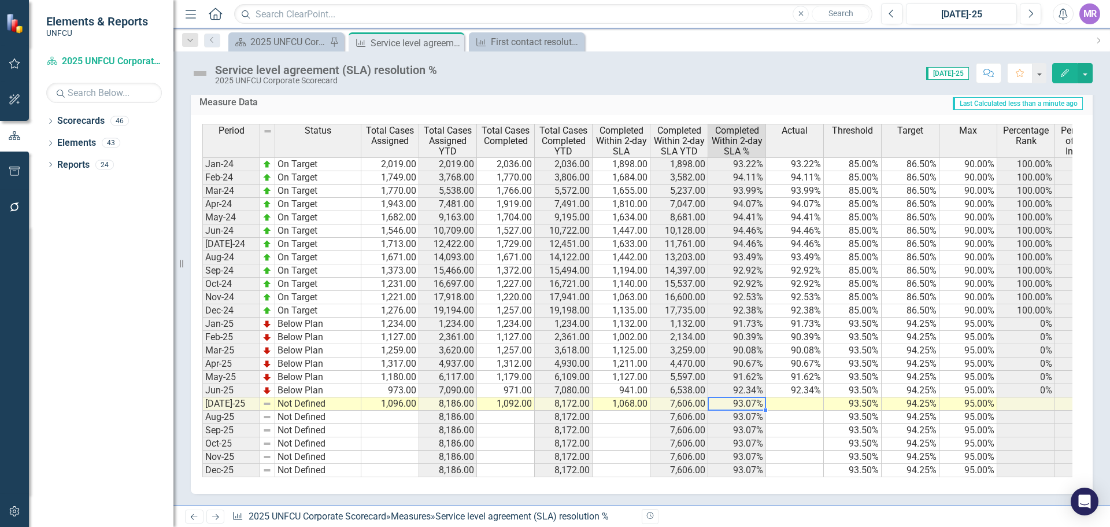
click at [743, 397] on td "93.07%" at bounding box center [737, 403] width 58 height 13
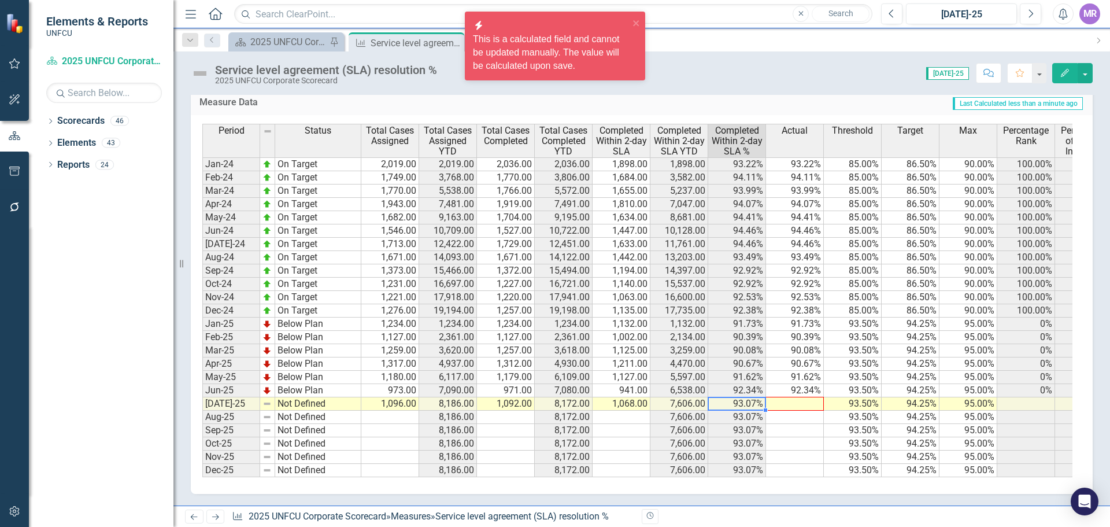
drag, startPoint x: 767, startPoint y: 402, endPoint x: 821, endPoint y: 394, distance: 55.5
click at [202, 394] on div "Period Status Total Cases Assigned Total Cases Assigned YTD Total Cases Complet…" at bounding box center [202, 300] width 0 height 353
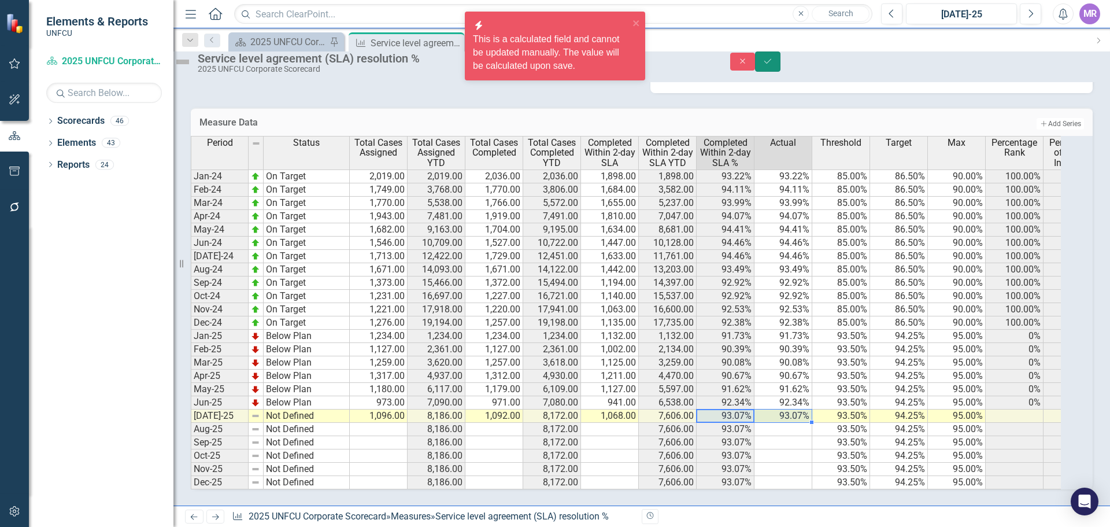
click at [773, 65] on icon "Save" at bounding box center [767, 61] width 10 height 8
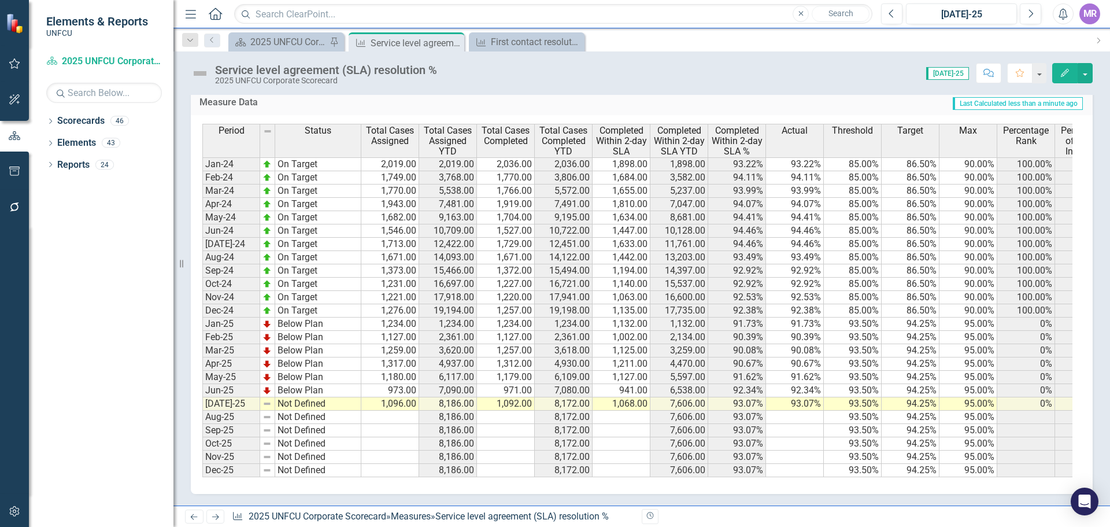
click at [303, 397] on td "Not Defined" at bounding box center [318, 403] width 86 height 13
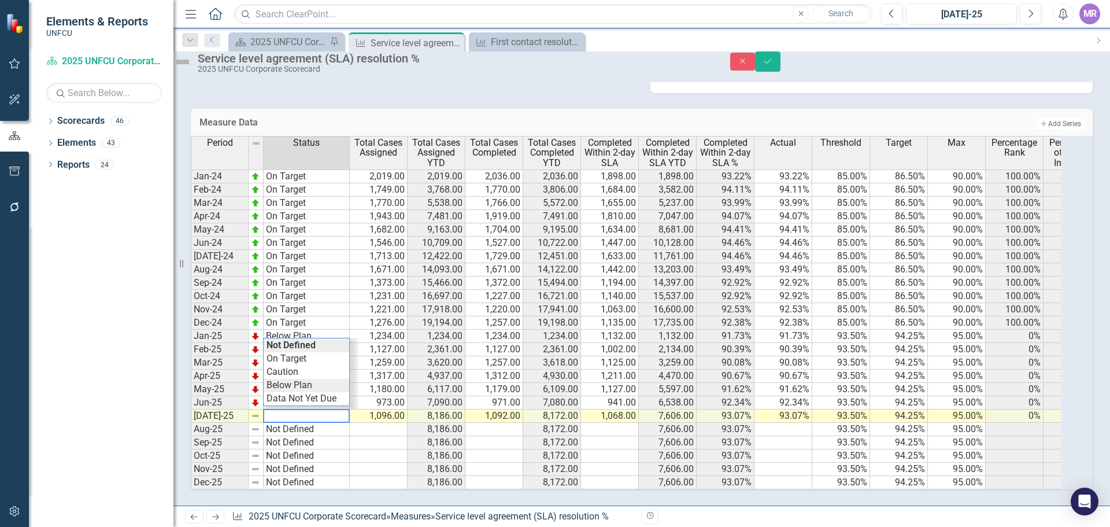
click at [324, 362] on div "Period Status Total Cases Assigned Total Cases Assigned YTD Total Cases Complet…" at bounding box center [626, 312] width 870 height 353
click at [773, 65] on icon "Save" at bounding box center [767, 61] width 10 height 8
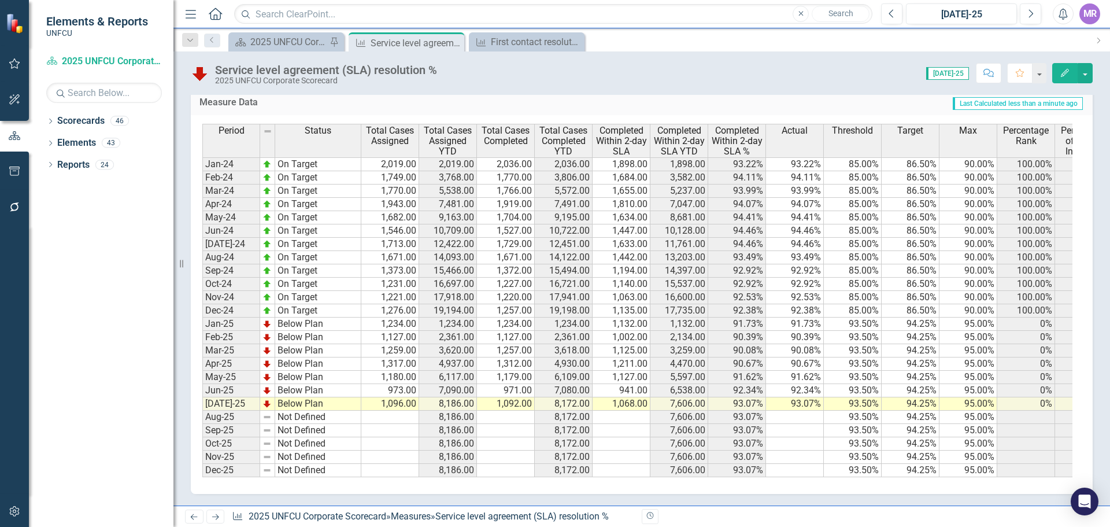
scroll to position [136, 0]
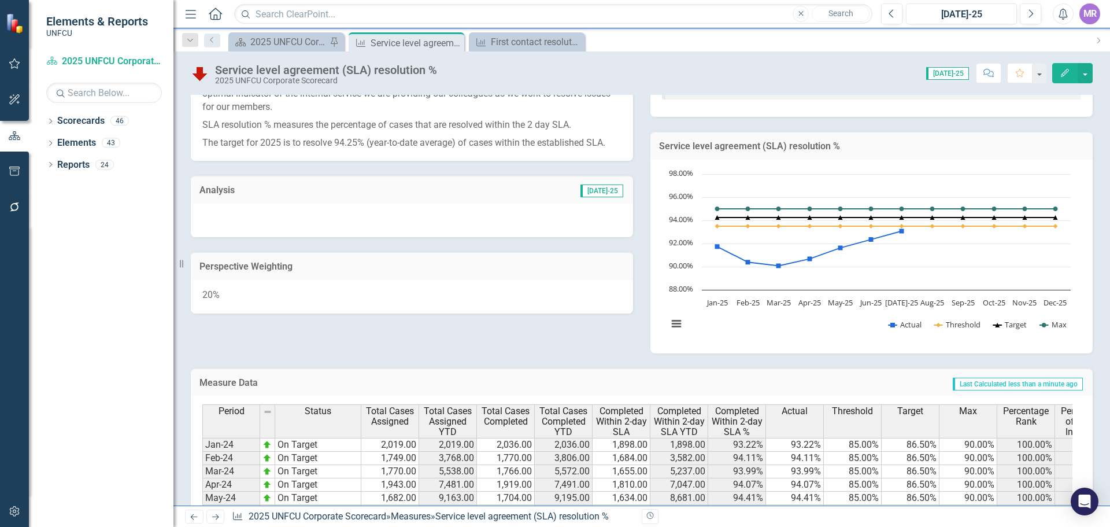
click at [238, 212] on div at bounding box center [412, 220] width 442 height 34
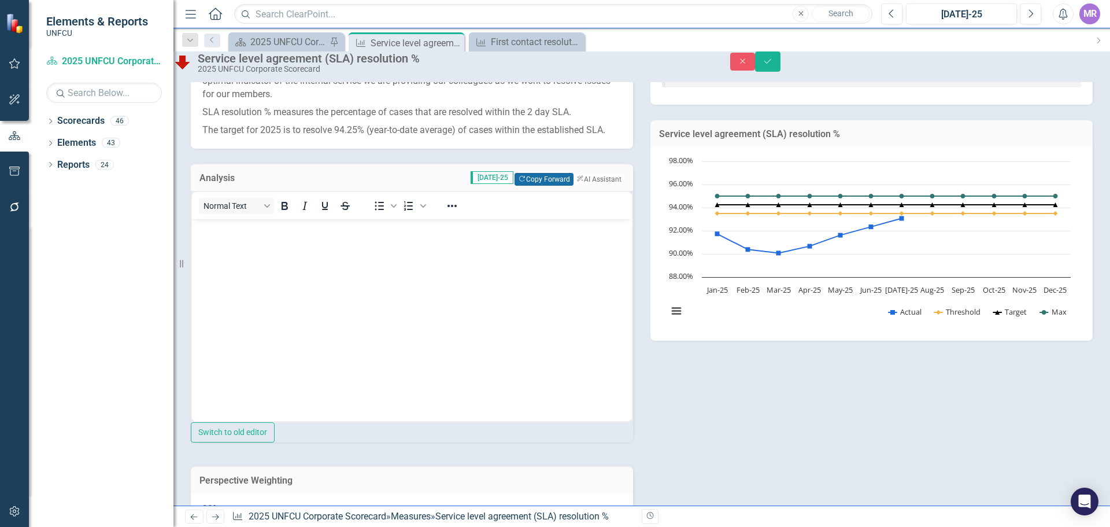
scroll to position [0, 0]
click at [526, 184] on button "Copy Forward Copy Forward" at bounding box center [543, 179] width 58 height 13
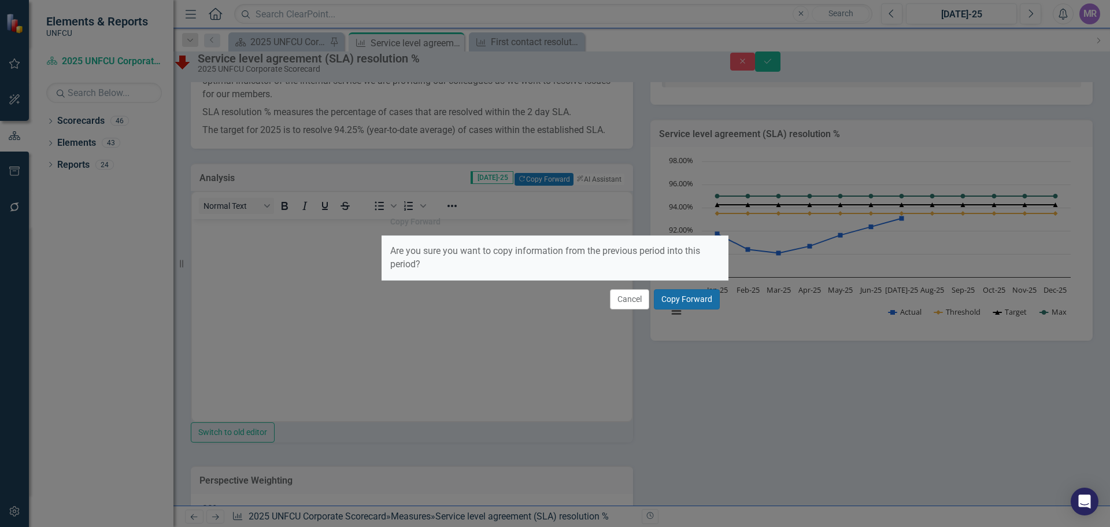
click at [676, 303] on button "Copy Forward" at bounding box center [687, 299] width 66 height 20
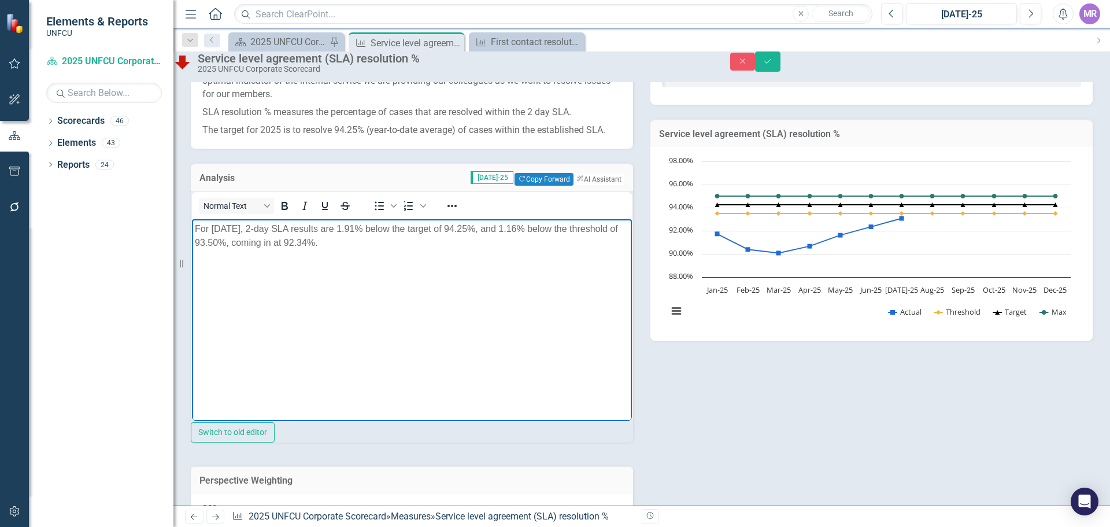
click at [229, 228] on p "For [DATE], 2-day SLA results are 1.91% below the target of 94.25%, and 1.16% b…" at bounding box center [412, 236] width 434 height 28
click at [341, 309] on body "For [DATE], 2-day SLA results are 1.91% below the target of 94.25%, and 1.16% b…" at bounding box center [412, 305] width 440 height 173
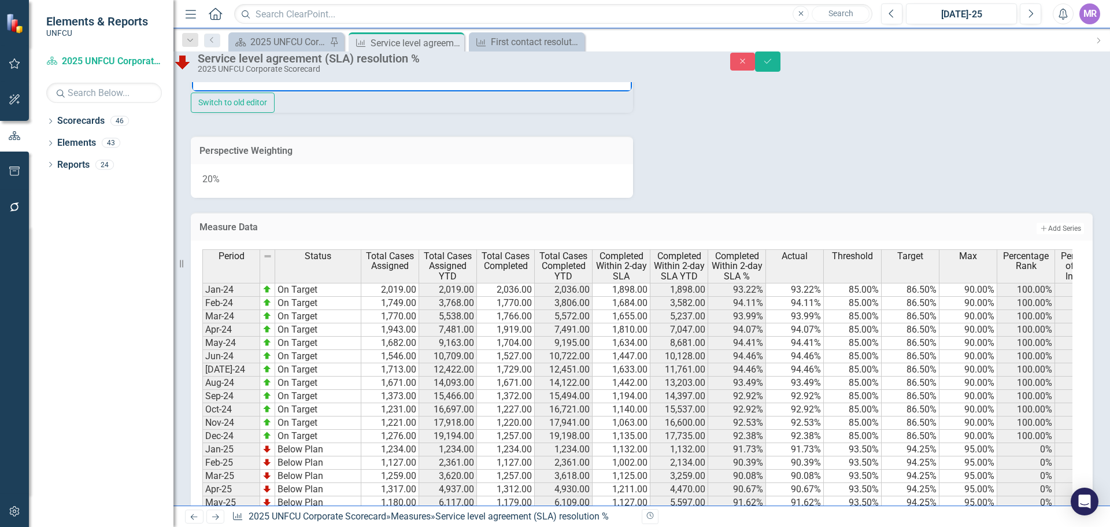
scroll to position [177, 0]
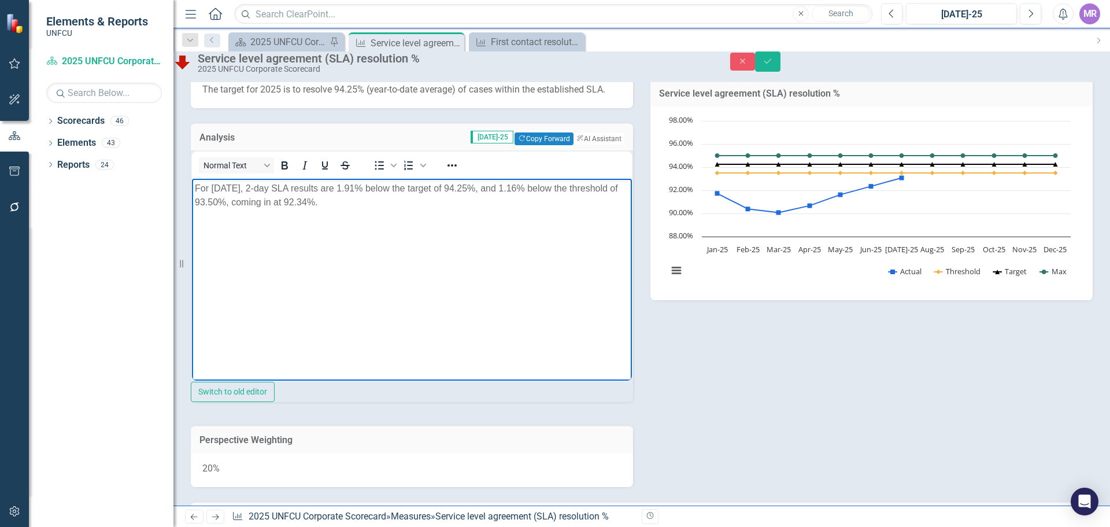
click at [410, 265] on body "For [DATE], 2-day SLA results are 1.91% below the target of 94.25%, and 1.16% b…" at bounding box center [412, 265] width 440 height 173
drag, startPoint x: 345, startPoint y: 201, endPoint x: 936, endPoint y: 406, distance: 626.5
click at [345, 201] on p "For [DATE], 2-day SLA results are 1.91% below the target of 94.25%, and 1.16% b…" at bounding box center [412, 196] width 434 height 28
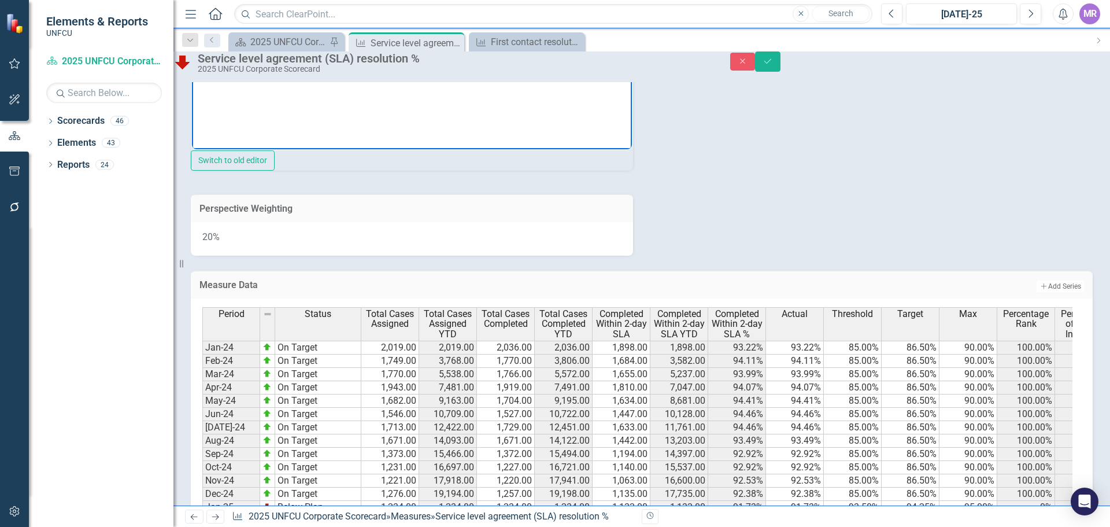
scroll to position [119, 0]
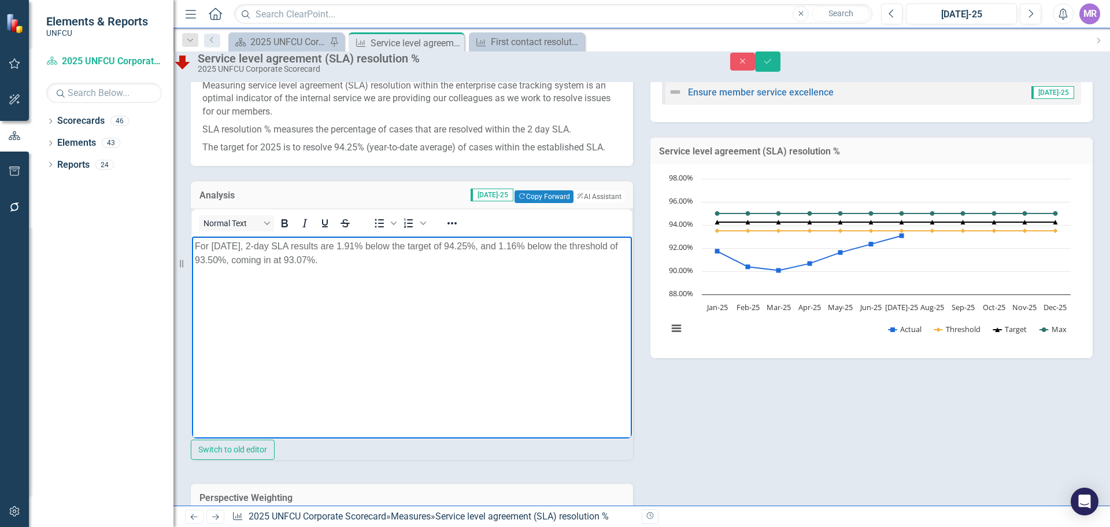
click at [471, 302] on body "For [DATE], 2-day SLA results are 1.91% below the target of 94.25%, and 1.16% b…" at bounding box center [412, 322] width 440 height 173
click at [358, 251] on p "For [DATE], 2-day SLA results are 1.91% below the target of 94.25%, and 1.16% b…" at bounding box center [412, 253] width 434 height 28
click at [366, 248] on p "For [DATE], 2-day SLA results are 1.91% below the target of 94.25%, and 1.16% b…" at bounding box center [412, 253] width 434 height 28
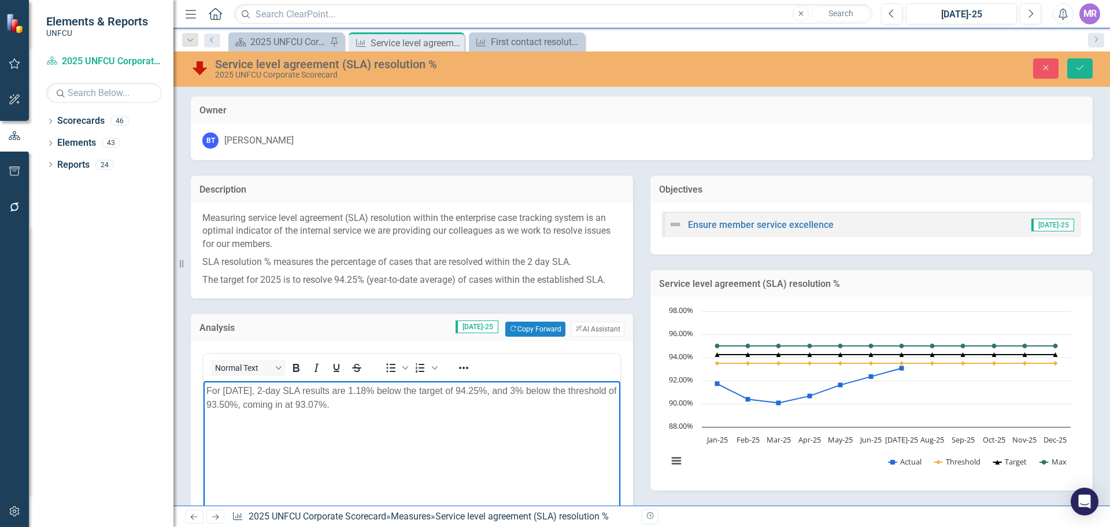
scroll to position [119, 0]
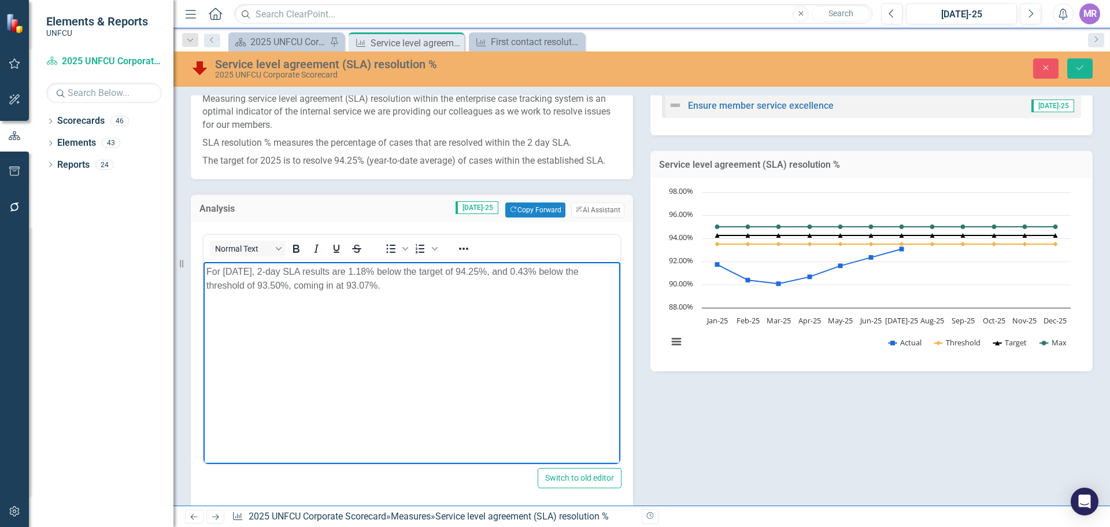
click at [560, 322] on body "For [DATE], 2-day SLA results are 1.18% below the target of 94.25%, and 0.43% b…" at bounding box center [411, 347] width 417 height 173
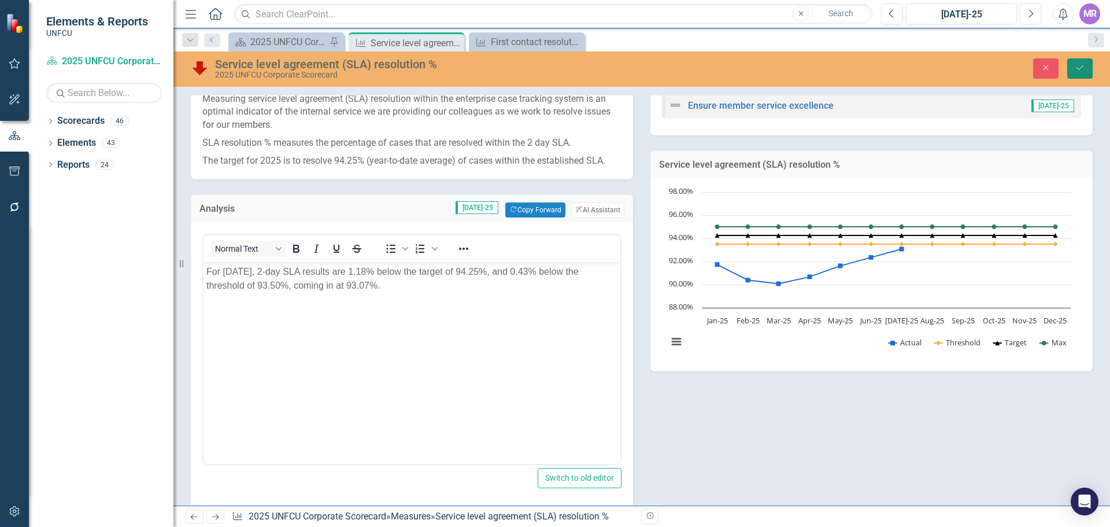
click at [1088, 72] on button "Save" at bounding box center [1079, 68] width 25 height 20
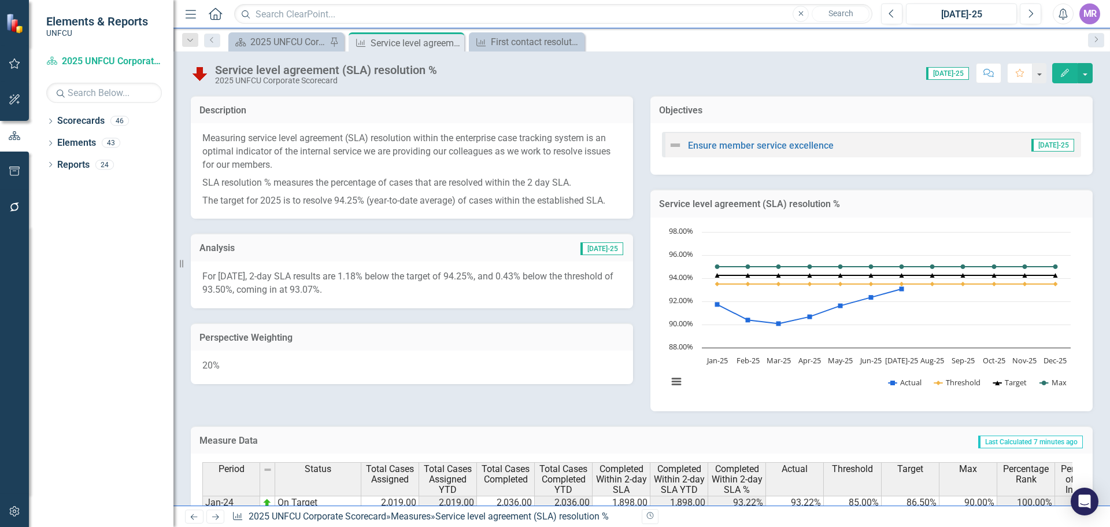
scroll to position [0, 0]
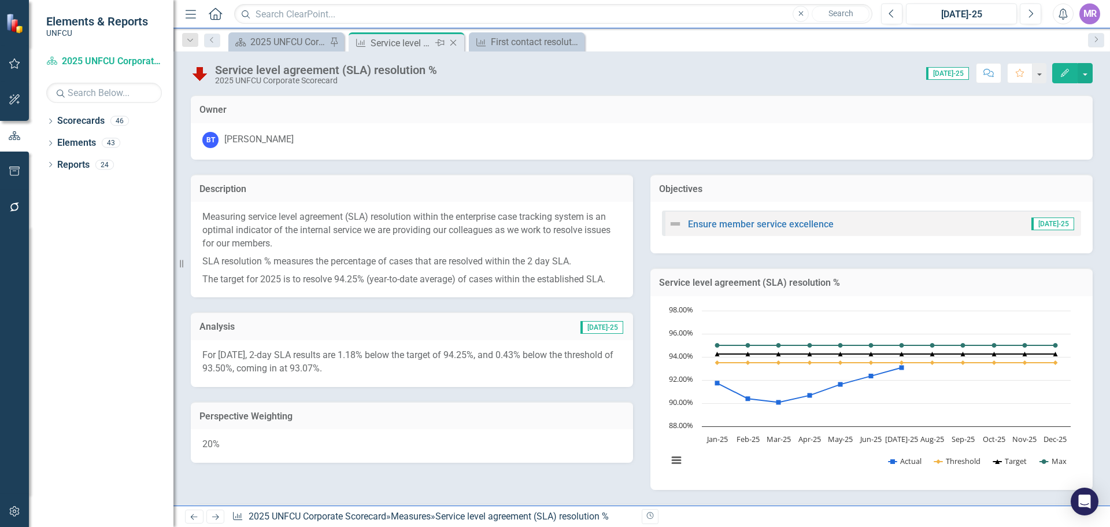
click at [452, 42] on icon at bounding box center [453, 43] width 6 height 6
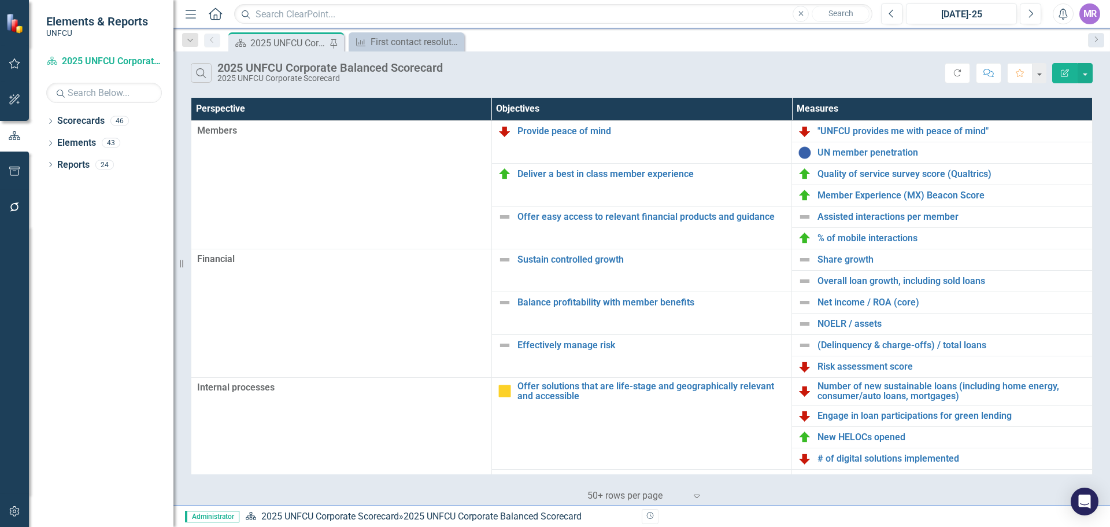
scroll to position [250, 0]
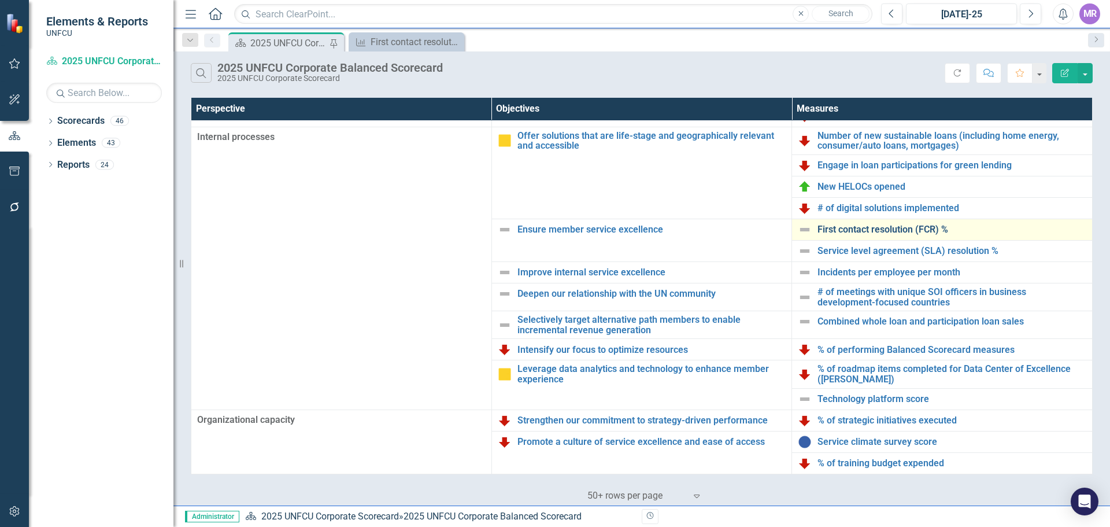
click at [893, 229] on link "First contact resolution (FCR) %" at bounding box center [951, 229] width 269 height 10
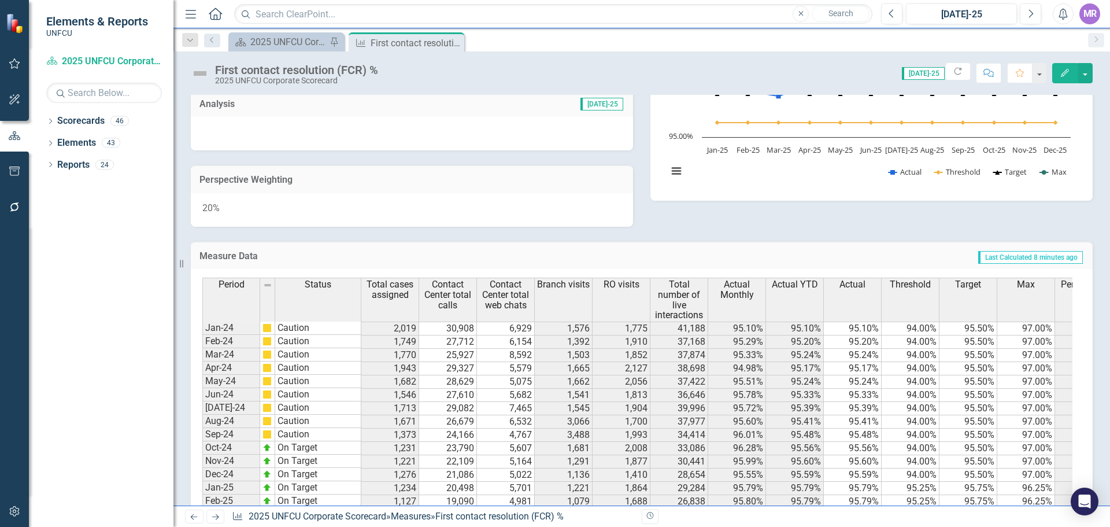
scroll to position [461, 0]
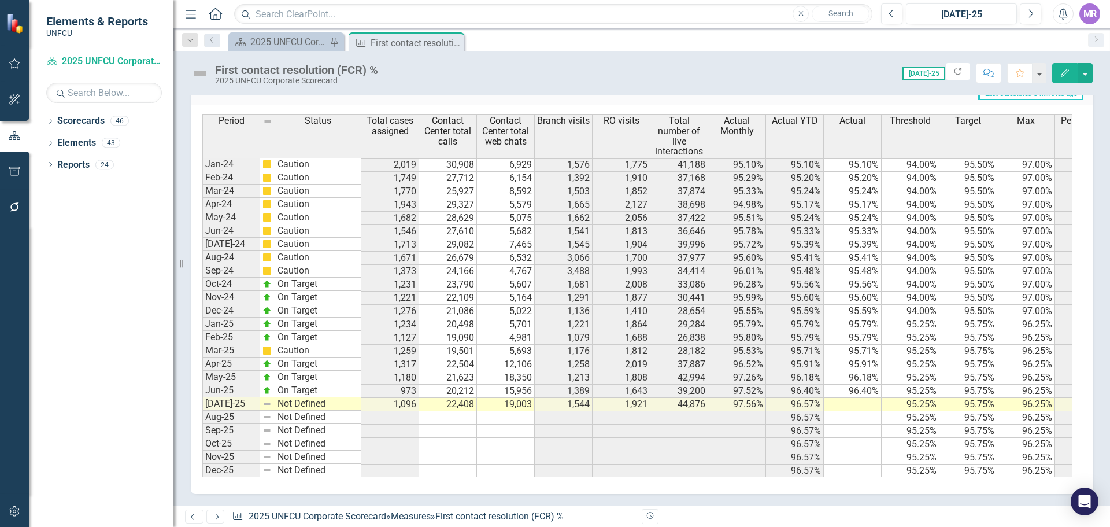
click at [812, 399] on td "96.57%" at bounding box center [795, 404] width 58 height 13
drag, startPoint x: 824, startPoint y: 401, endPoint x: 869, endPoint y: 396, distance: 44.8
click at [202, 396] on div "Period Status Total cases assigned Contact Center total calls Contact Center to…" at bounding box center [202, 295] width 0 height 363
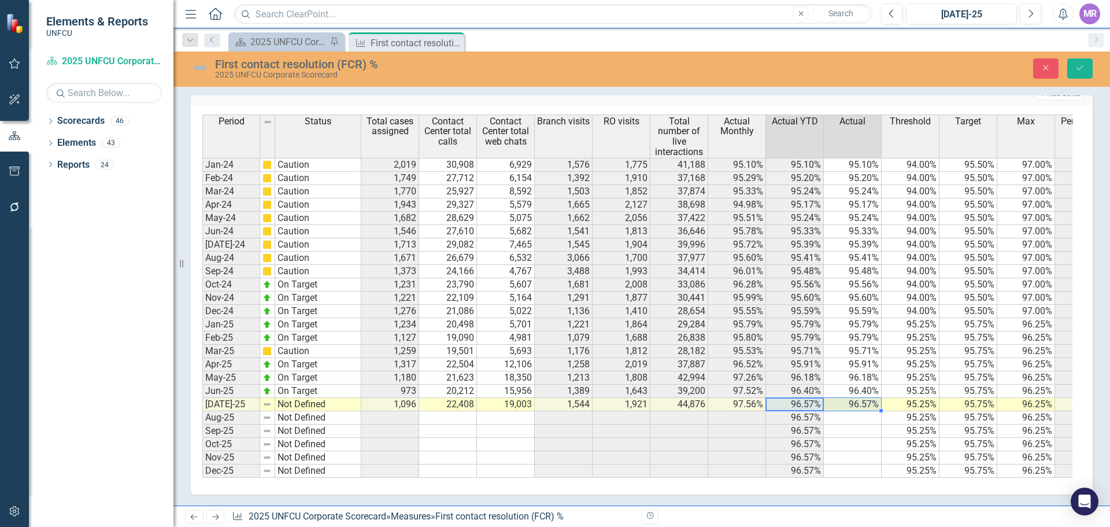
click at [329, 398] on td "Not Defined" at bounding box center [318, 404] width 86 height 13
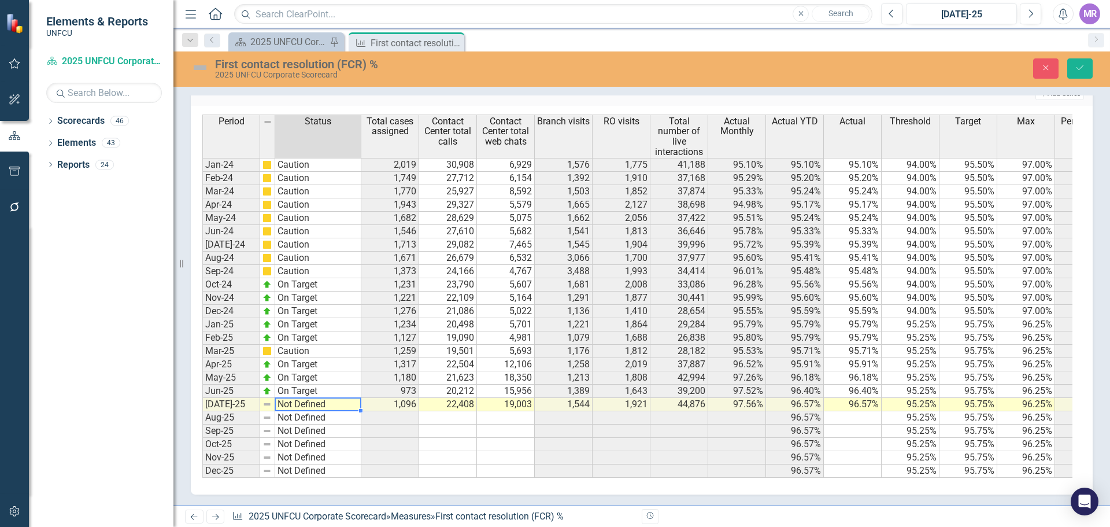
click at [329, 398] on td "Not Defined" at bounding box center [318, 404] width 86 height 13
type textarea "On Target"
click at [314, 339] on div "Period Status Total cases assigned Contact Center total calls Contact Center to…" at bounding box center [637, 295] width 870 height 363
click at [1075, 58] on button "Save" at bounding box center [1079, 68] width 25 height 20
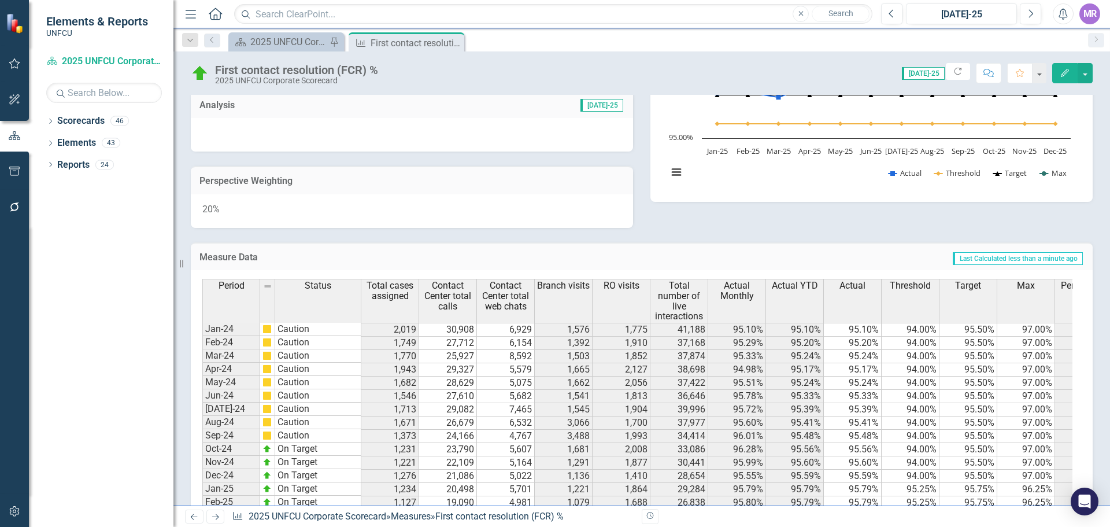
scroll to position [114, 0]
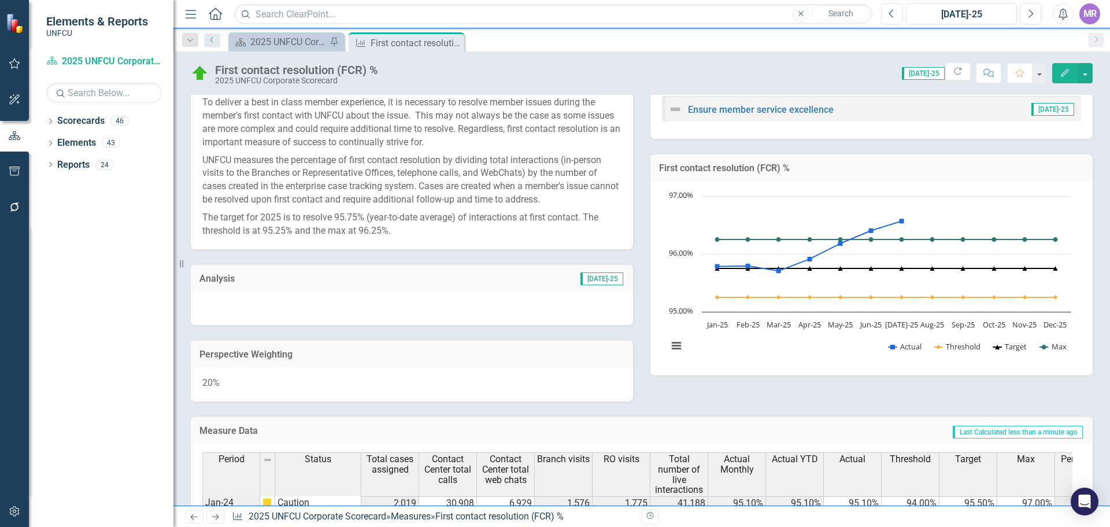
click at [320, 314] on div at bounding box center [412, 308] width 442 height 34
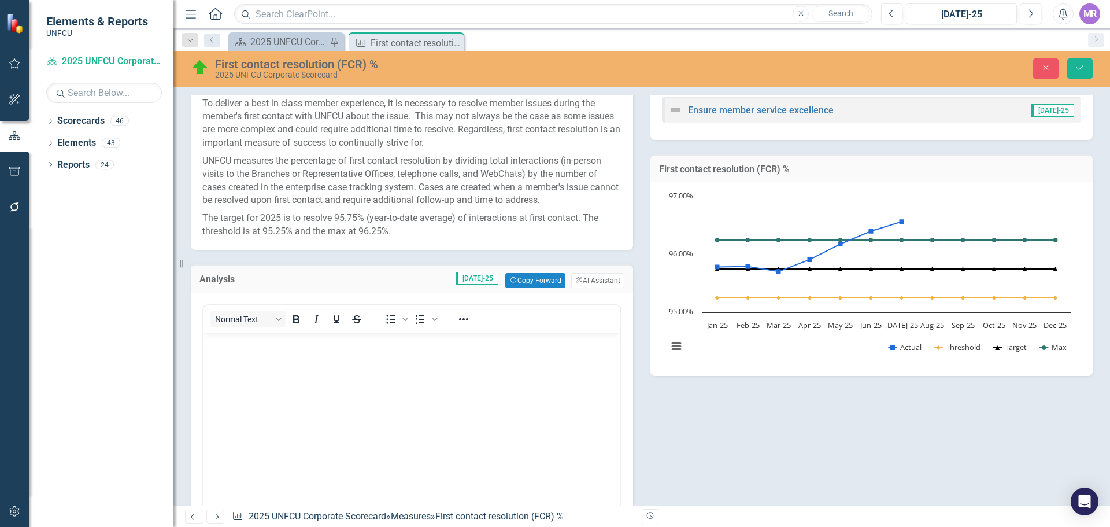
scroll to position [0, 0]
click at [534, 280] on button "Copy Forward Copy Forward" at bounding box center [535, 280] width 60 height 15
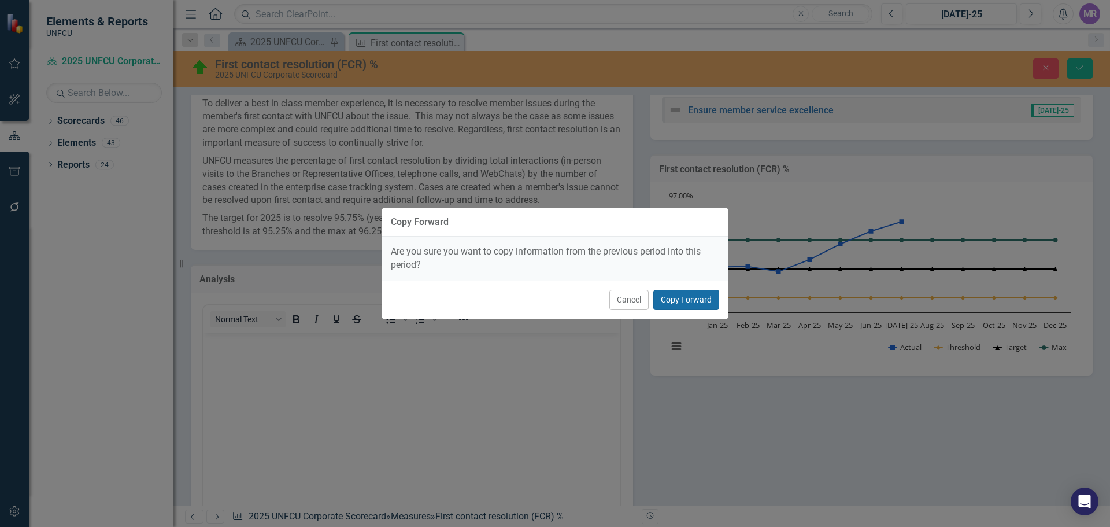
click at [697, 294] on button "Copy Forward" at bounding box center [686, 300] width 66 height 20
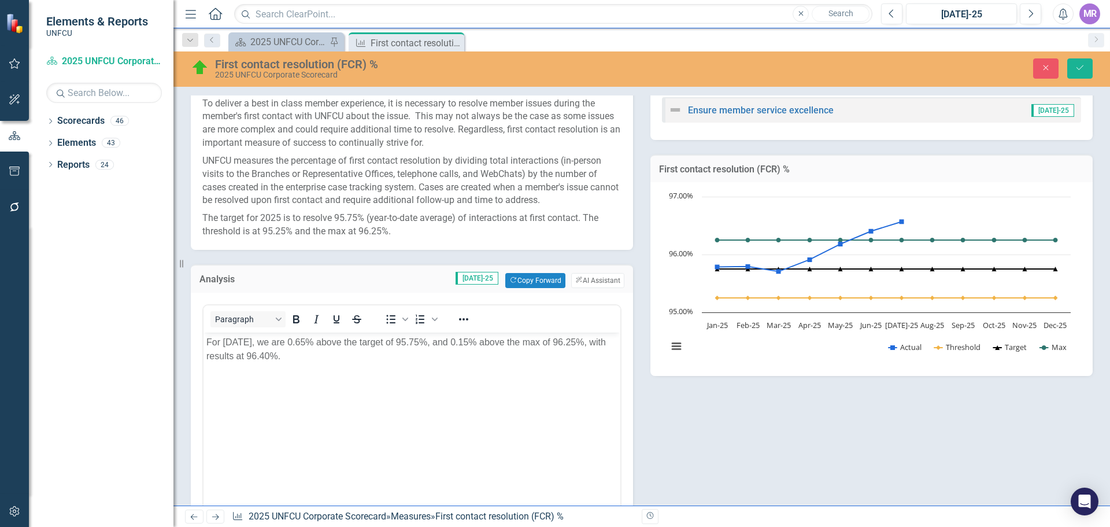
click at [241, 341] on p "For [DATE], we are 0.65% above the target of 95.75%, and 0.15% above the max of…" at bounding box center [411, 349] width 411 height 28
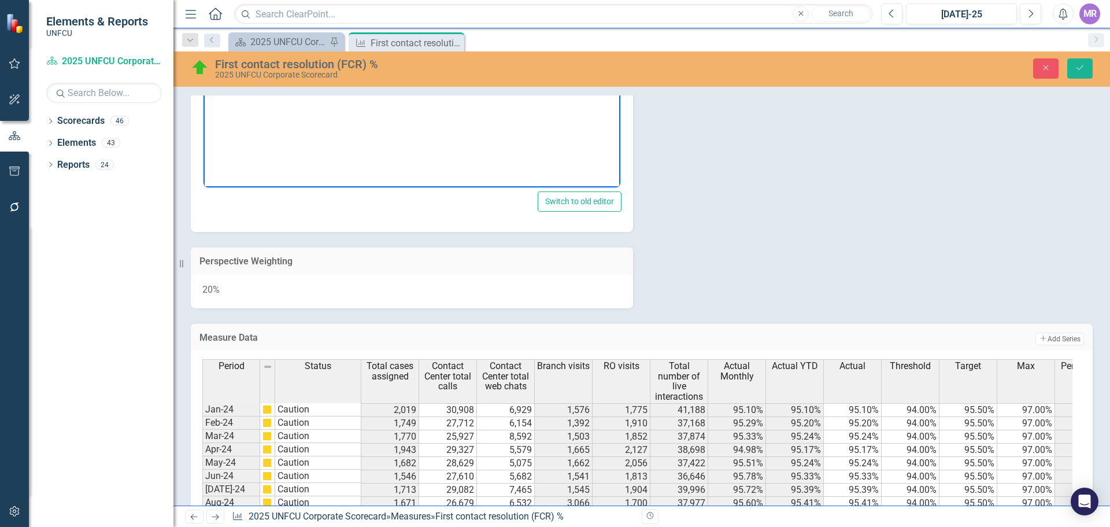
scroll to position [172, 0]
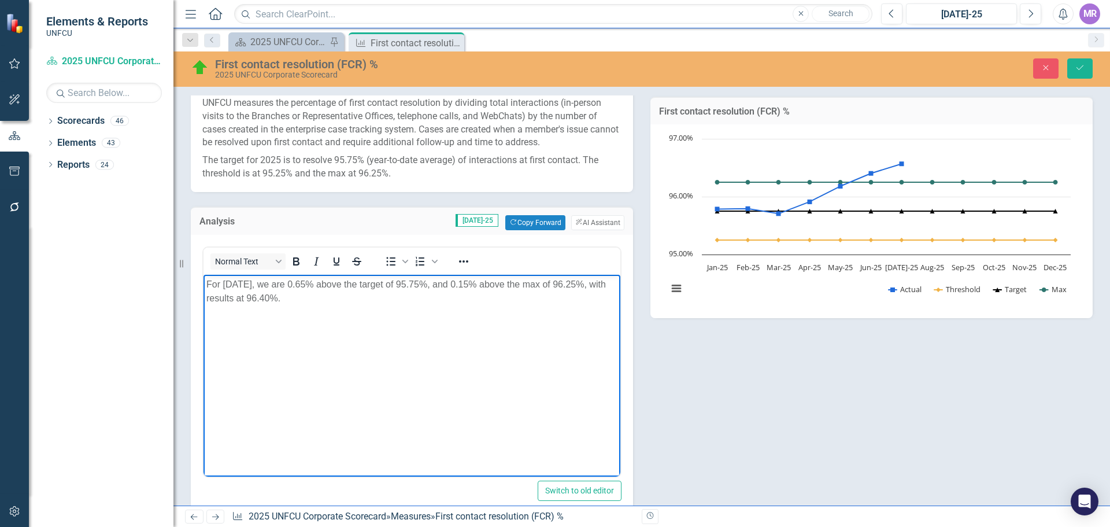
click at [287, 297] on p "For [DATE], we are 0.65% above the target of 95.75%, and 0.15% above the max of…" at bounding box center [411, 291] width 411 height 28
click at [488, 311] on body "For [DATE], we are 0.65% above the target of 95.75%, and 0.15% above the max of…" at bounding box center [411, 361] width 417 height 173
click at [323, 338] on body "For [DATE], we are 0.65% above the target of 95.75%, and 0.15% above the max of…" at bounding box center [411, 361] width 417 height 173
click at [313, 272] on div "Normal Text" at bounding box center [288, 261] width 171 height 23
click at [367, 318] on body "For [DATE], we are 0.65% above the target of 95.75%, and 0.15% above the max of…" at bounding box center [411, 361] width 417 height 173
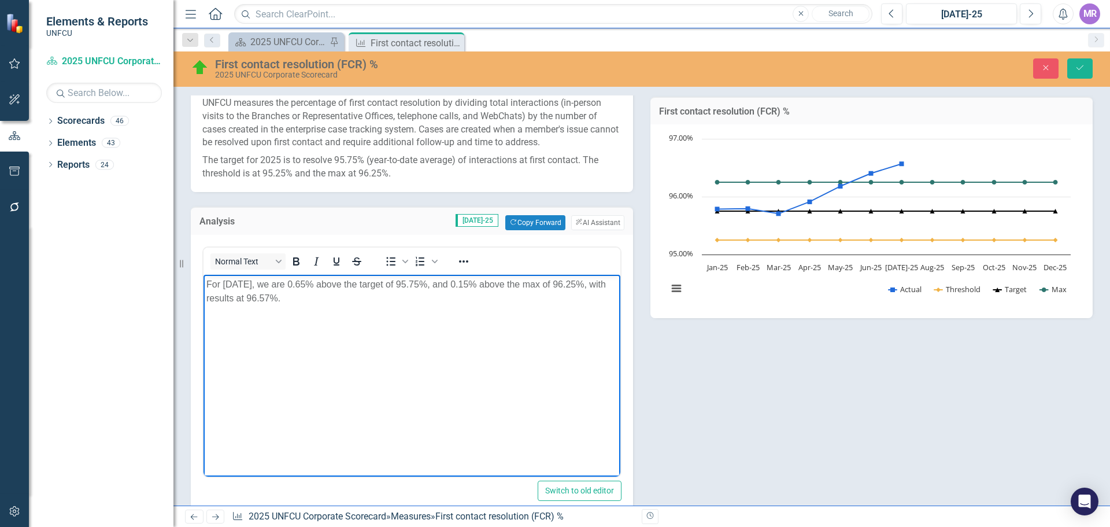
click at [397, 310] on body "For [DATE], we are 0.65% above the target of 95.75%, and 0.15% above the max of…" at bounding box center [411, 361] width 417 height 173
click at [314, 284] on p "For [DATE], we are 0.65% above the target of 95.75%, and 0.15% above the max of…" at bounding box center [411, 291] width 411 height 28
click at [468, 284] on p "For [DATE], we are 0.% above the target of 95.75%, and 0.15% above the max of 9…" at bounding box center [411, 291] width 411 height 28
click at [366, 321] on body "For [DATE], we are 0.% above the target of 95.75%, and 0.27% above the max of 9…" at bounding box center [411, 361] width 417 height 173
click at [308, 284] on p "For [DATE], we are 0.% above the target of 95.75%, and 0.27% above the max of 9…" at bounding box center [411, 291] width 411 height 28
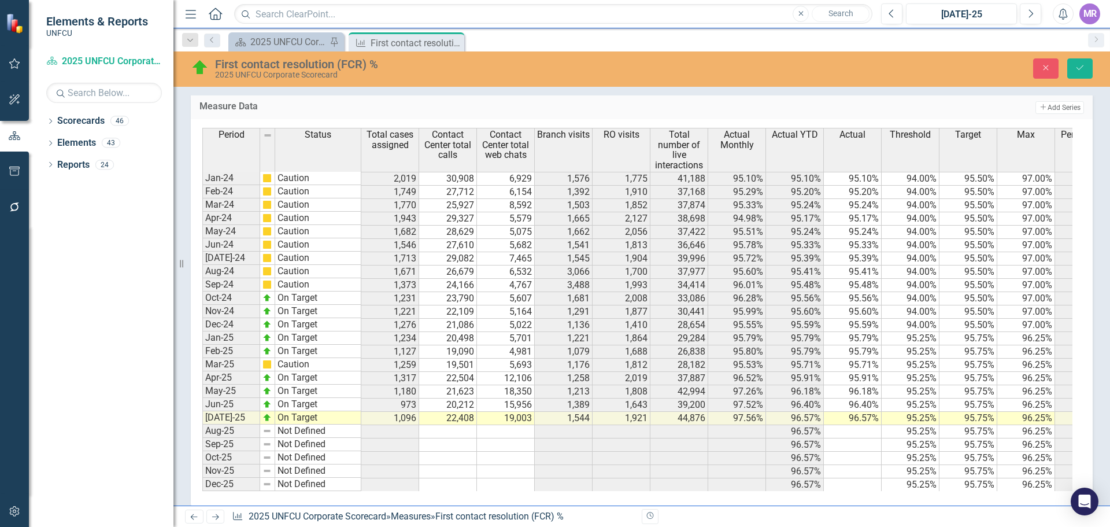
scroll to position [461, 0]
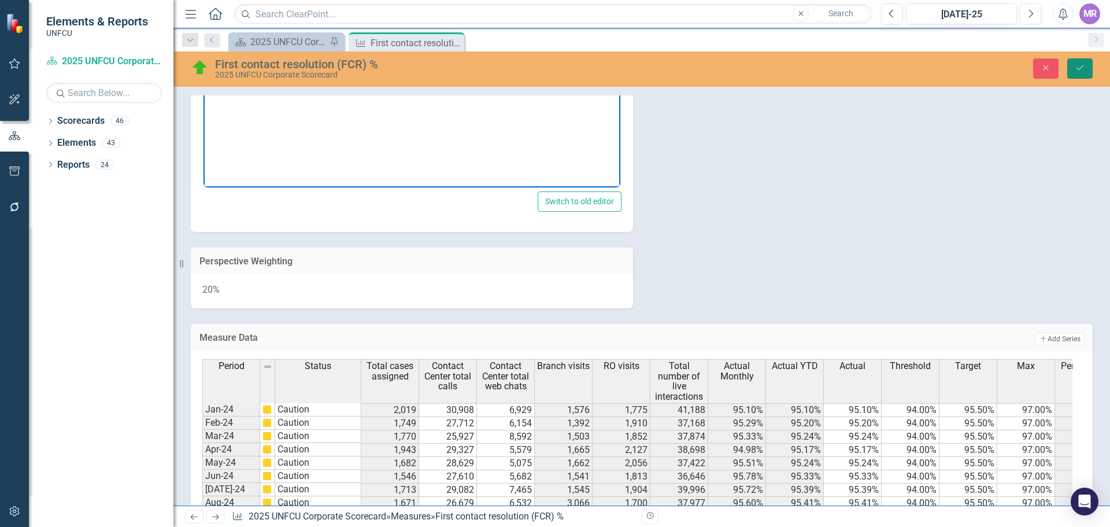
click at [1087, 71] on button "Save" at bounding box center [1079, 68] width 25 height 20
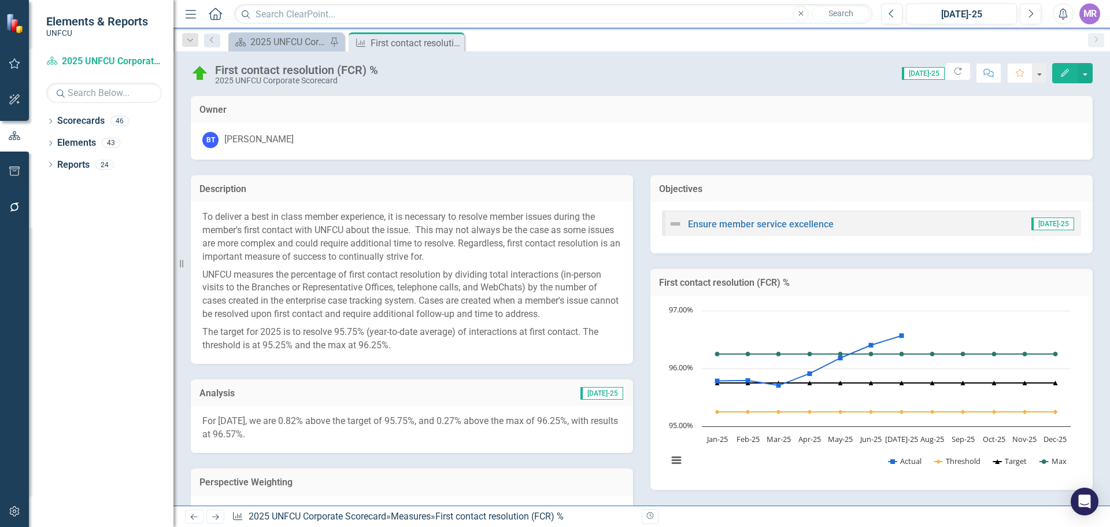
scroll to position [173, 0]
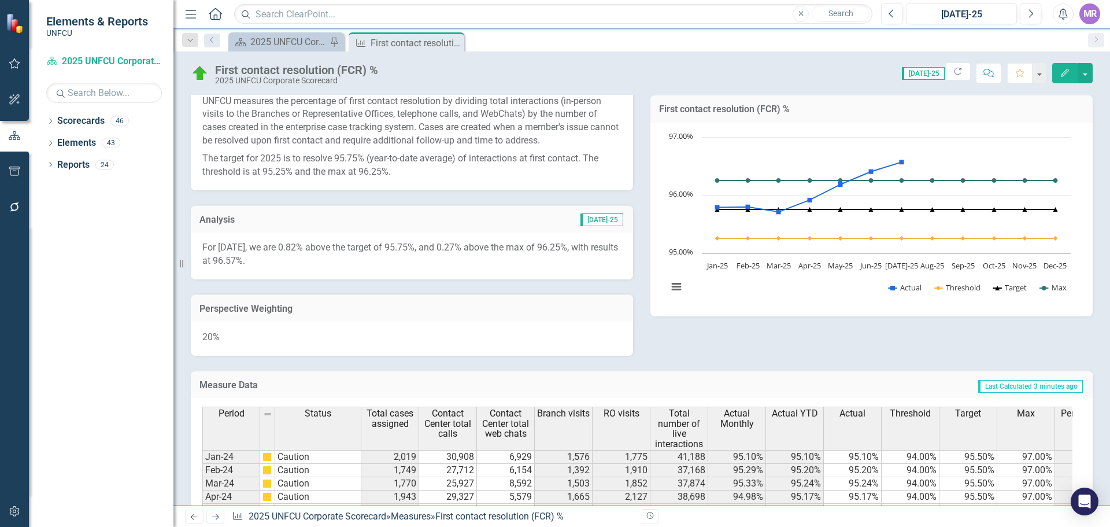
click at [487, 242] on p "For [DATE], we are 0.82% above the target of 95.75%, and 0.27% above the max of…" at bounding box center [411, 254] width 419 height 27
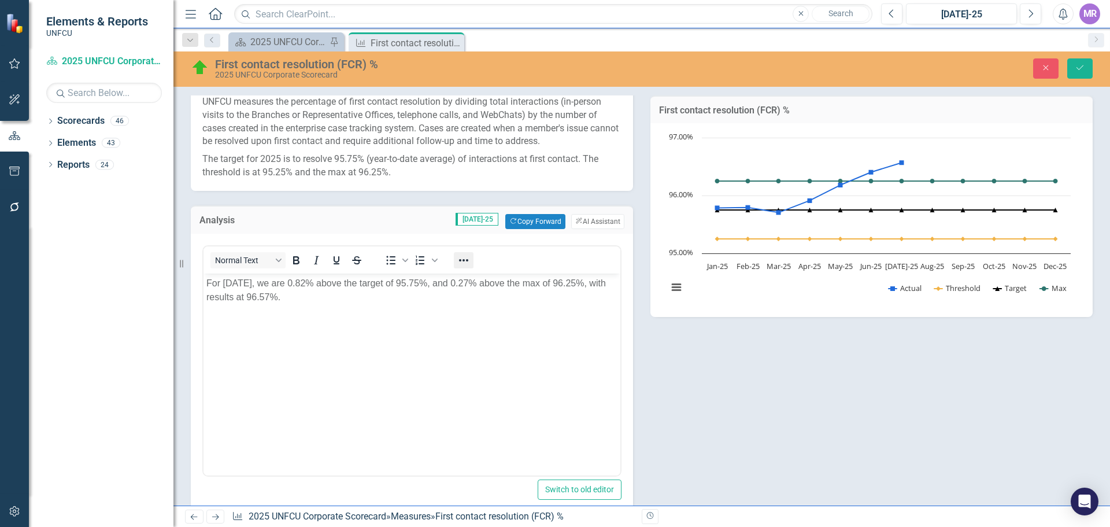
scroll to position [0, 0]
click at [479, 281] on p "For July 2025, we are 0.82% above the target of 95.75%, and 0.27% above the max…" at bounding box center [411, 290] width 411 height 28
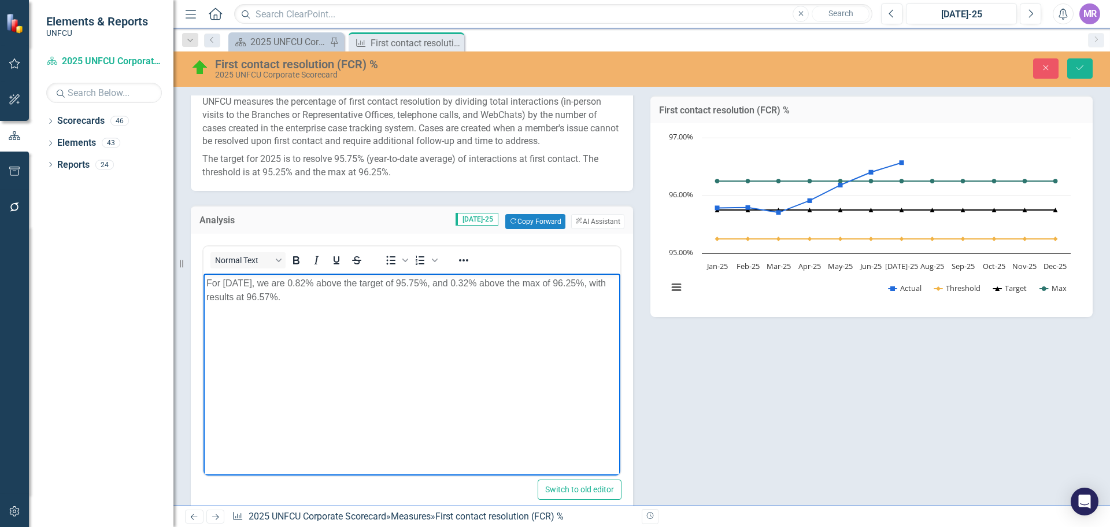
click at [748, 395] on div "Description To deliver a best in class member experience, it is necessary to re…" at bounding box center [641, 291] width 919 height 609
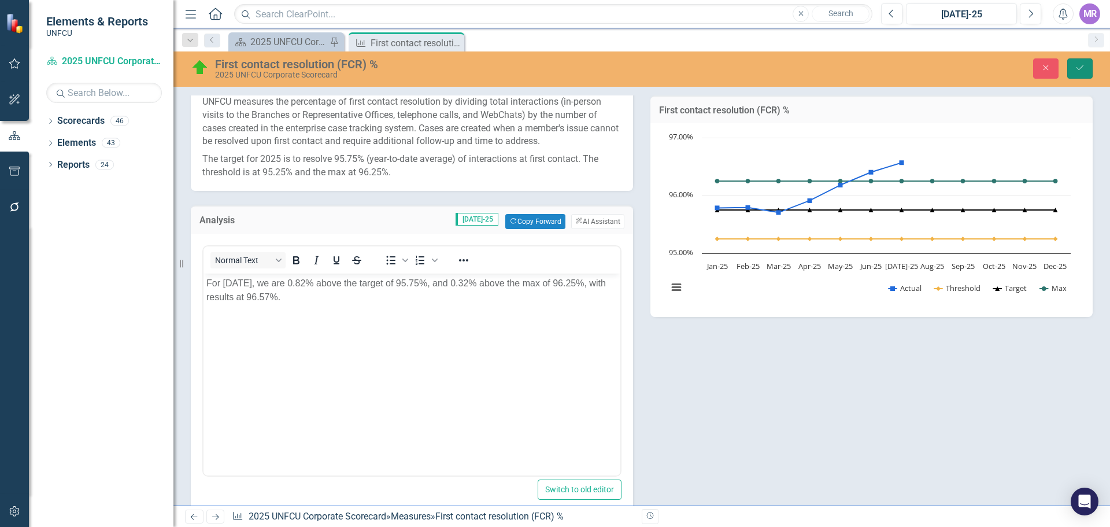
click at [1073, 68] on button "Save" at bounding box center [1079, 68] width 25 height 20
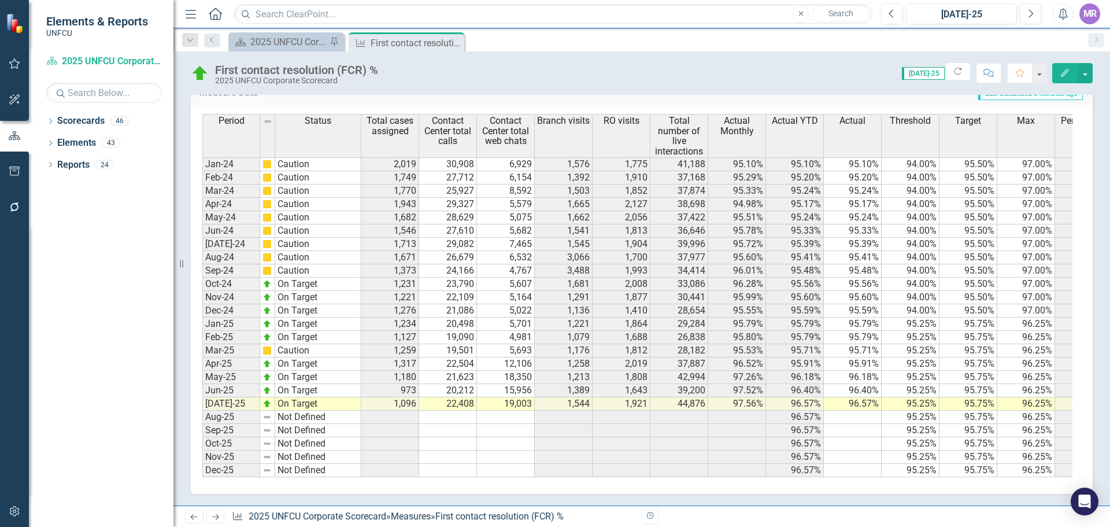
scroll to position [301, 0]
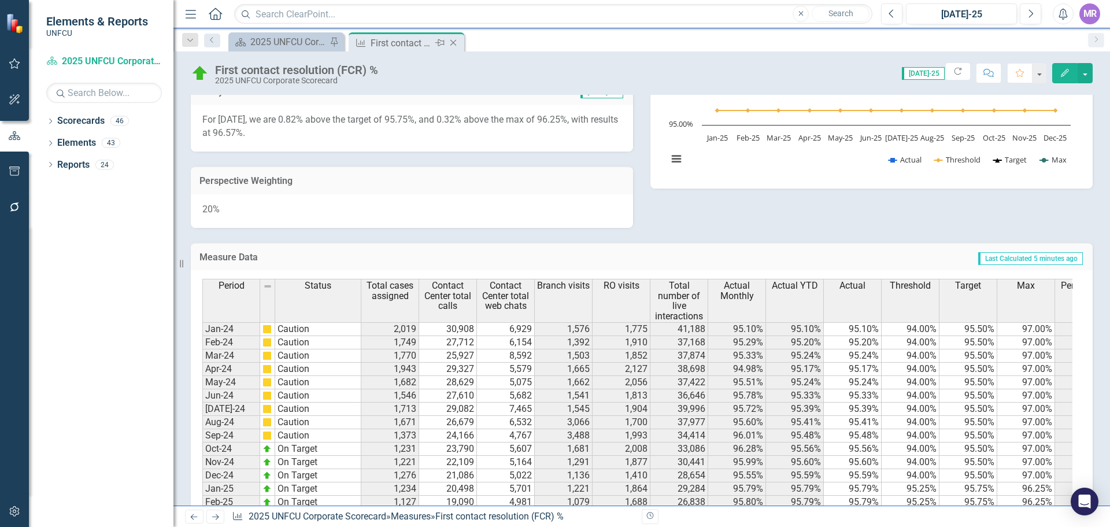
click at [453, 43] on icon at bounding box center [453, 43] width 6 height 6
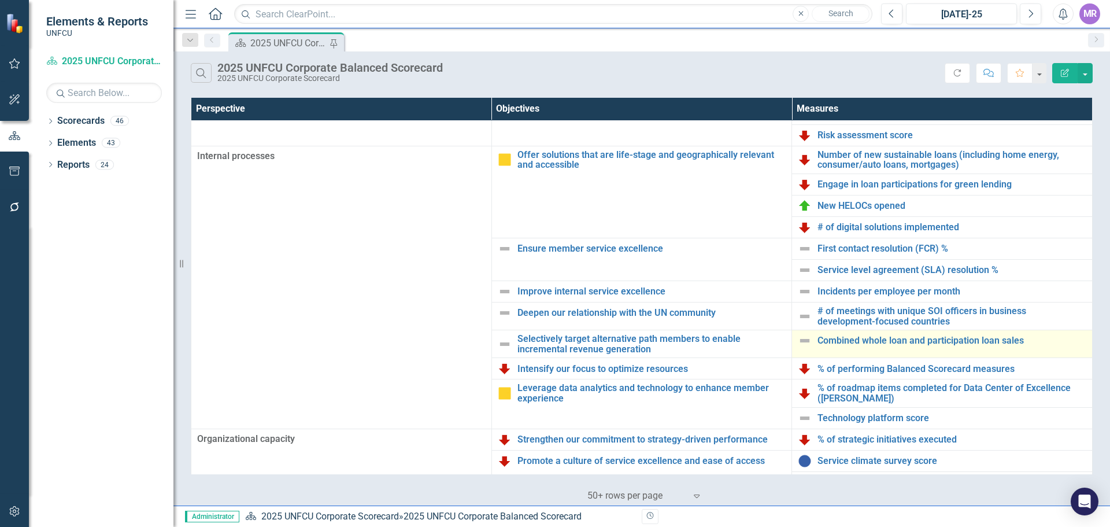
scroll to position [250, 0]
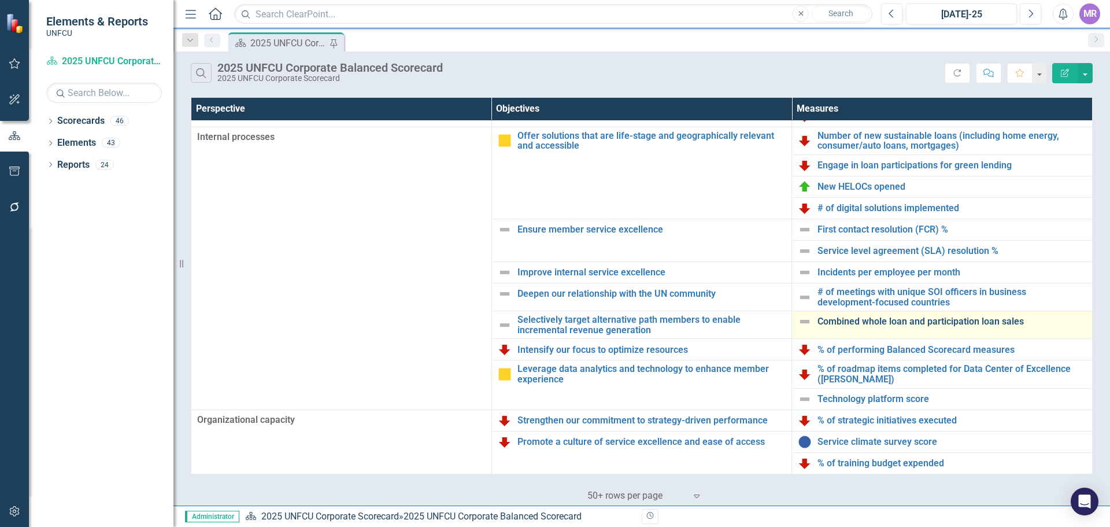
click at [901, 316] on link "Combined whole loan and participation loan sales" at bounding box center [951, 321] width 269 height 10
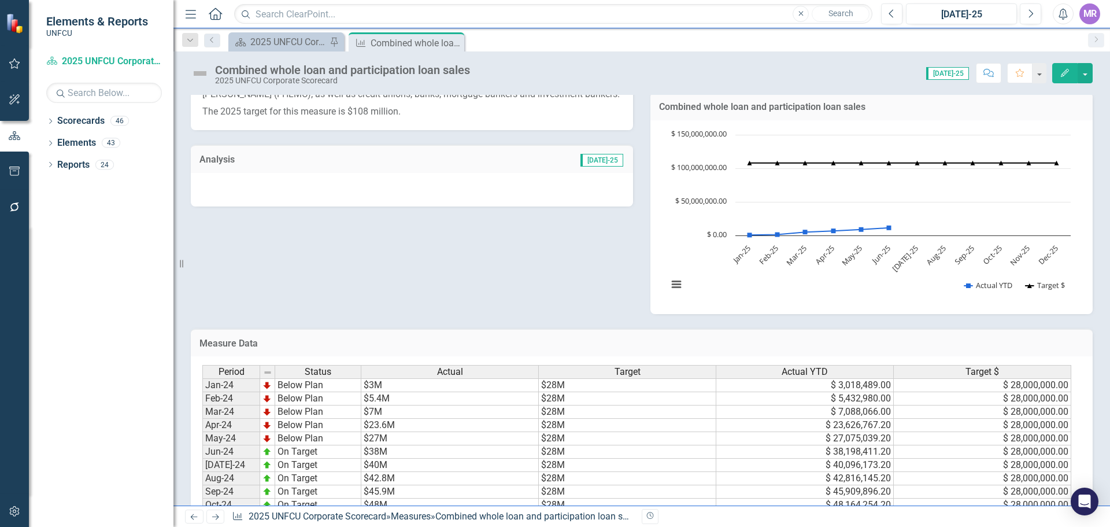
scroll to position [397, 0]
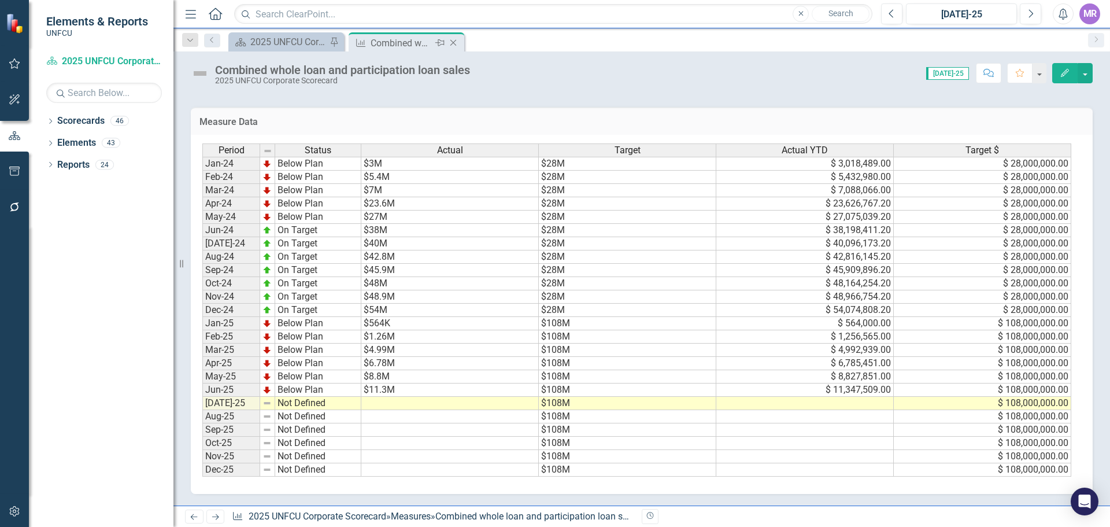
click at [458, 45] on icon "Close" at bounding box center [453, 42] width 12 height 9
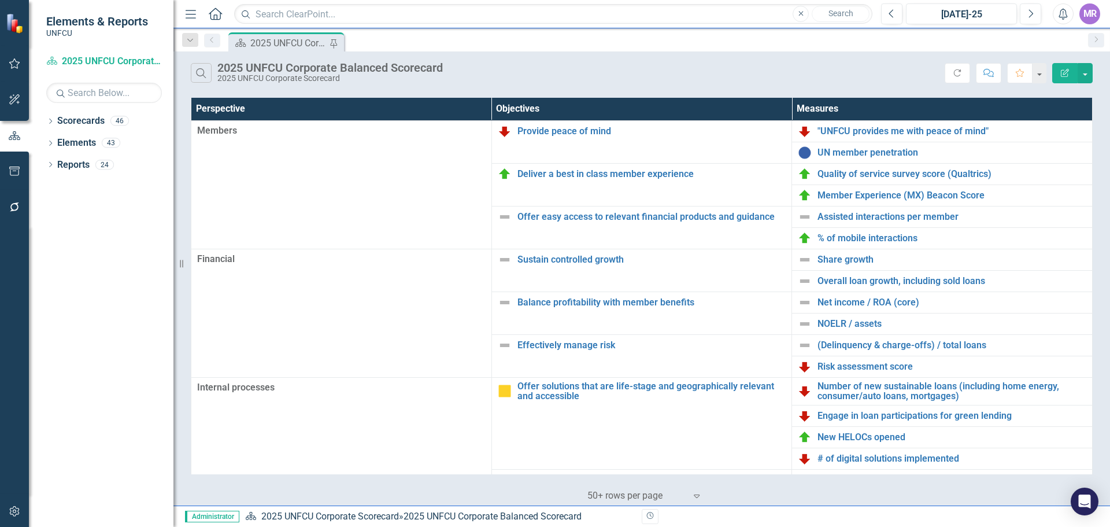
scroll to position [250, 0]
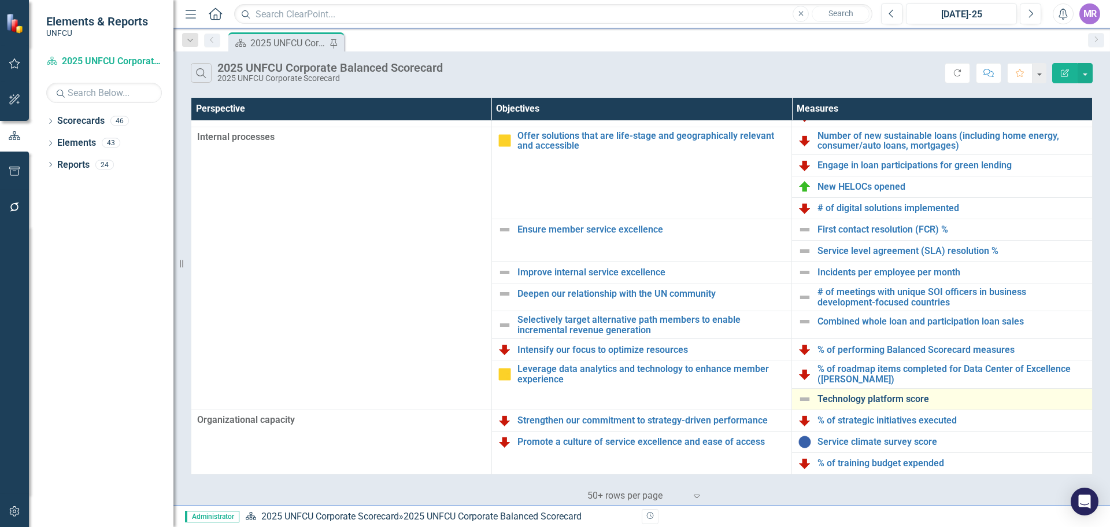
click at [869, 398] on link "Technology platform score" at bounding box center [951, 399] width 269 height 10
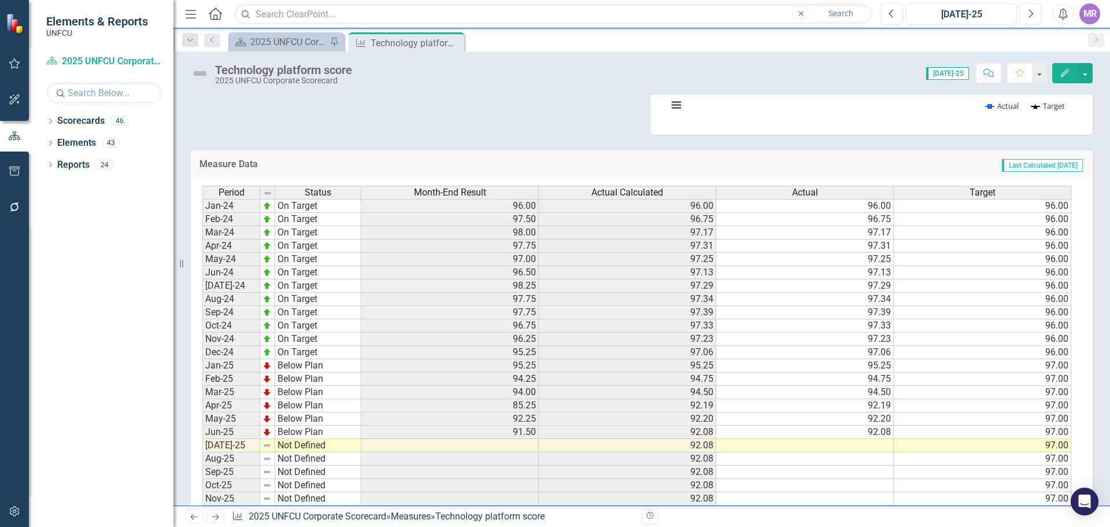
scroll to position [397, 0]
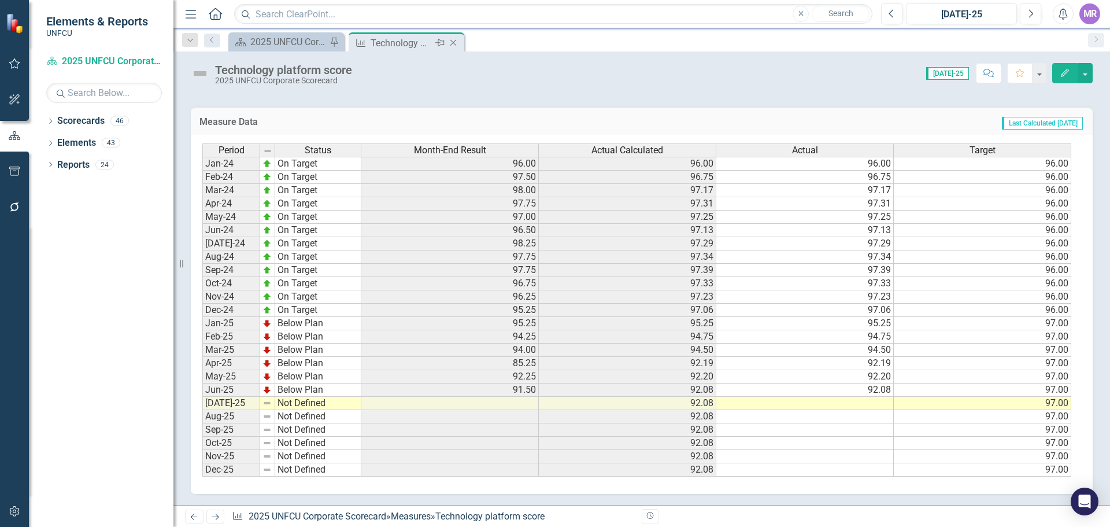
click at [452, 42] on icon "Close" at bounding box center [453, 42] width 12 height 9
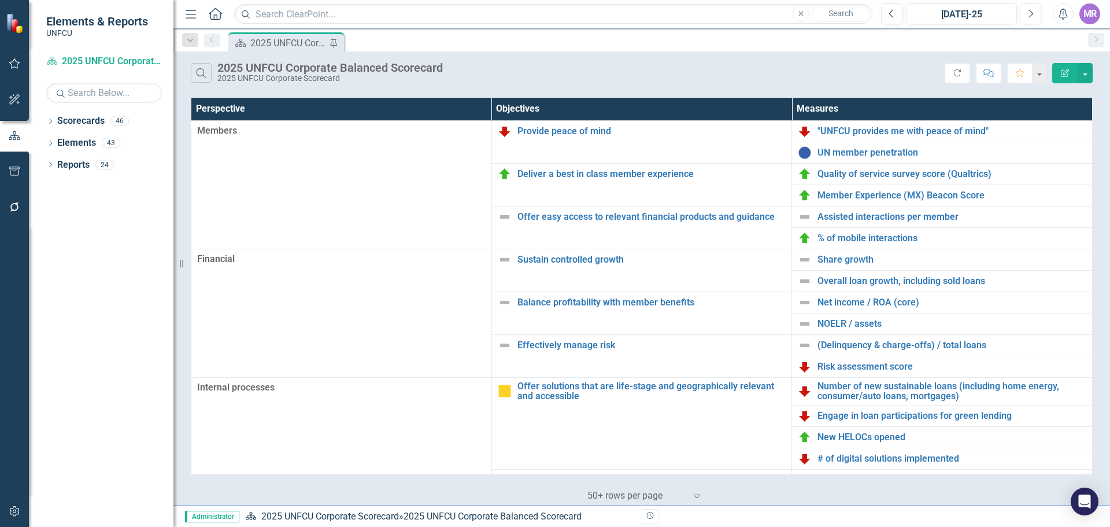
scroll to position [250, 0]
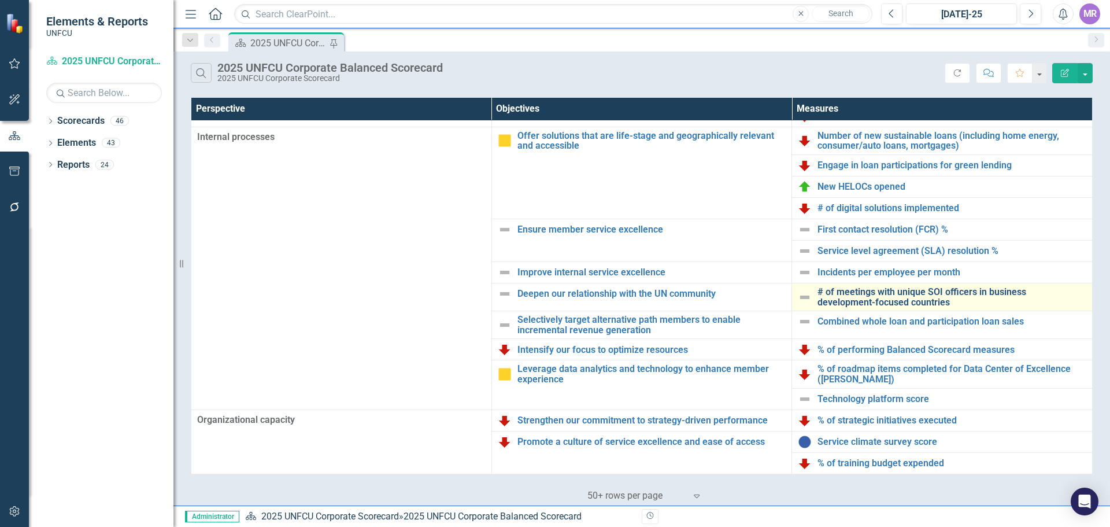
click at [848, 290] on link "# of meetings with unique SOI officers in business development-focused countries" at bounding box center [951, 297] width 269 height 20
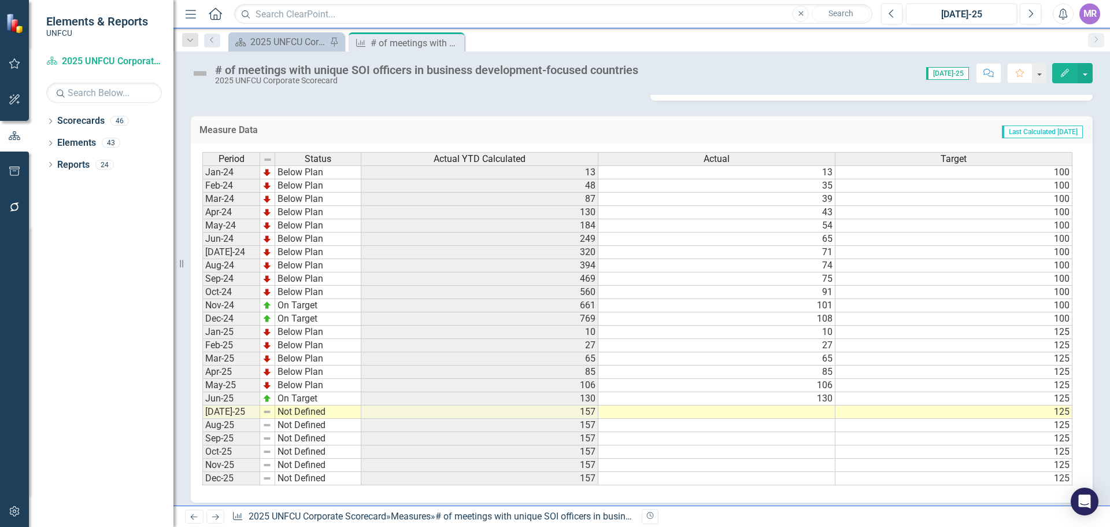
scroll to position [473, 0]
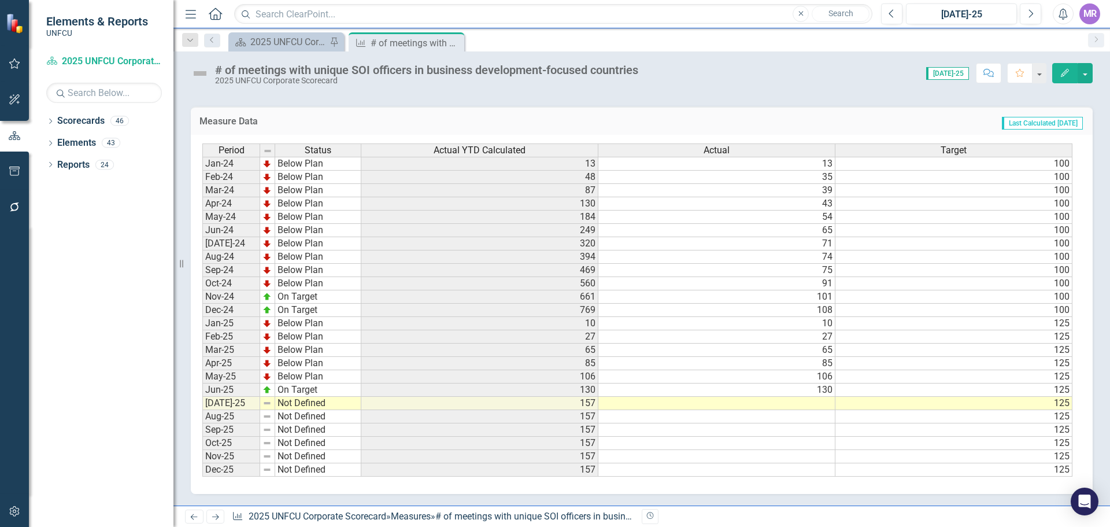
click at [577, 401] on td "157" at bounding box center [479, 403] width 237 height 13
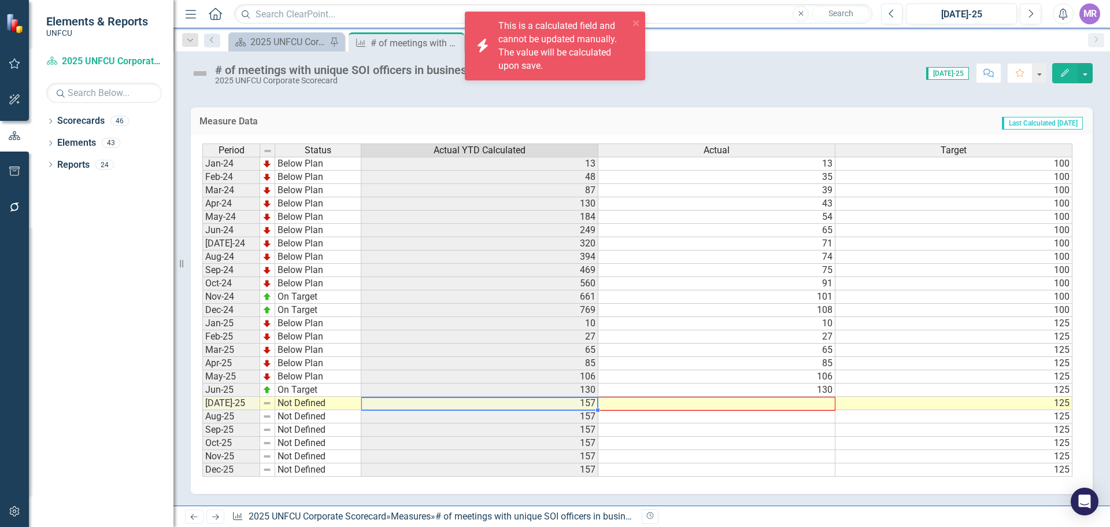
drag, startPoint x: 597, startPoint y: 409, endPoint x: 748, endPoint y: 399, distance: 151.8
click at [202, 399] on div "Period Status Actual YTD Calculated Actual Target Jan-24 Below Plan 13 13 100 F…" at bounding box center [202, 309] width 0 height 333
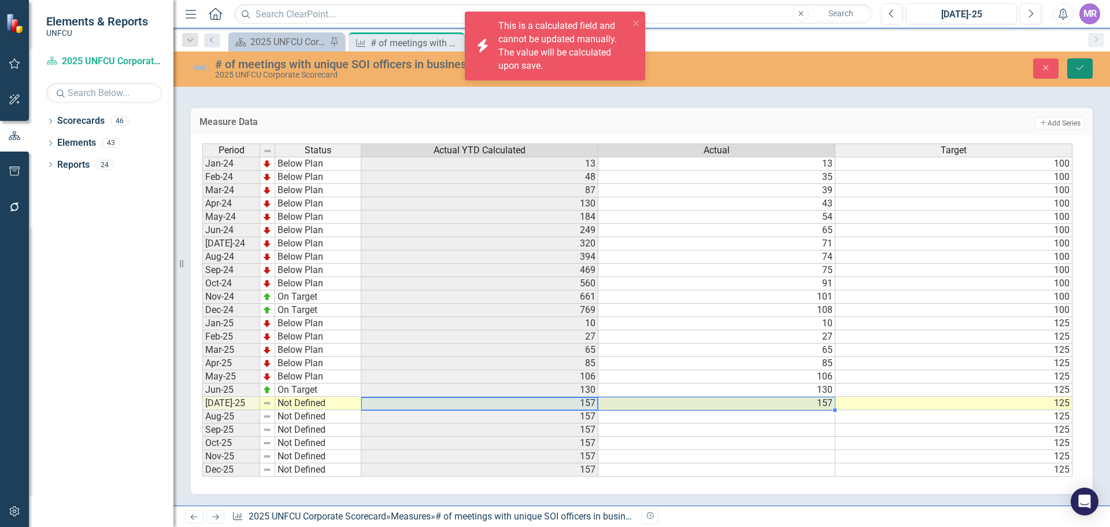
click at [1081, 64] on icon "Save" at bounding box center [1080, 68] width 10 height 8
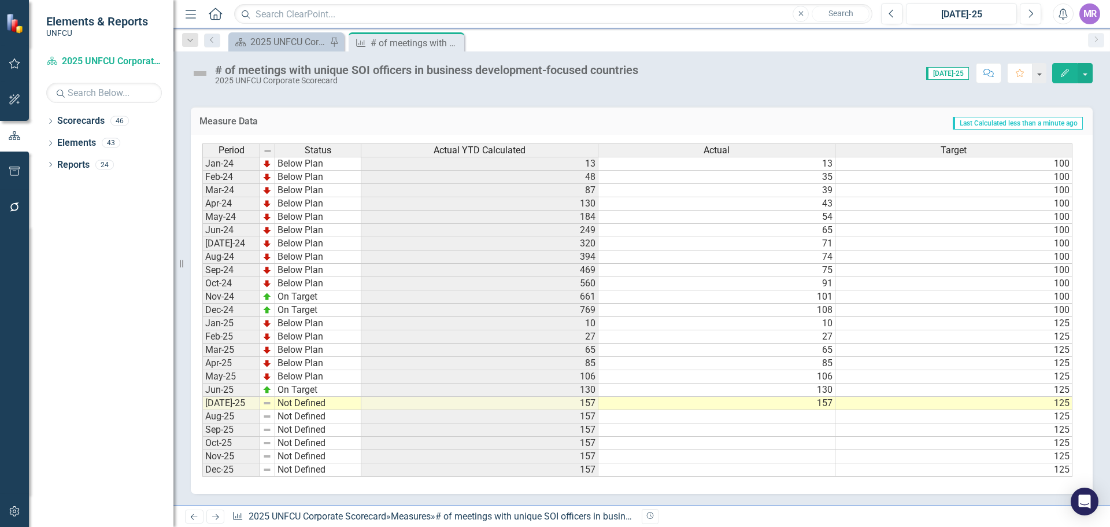
click at [306, 405] on td "Not Defined" at bounding box center [318, 403] width 86 height 13
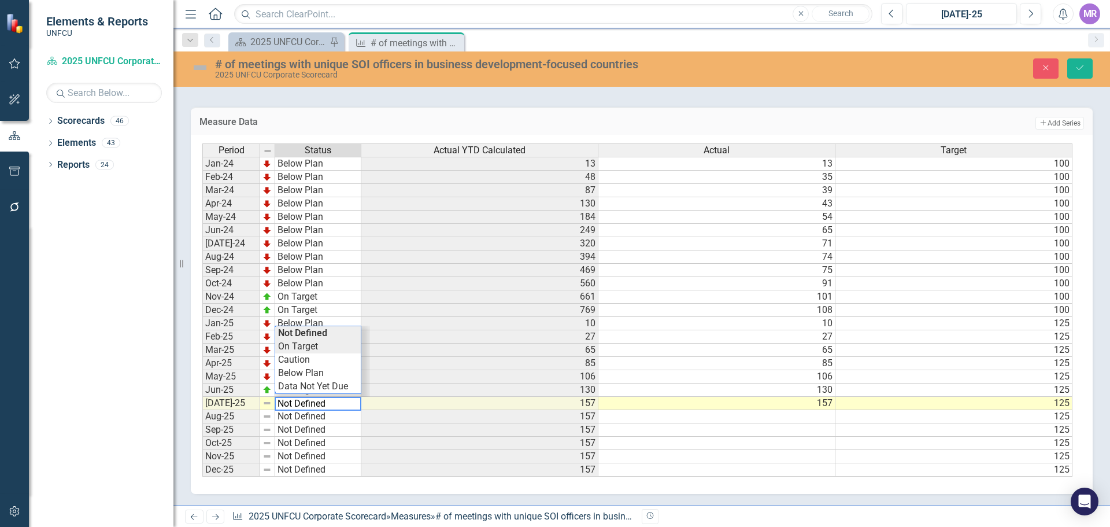
type textarea "On Target"
click at [294, 349] on div "Period Status Actual YTD Calculated Actual Target Jan-24 Below Plan 13 13 100 F…" at bounding box center [637, 310] width 870 height 334
click at [1082, 69] on icon "Save" at bounding box center [1080, 68] width 10 height 8
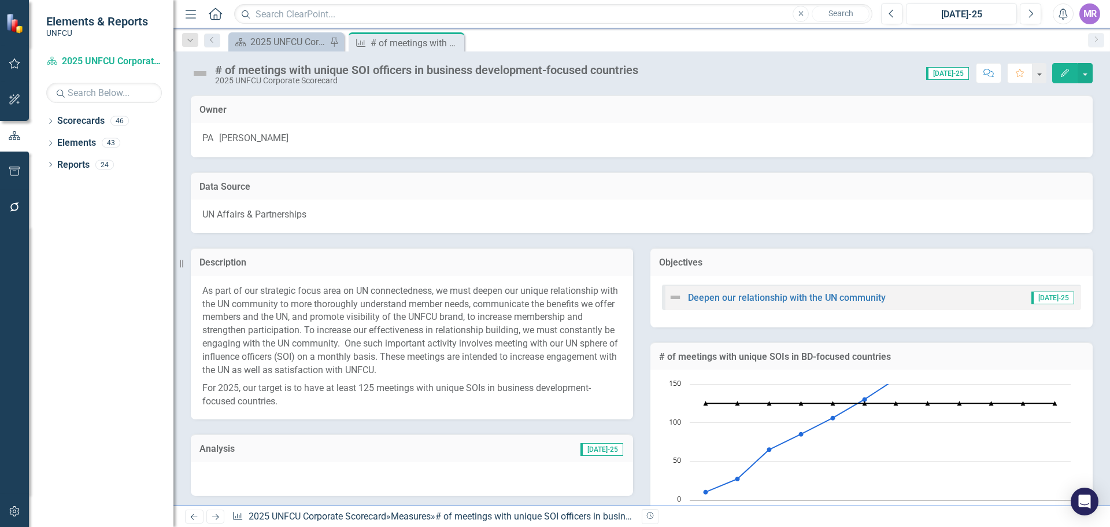
scroll to position [289, 0]
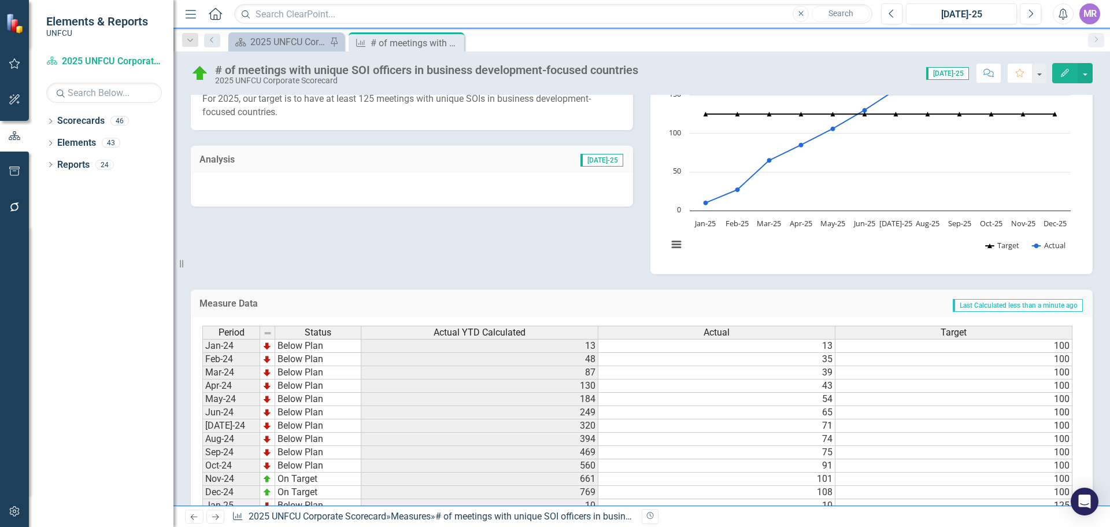
click at [340, 181] on div at bounding box center [412, 190] width 442 height 34
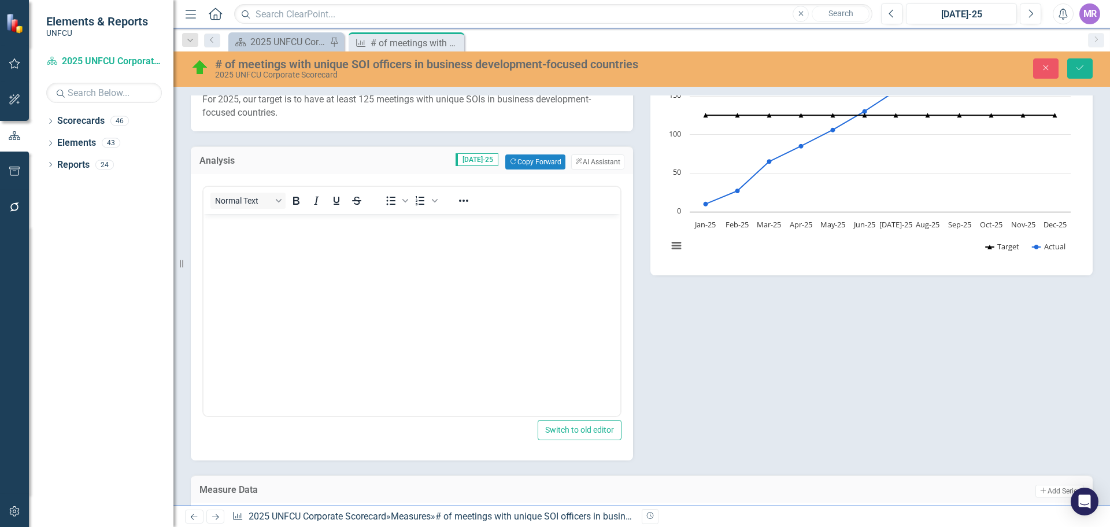
scroll to position [0, 0]
click at [532, 167] on button "Copy Forward Copy Forward" at bounding box center [535, 161] width 60 height 15
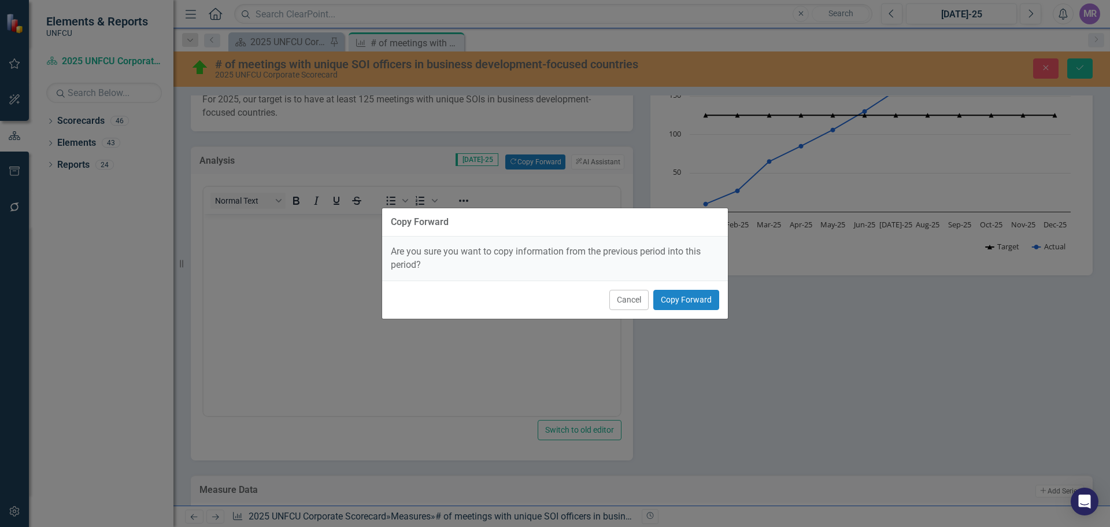
click at [720, 306] on div "Cancel Copy Forward" at bounding box center [555, 299] width 346 height 38
click at [713, 303] on button "Copy Forward" at bounding box center [686, 300] width 66 height 20
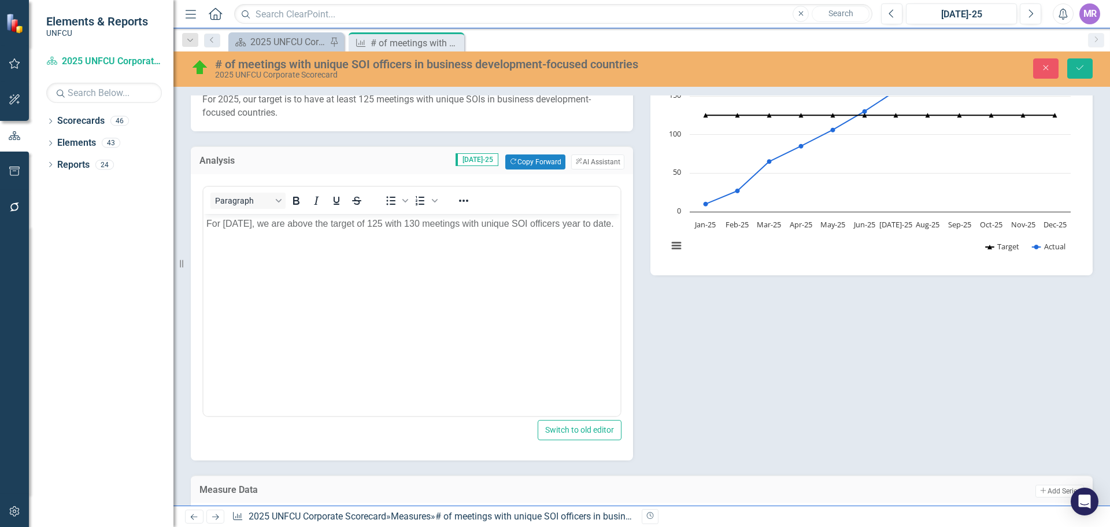
click at [698, 294] on div "Description As part of our strategic focus area on UN connectedness, we must de…" at bounding box center [641, 202] width 919 height 515
click at [435, 214] on body "For June 2025, we are above the target of 125 with 130 meetings with unique SOI…" at bounding box center [411, 299] width 417 height 173
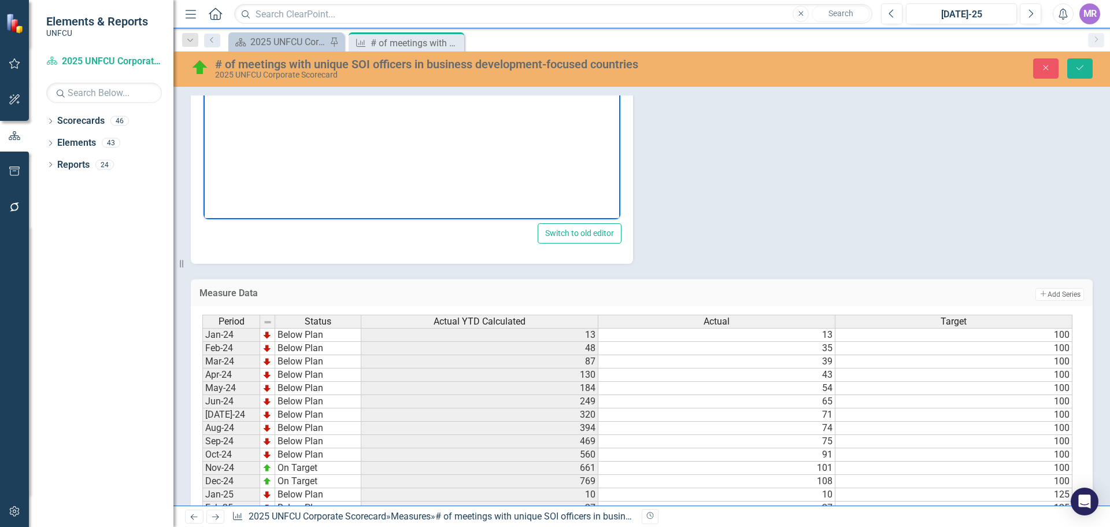
scroll to position [197, 0]
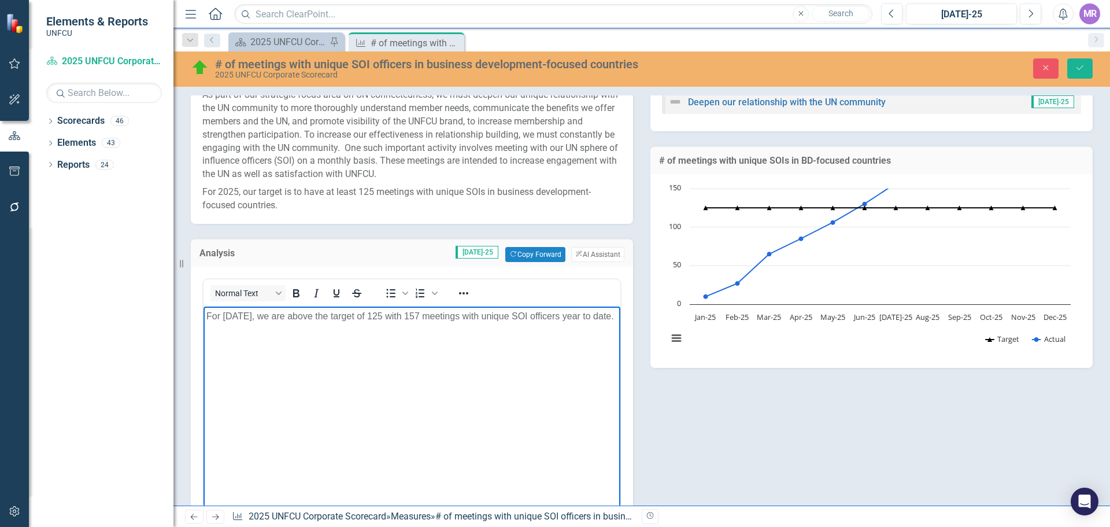
click at [243, 314] on p "For June 2025, we are above the target of 125 with 157 meetings with unique SOI…" at bounding box center [411, 316] width 411 height 14
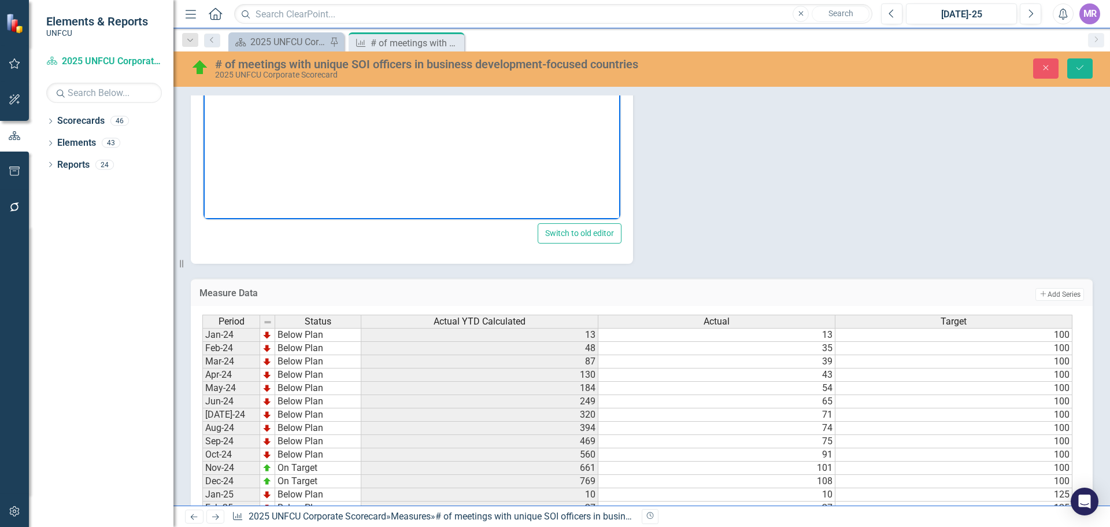
scroll to position [312, 0]
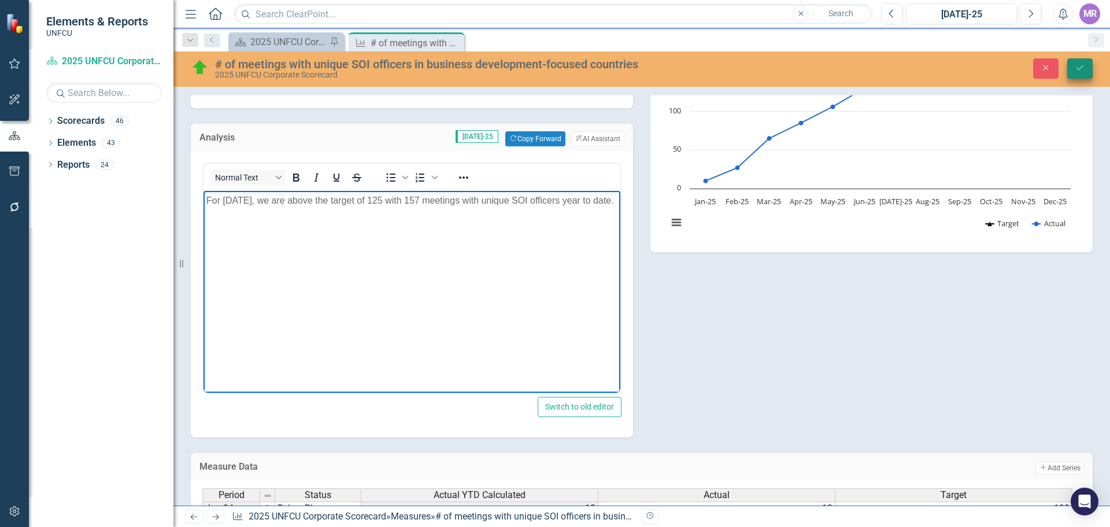
click at [1085, 69] on button "Save" at bounding box center [1079, 68] width 25 height 20
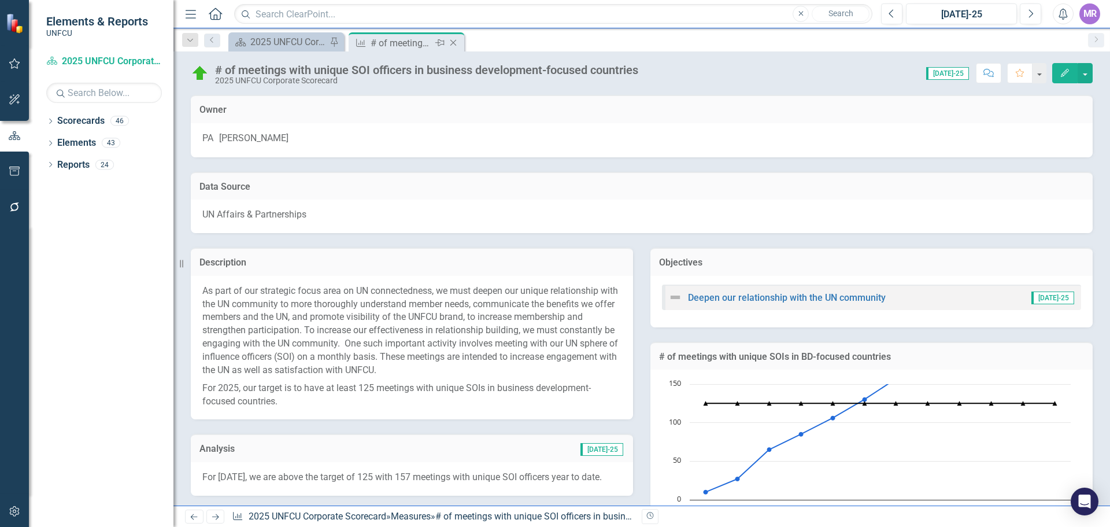
click at [455, 39] on icon "Close" at bounding box center [453, 42] width 12 height 9
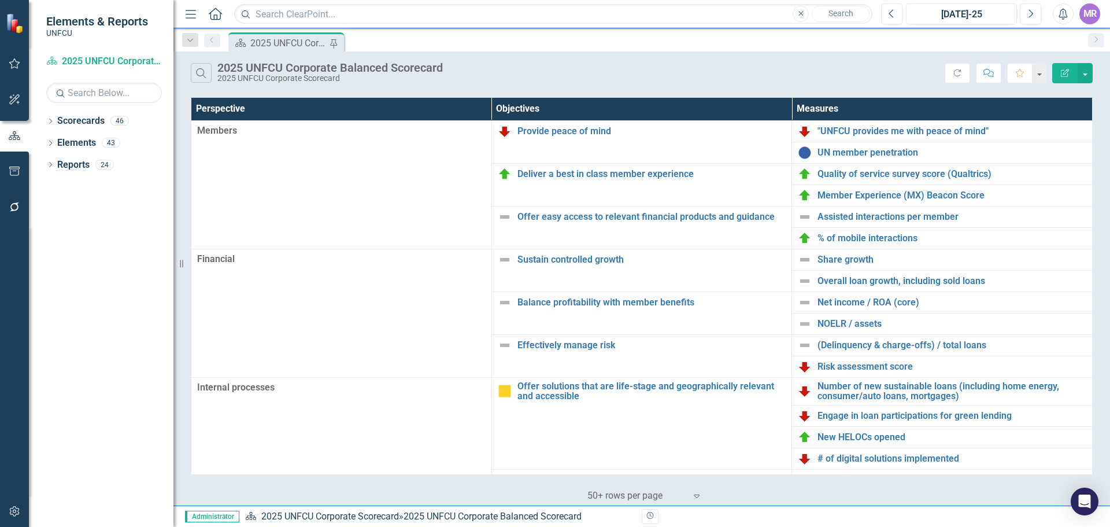
scroll to position [250, 0]
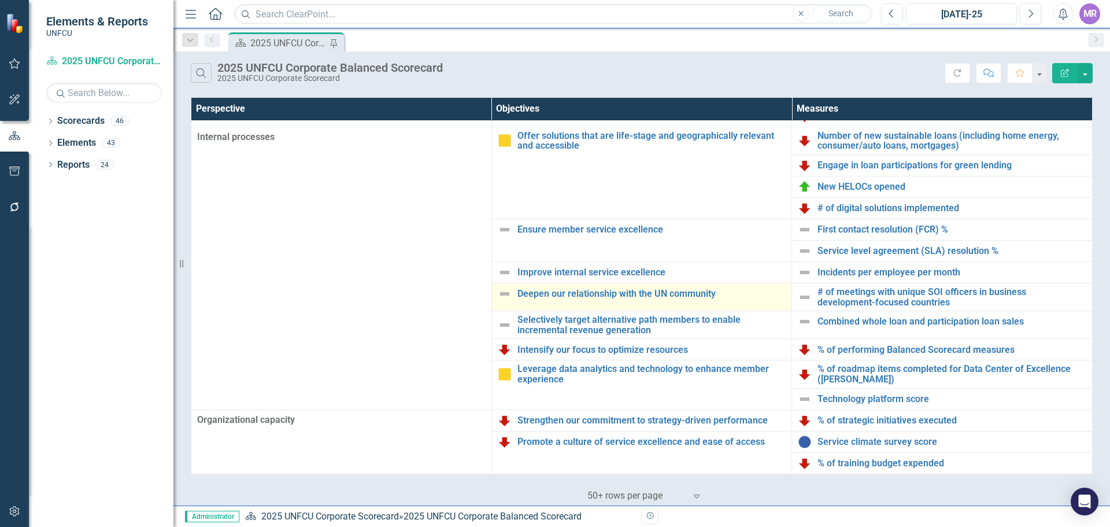
click at [504, 295] on img at bounding box center [505, 294] width 14 height 14
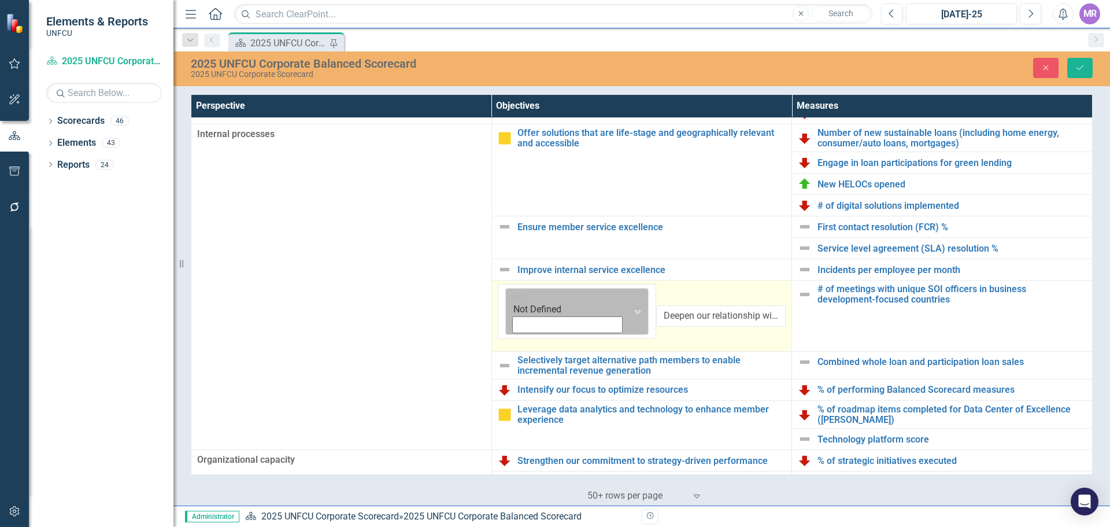
click at [514, 301] on div "Not Defined" at bounding box center [568, 311] width 120 height 46
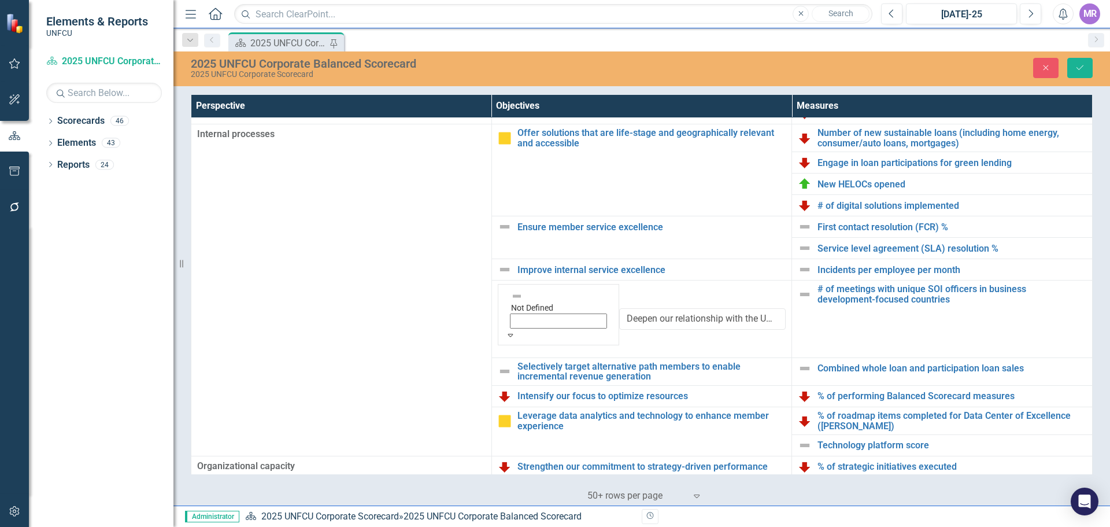
drag, startPoint x: 527, startPoint y: 336, endPoint x: 694, endPoint y: 272, distance: 178.8
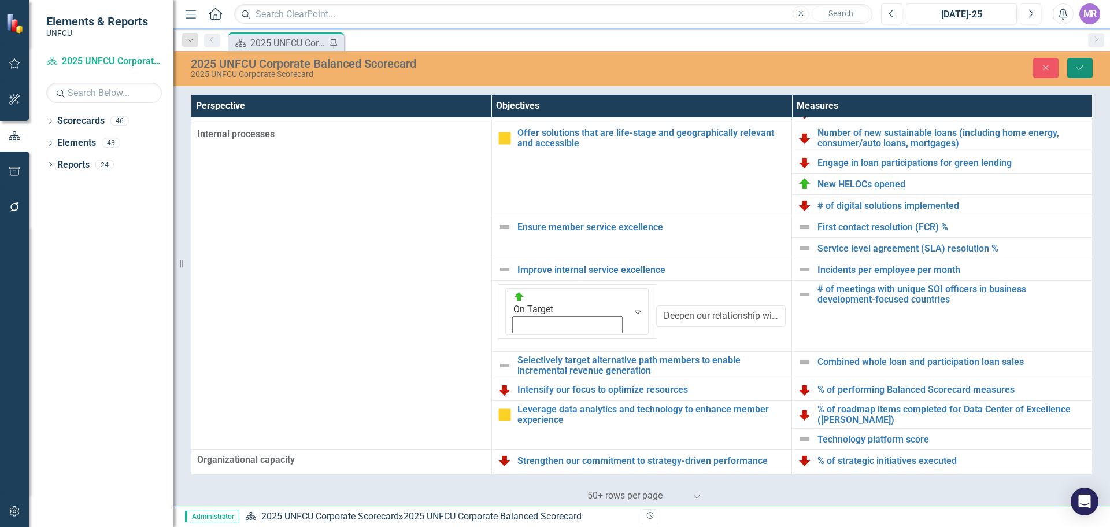
click at [1083, 65] on icon "Save" at bounding box center [1080, 68] width 10 height 8
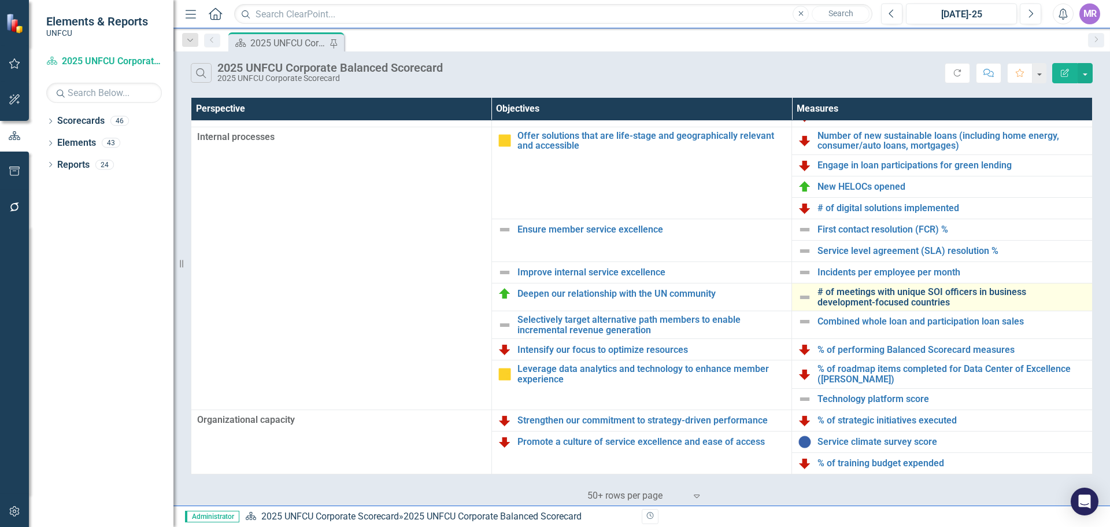
click at [849, 298] on link "# of meetings with unique SOI officers in business development-focused countries" at bounding box center [951, 297] width 269 height 20
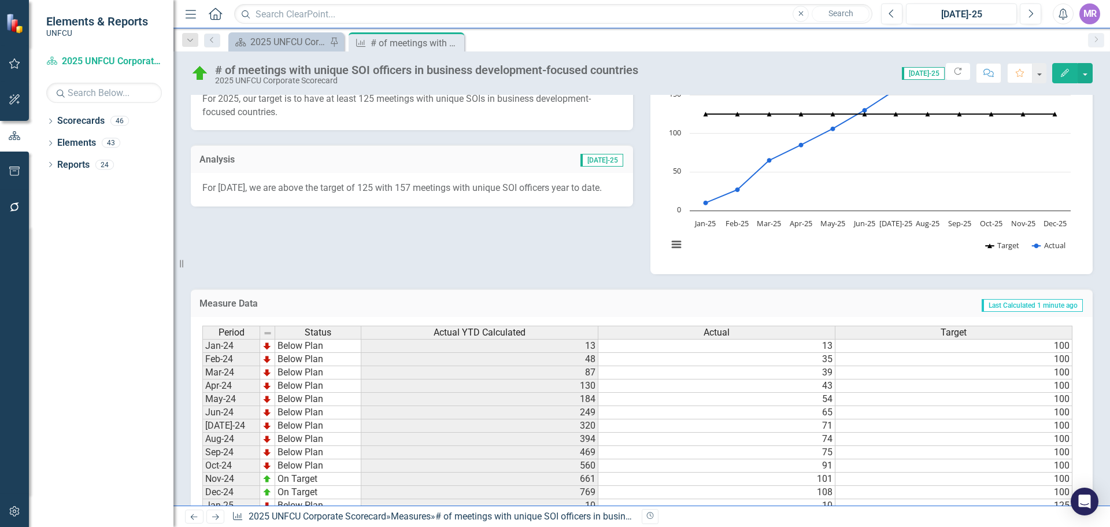
scroll to position [473, 0]
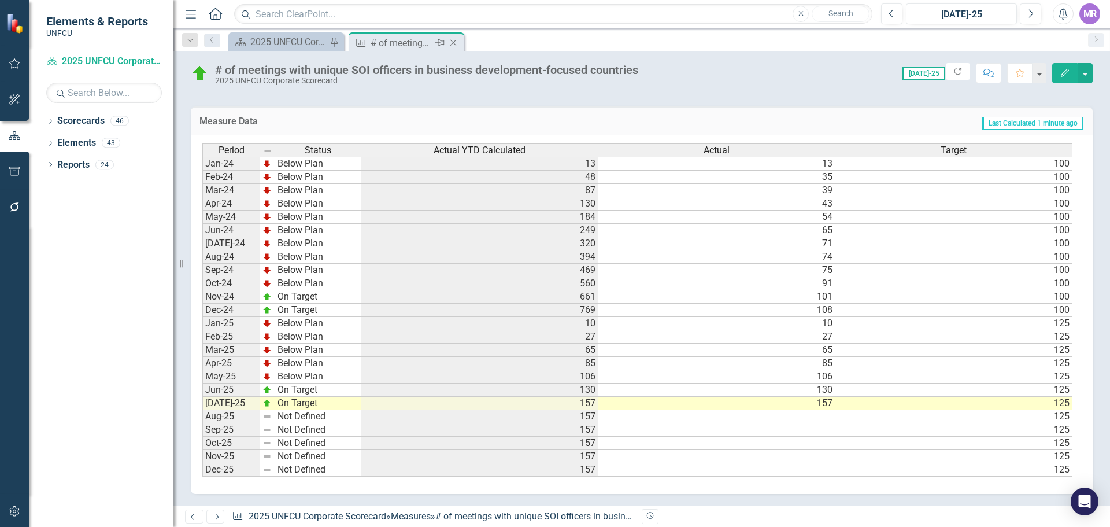
click at [456, 45] on icon "Close" at bounding box center [453, 42] width 12 height 9
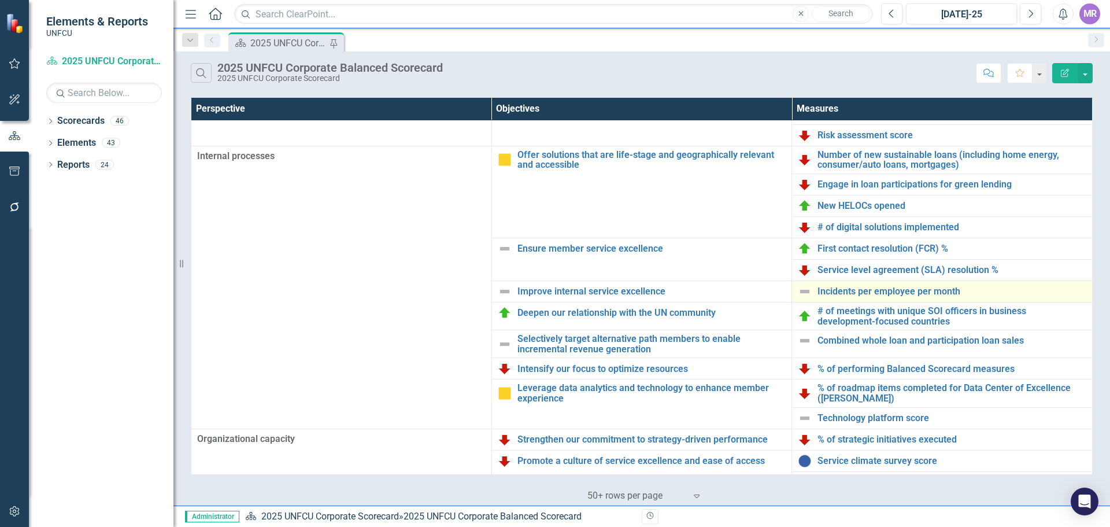
scroll to position [250, 0]
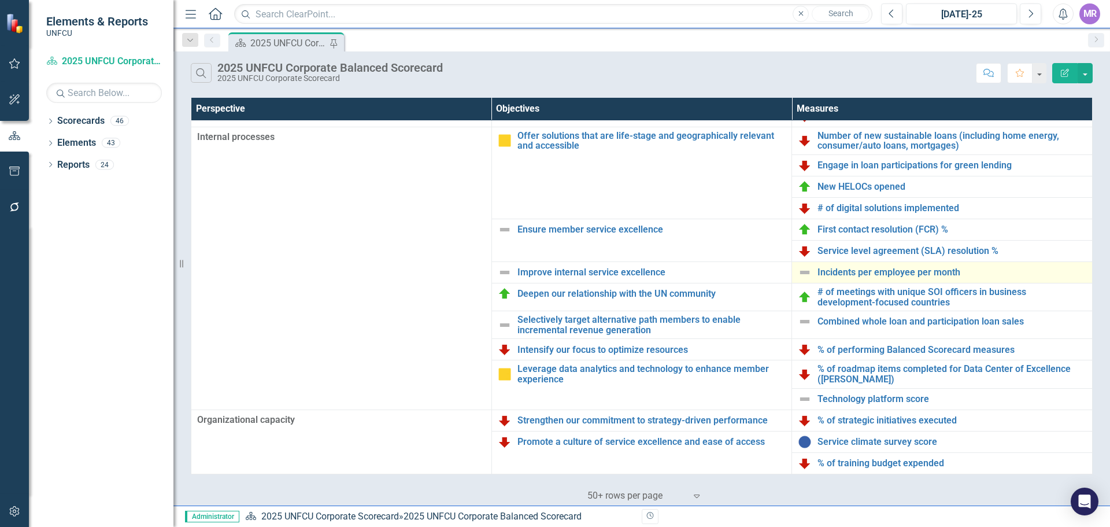
click at [922, 265] on td "Incidents per employee per month Link Map View Link Map Edit Edit Measure Link …" at bounding box center [942, 272] width 301 height 21
click at [922, 268] on link "Incidents per employee per month" at bounding box center [951, 272] width 269 height 10
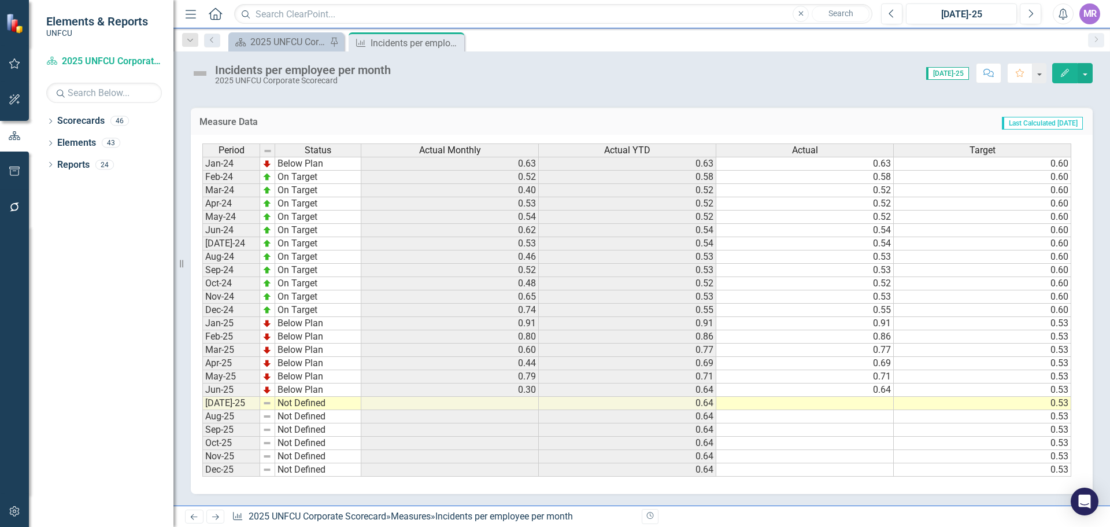
scroll to position [282, 0]
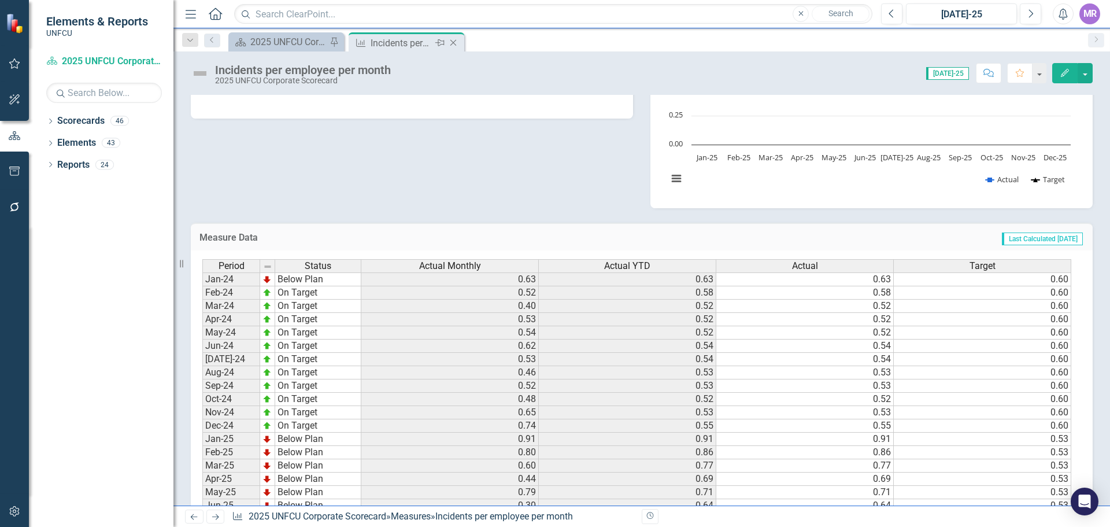
click at [456, 45] on icon "Close" at bounding box center [453, 42] width 12 height 9
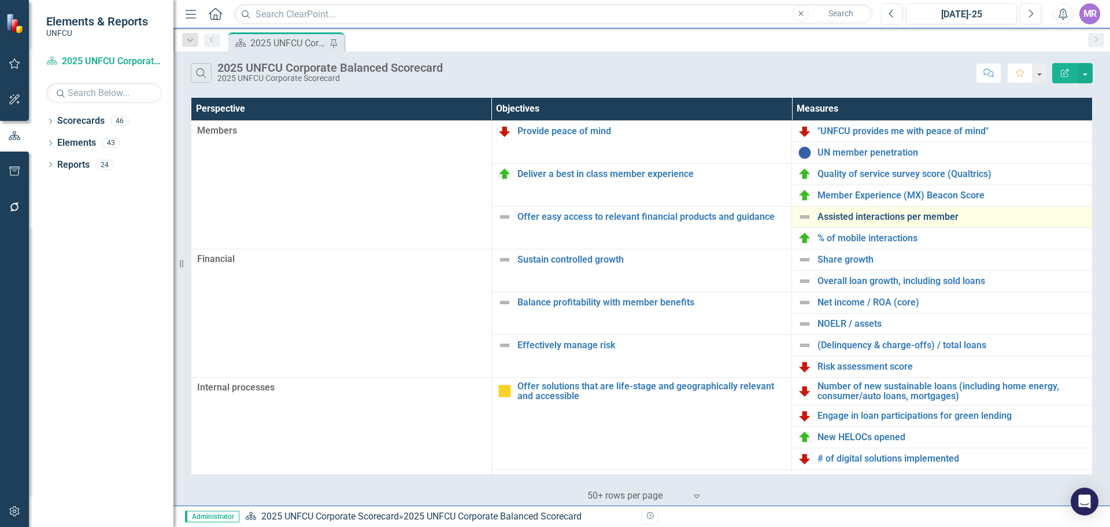
click at [873, 217] on link "Assisted interactions per member" at bounding box center [951, 217] width 269 height 10
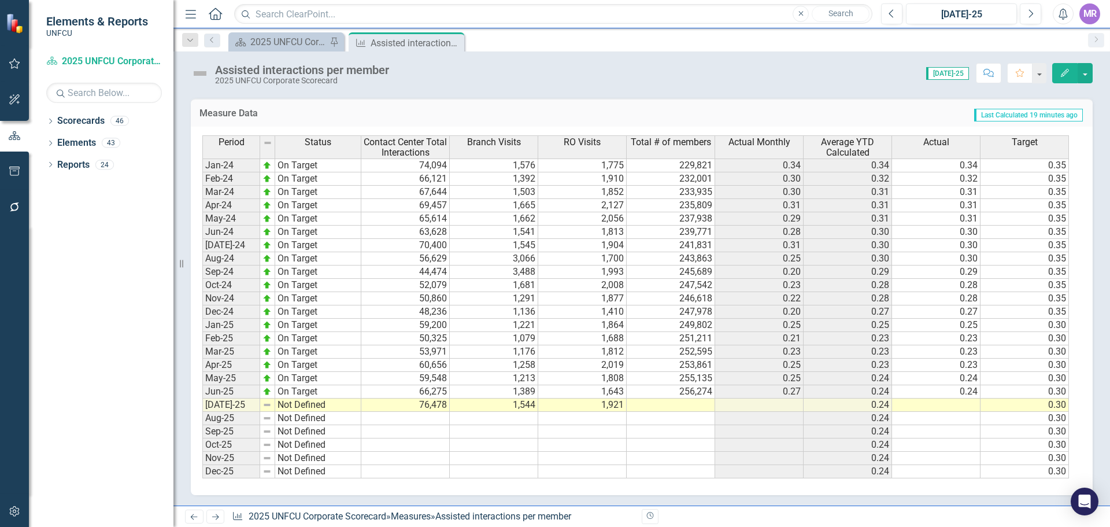
scroll to position [488, 0]
click at [453, 42] on icon "Close" at bounding box center [453, 42] width 12 height 9
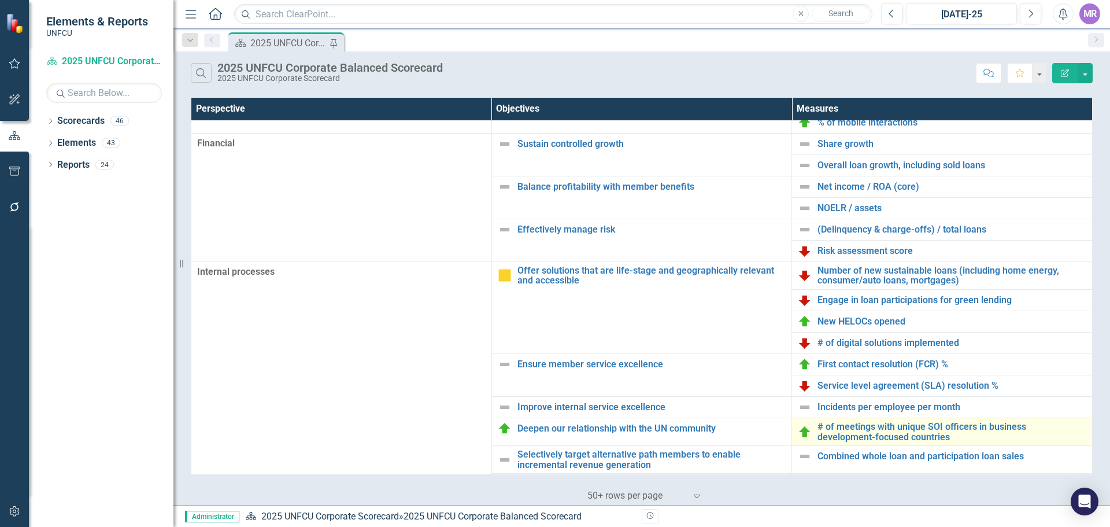
scroll to position [250, 0]
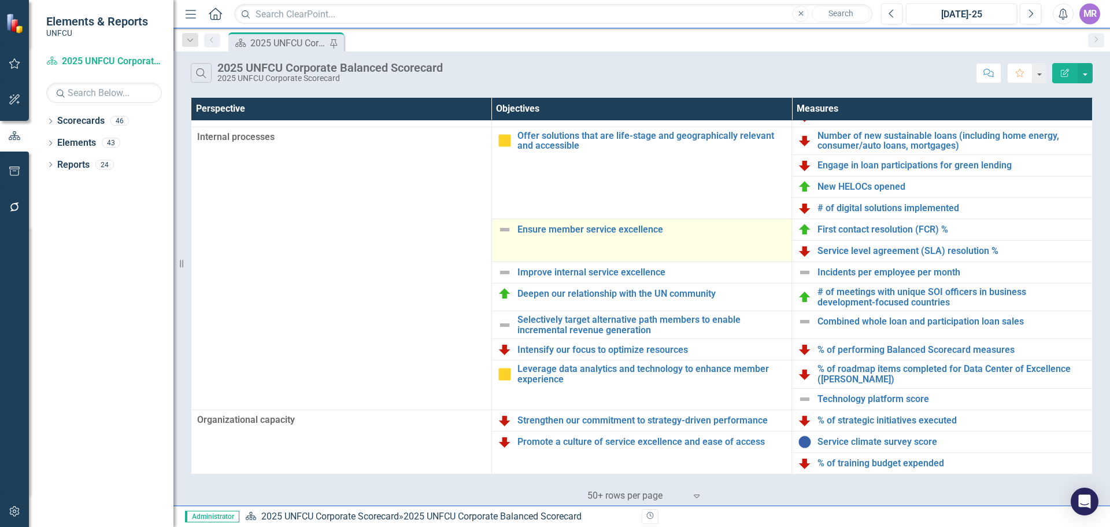
click at [502, 229] on img at bounding box center [505, 230] width 14 height 14
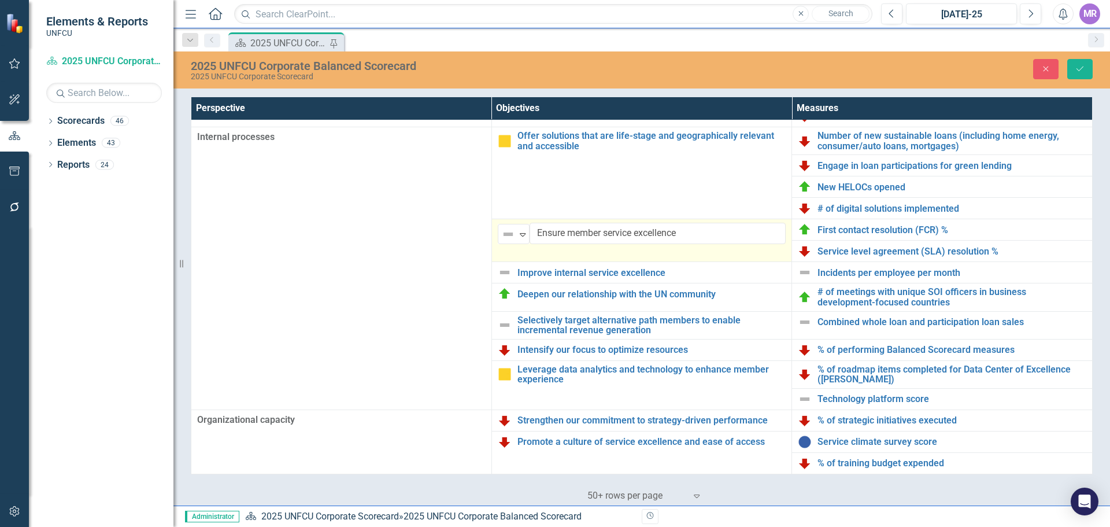
scroll to position [250, 0]
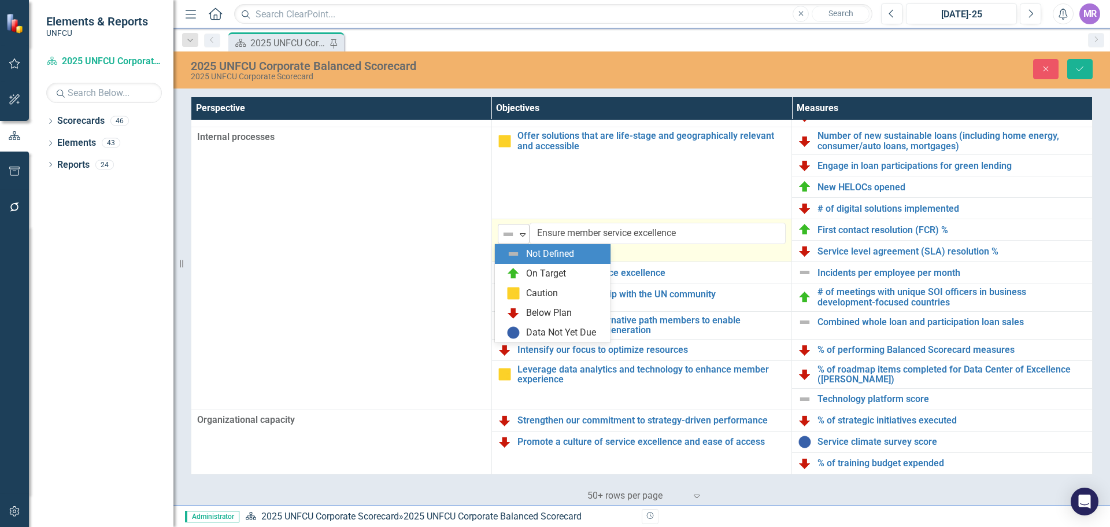
click at [518, 232] on icon "Expand" at bounding box center [523, 233] width 12 height 9
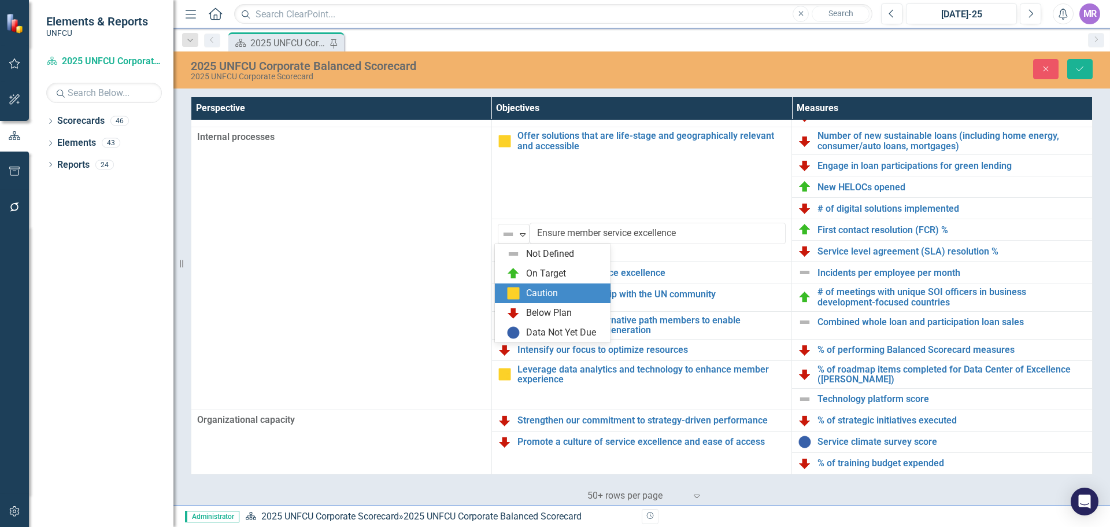
click at [539, 290] on div "Caution" at bounding box center [542, 293] width 32 height 13
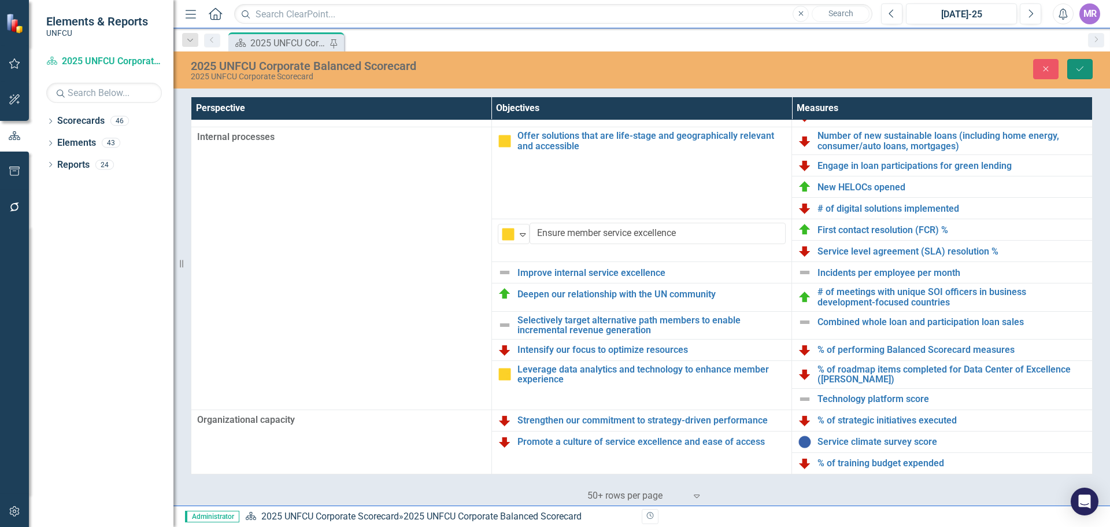
click at [1086, 65] on button "Save" at bounding box center [1079, 69] width 25 height 20
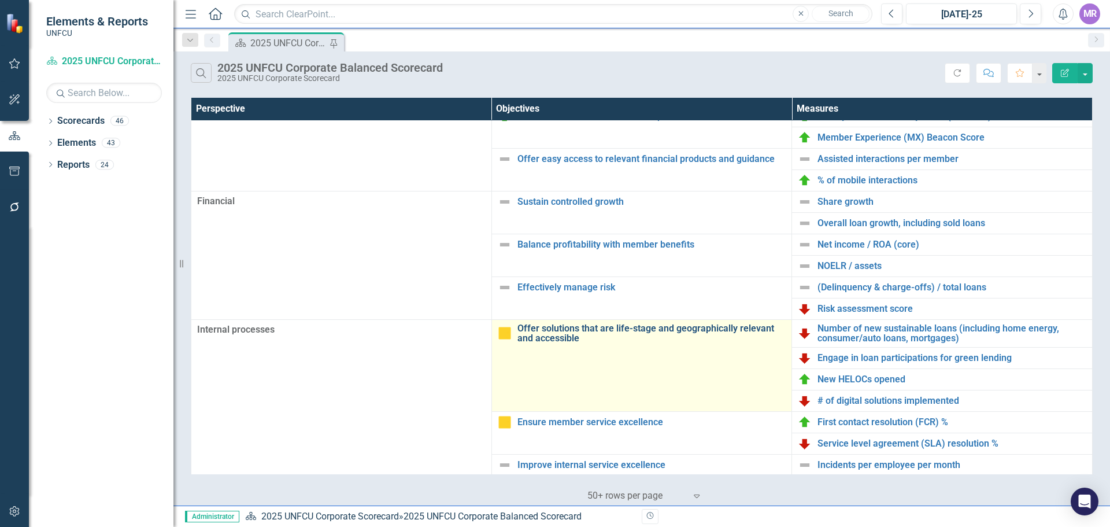
scroll to position [0, 0]
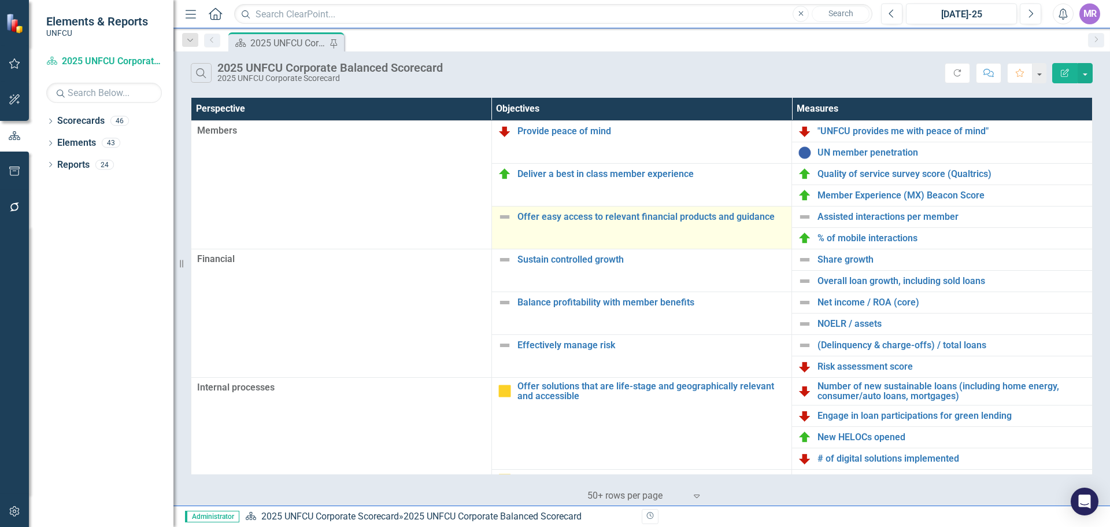
click at [503, 215] on img at bounding box center [505, 217] width 14 height 14
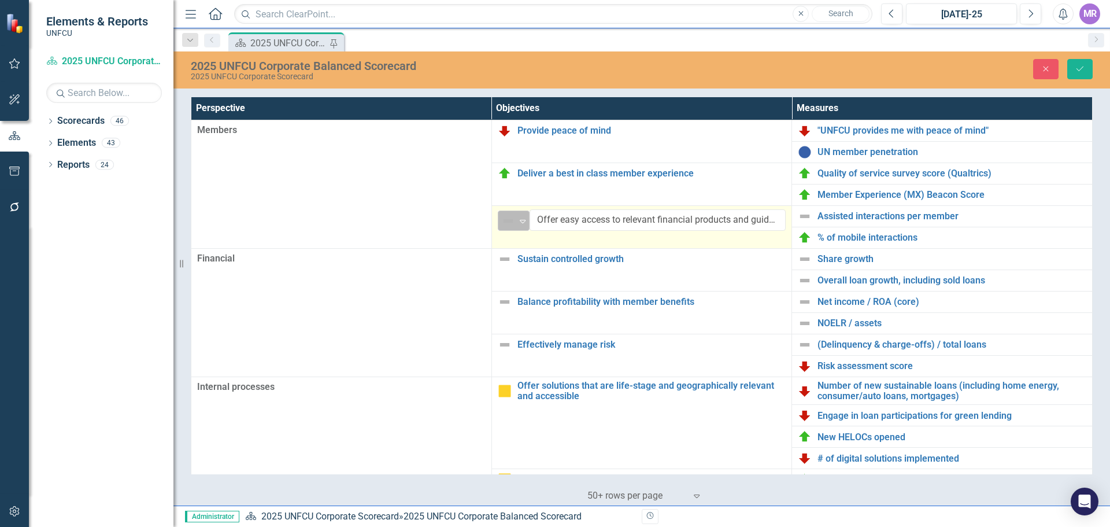
click at [523, 226] on div "Expand" at bounding box center [523, 220] width 12 height 19
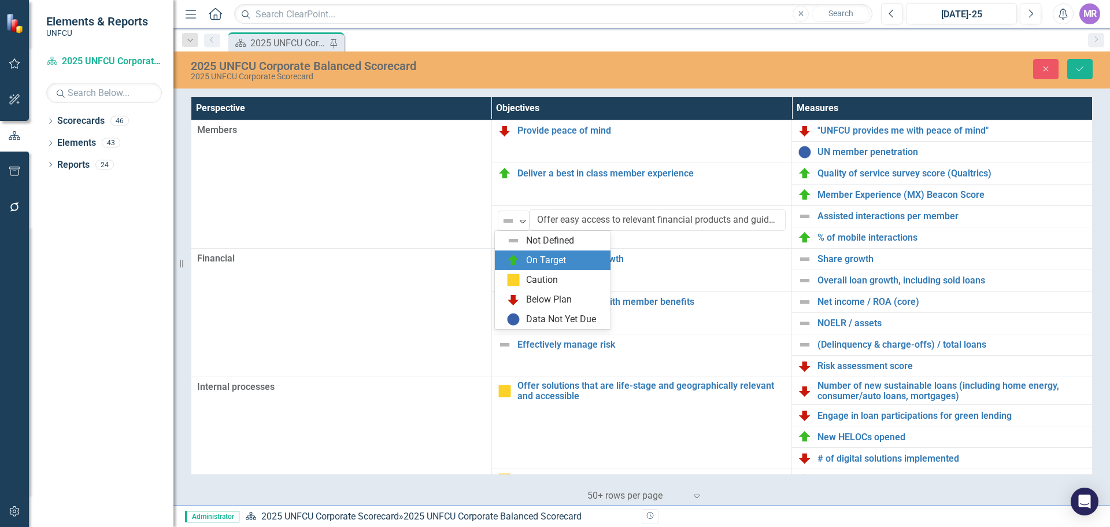
click at [531, 264] on div "On Target" at bounding box center [546, 260] width 40 height 13
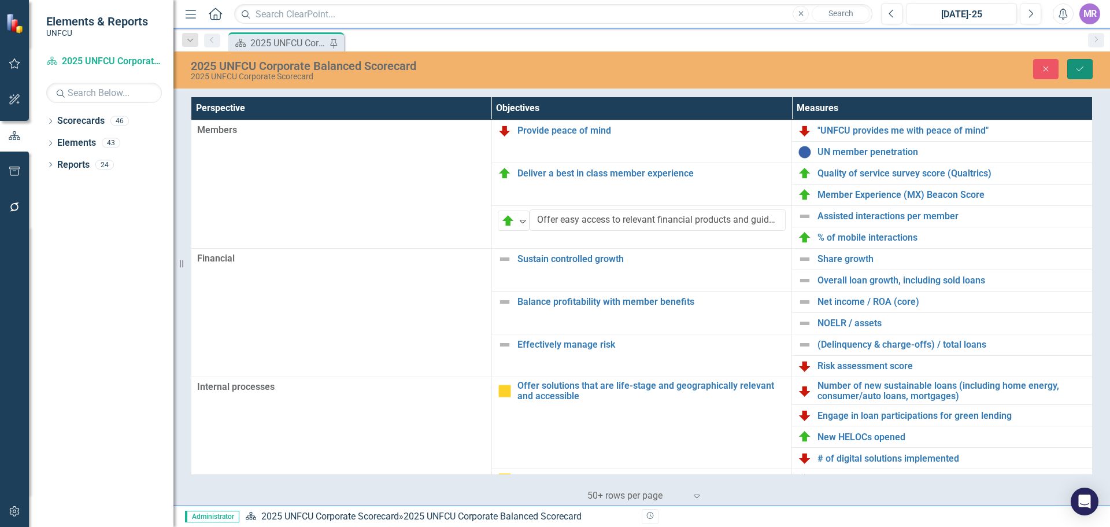
click at [1083, 73] on button "Save" at bounding box center [1079, 69] width 25 height 20
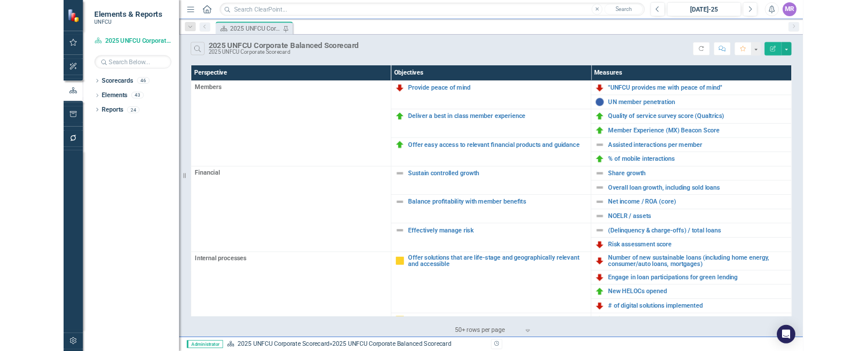
scroll to position [250, 0]
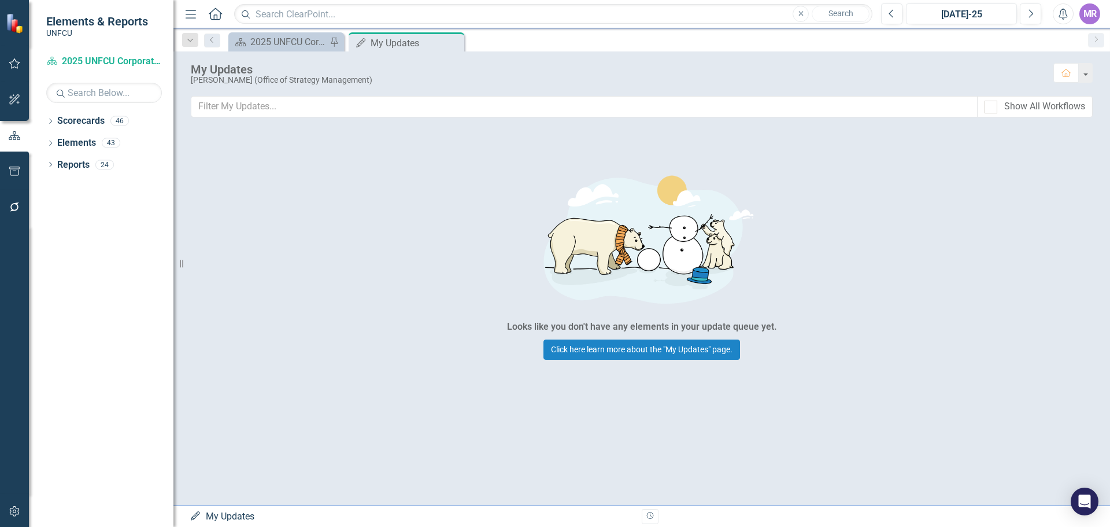
click at [1095, 16] on div "MR" at bounding box center [1089, 13] width 21 height 21
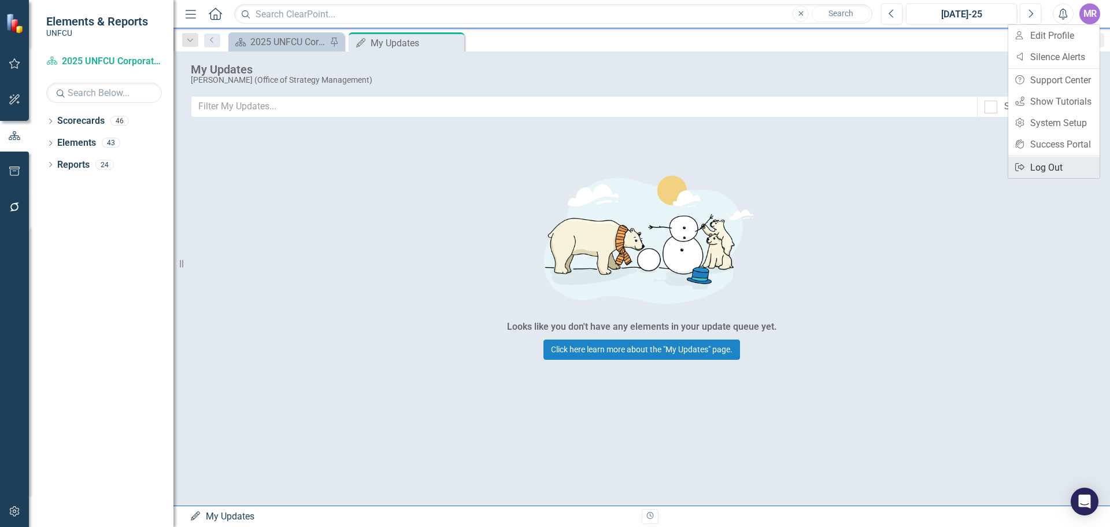
click at [1047, 164] on link "Logout Log Out" at bounding box center [1053, 167] width 91 height 21
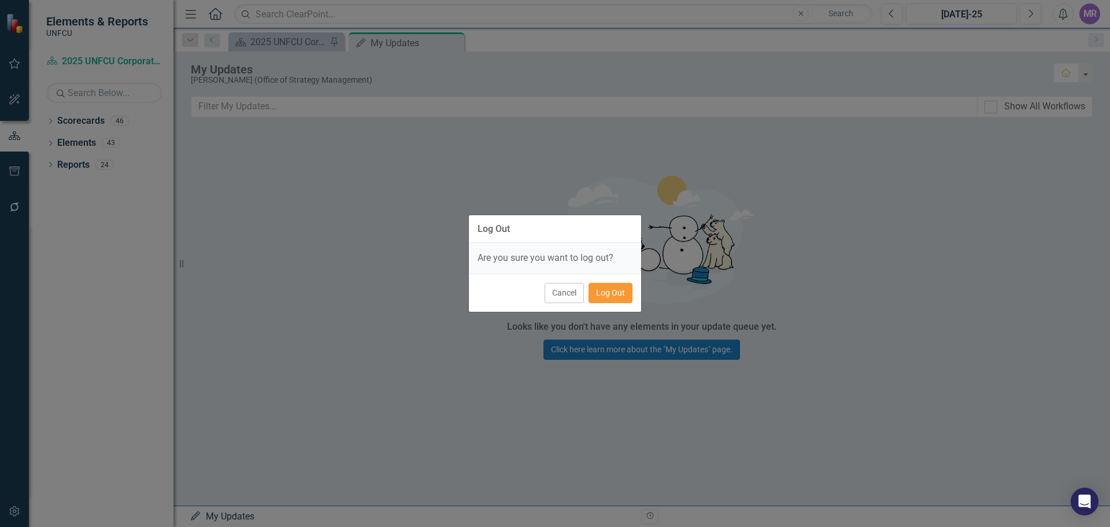
click at [601, 287] on button "Log Out" at bounding box center [610, 293] width 44 height 20
